Goal: Check status: Check status

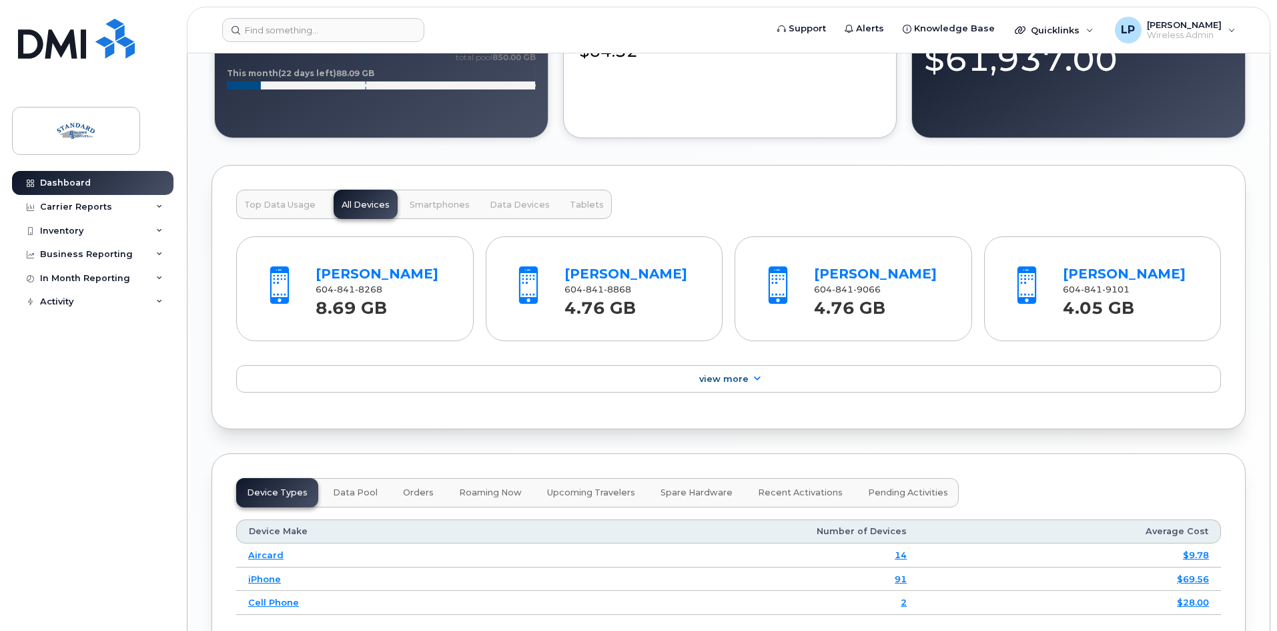
scroll to position [1401, 0]
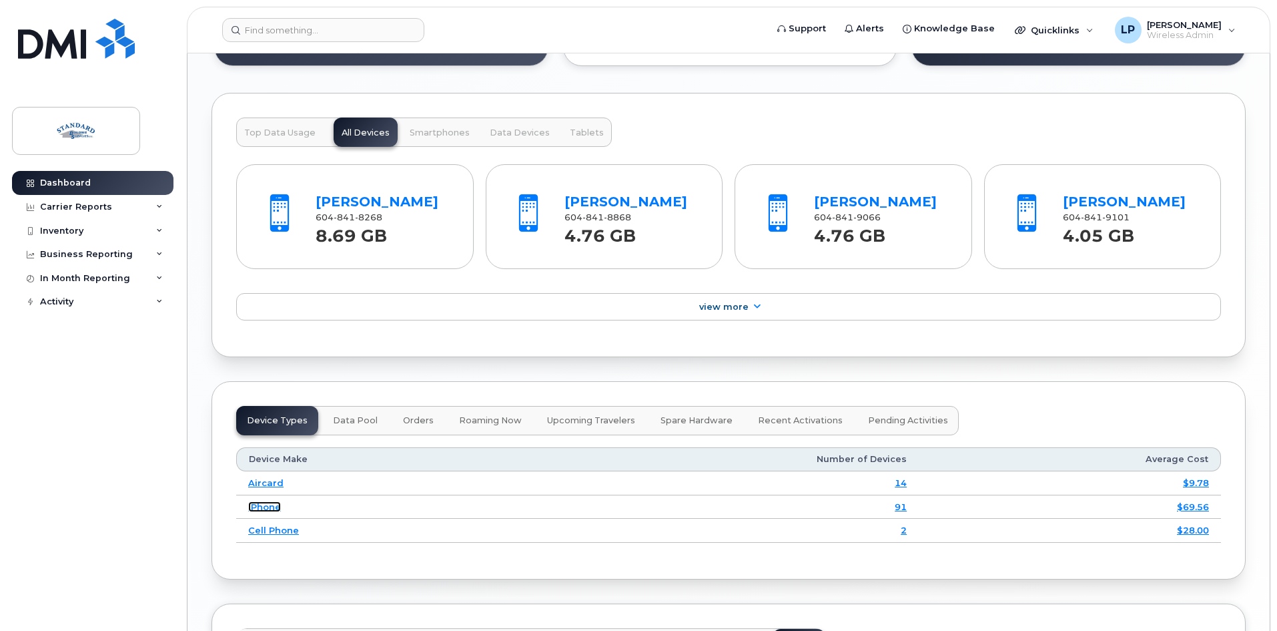
drag, startPoint x: 265, startPoint y: 502, endPoint x: 370, endPoint y: 504, distance: 104.8
click at [265, 502] on link "iPhone" at bounding box center [264, 506] width 33 height 11
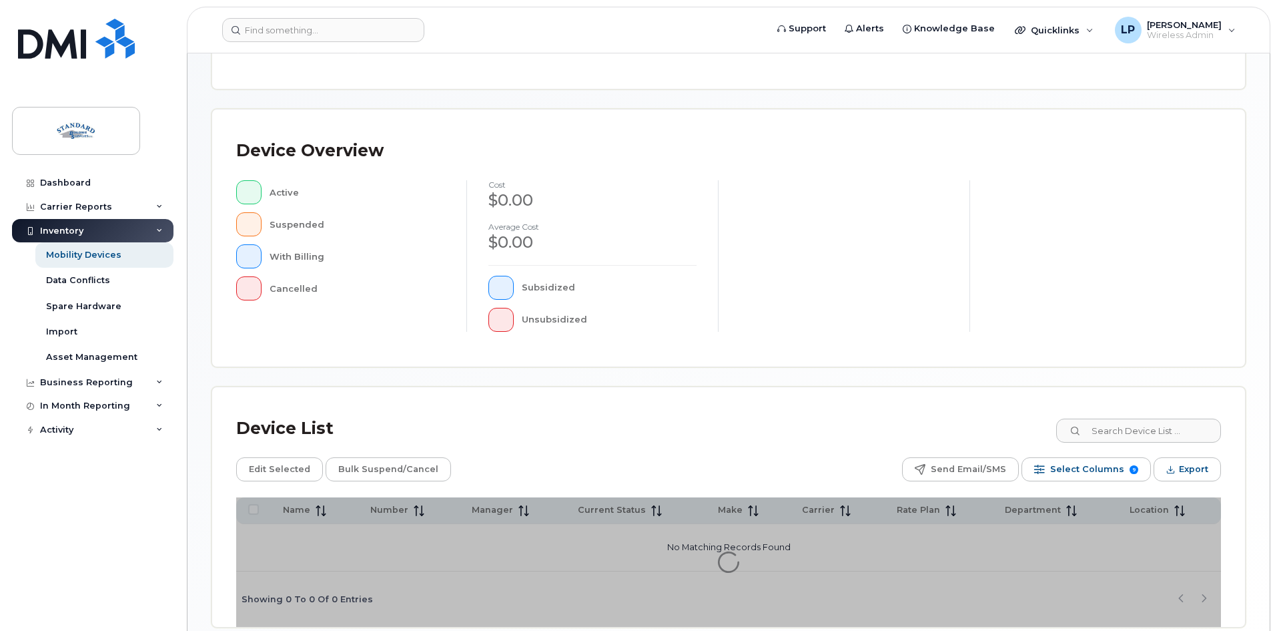
scroll to position [267, 0]
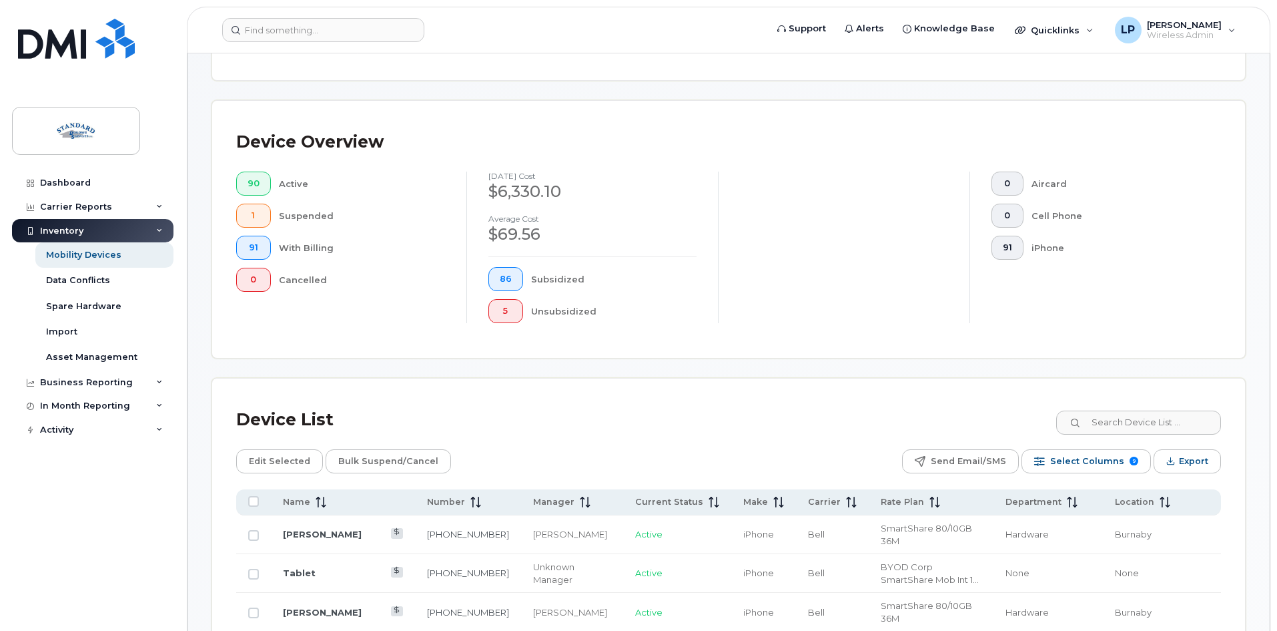
scroll to position [290, 0]
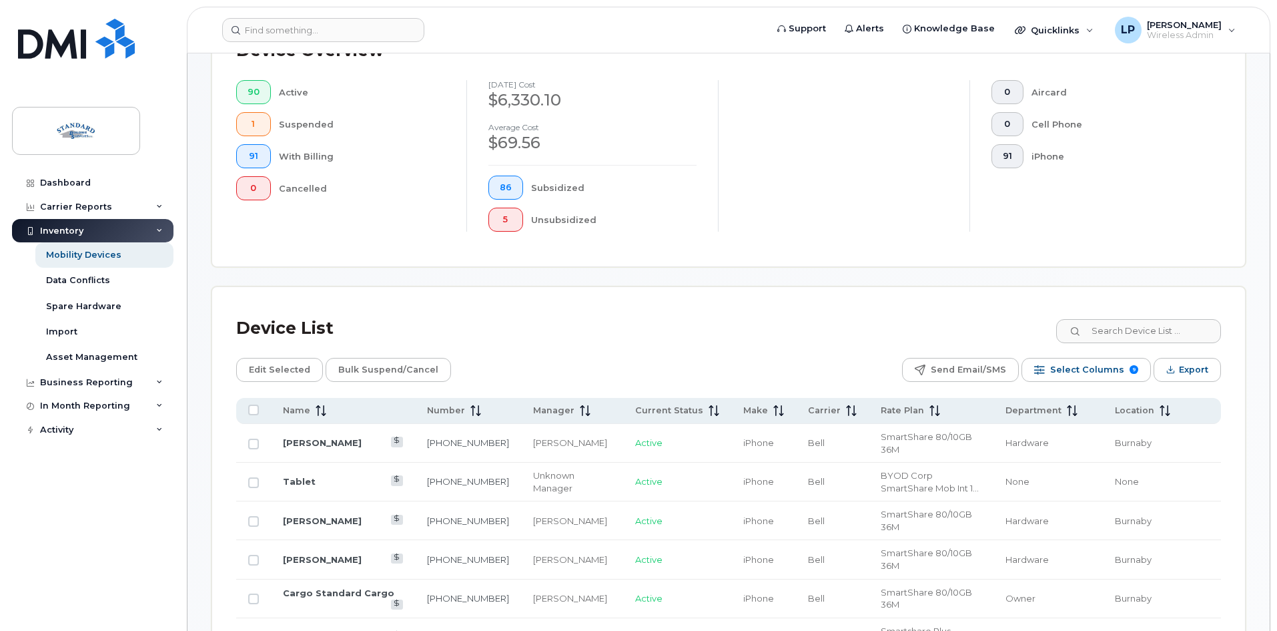
scroll to position [490, 0]
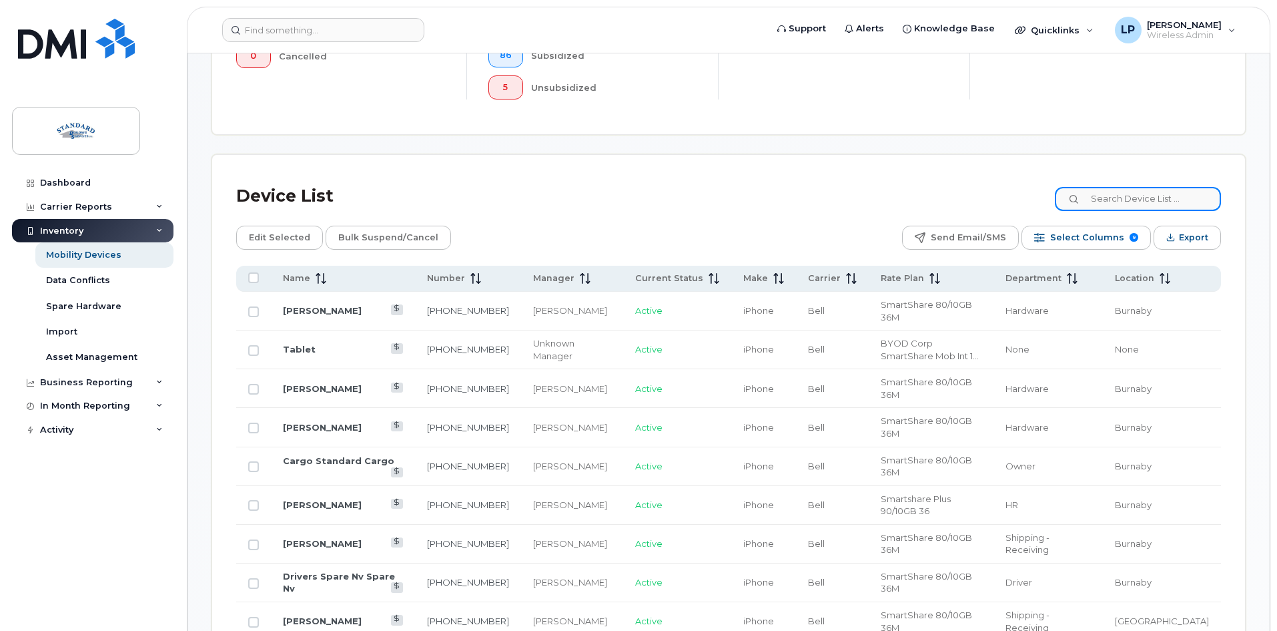
click at [1120, 187] on input at bounding box center [1138, 199] width 166 height 24
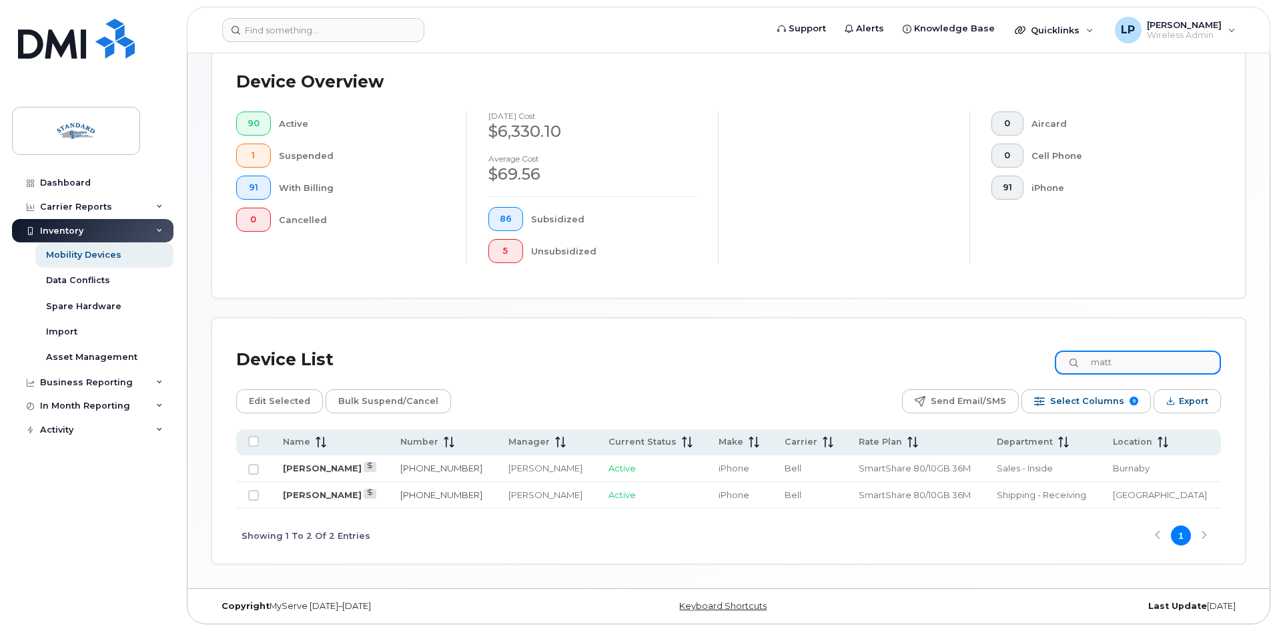
scroll to position [316, 0]
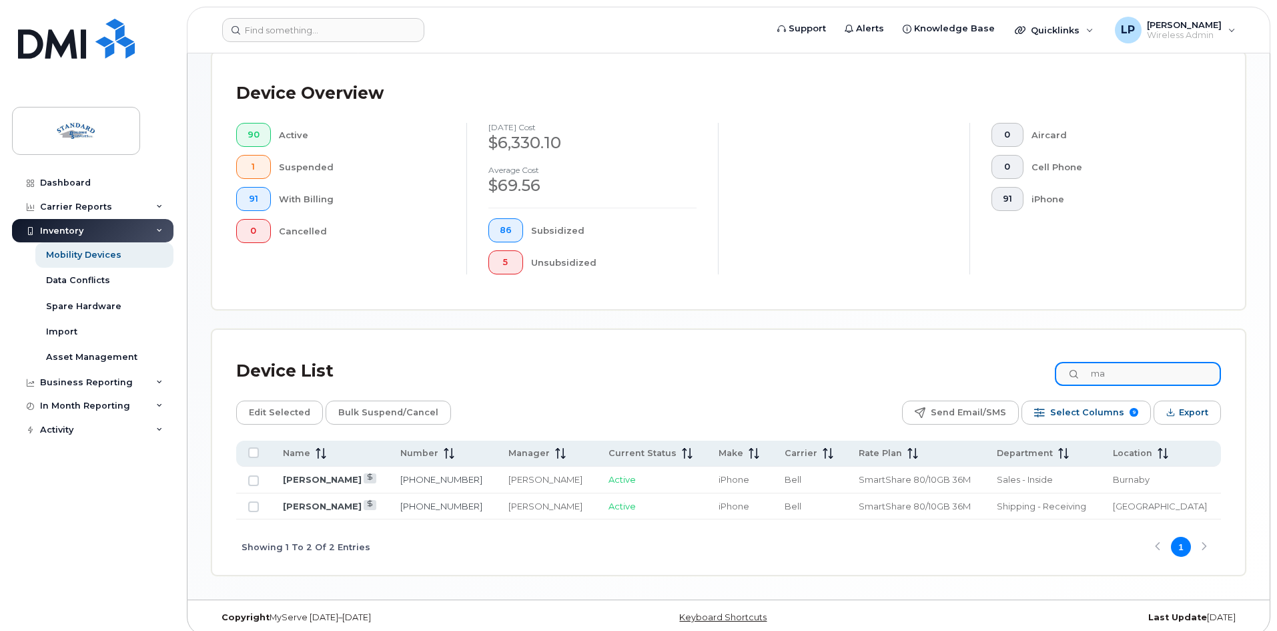
type input "m"
type input "ruffet"
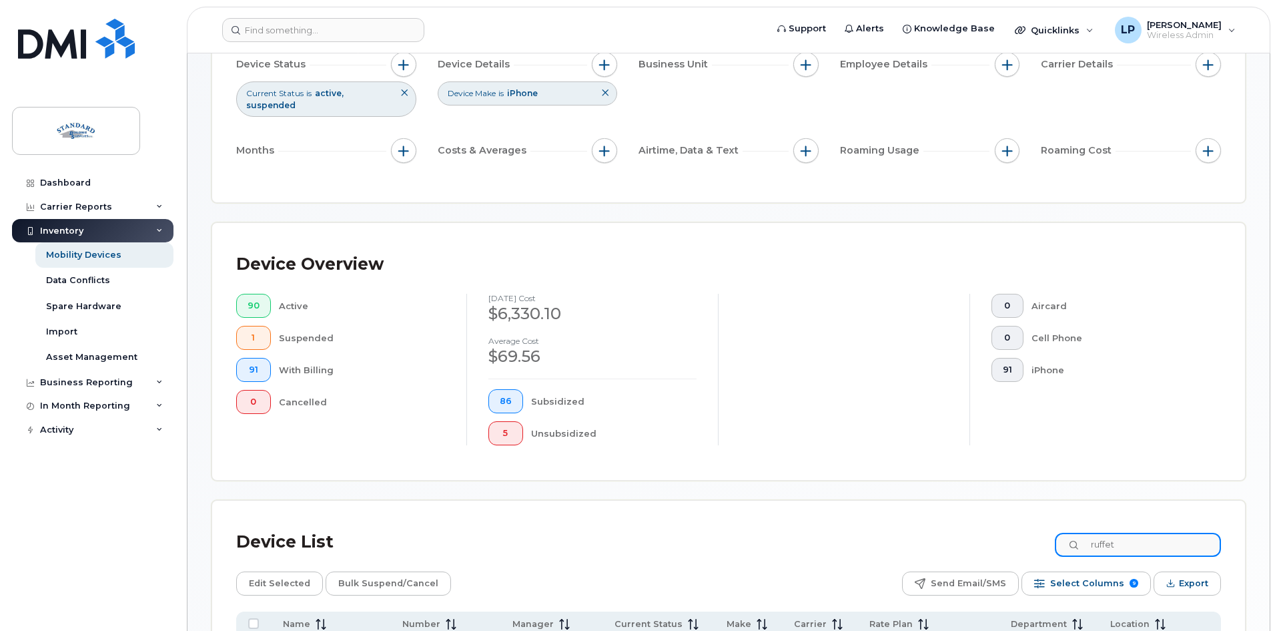
scroll to position [334, 0]
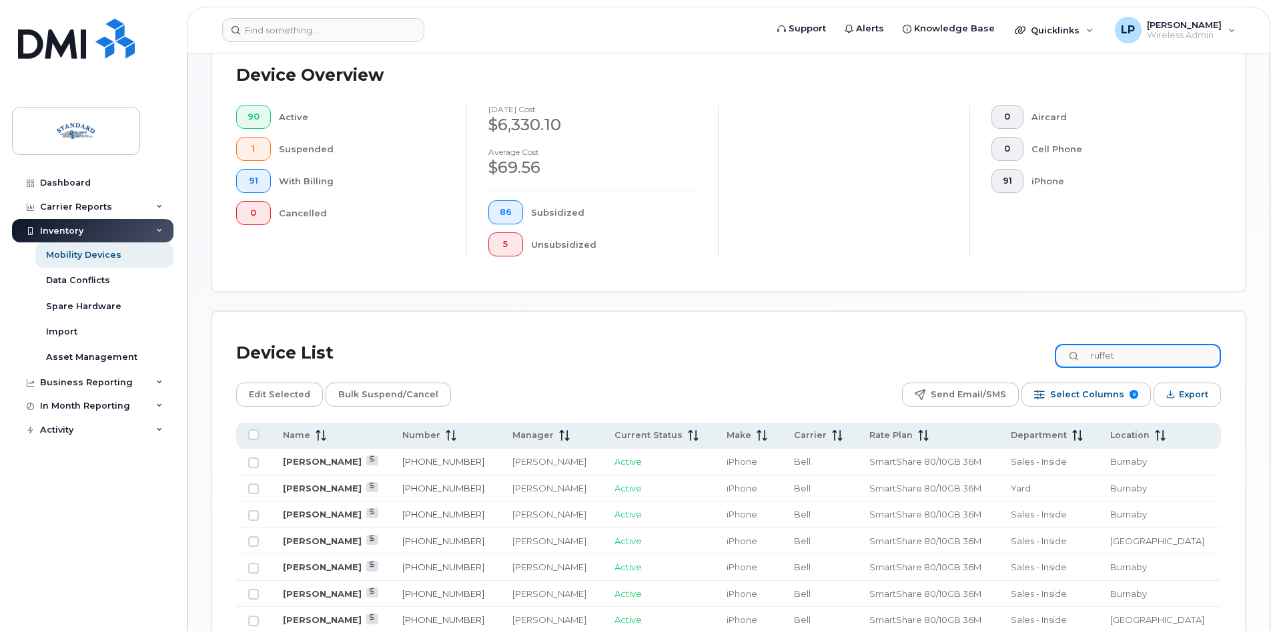
drag, startPoint x: 1140, startPoint y: 342, endPoint x: 1040, endPoint y: 338, distance: 100.1
click at [1040, 338] on div "Device List ruffet" at bounding box center [728, 353] width 985 height 35
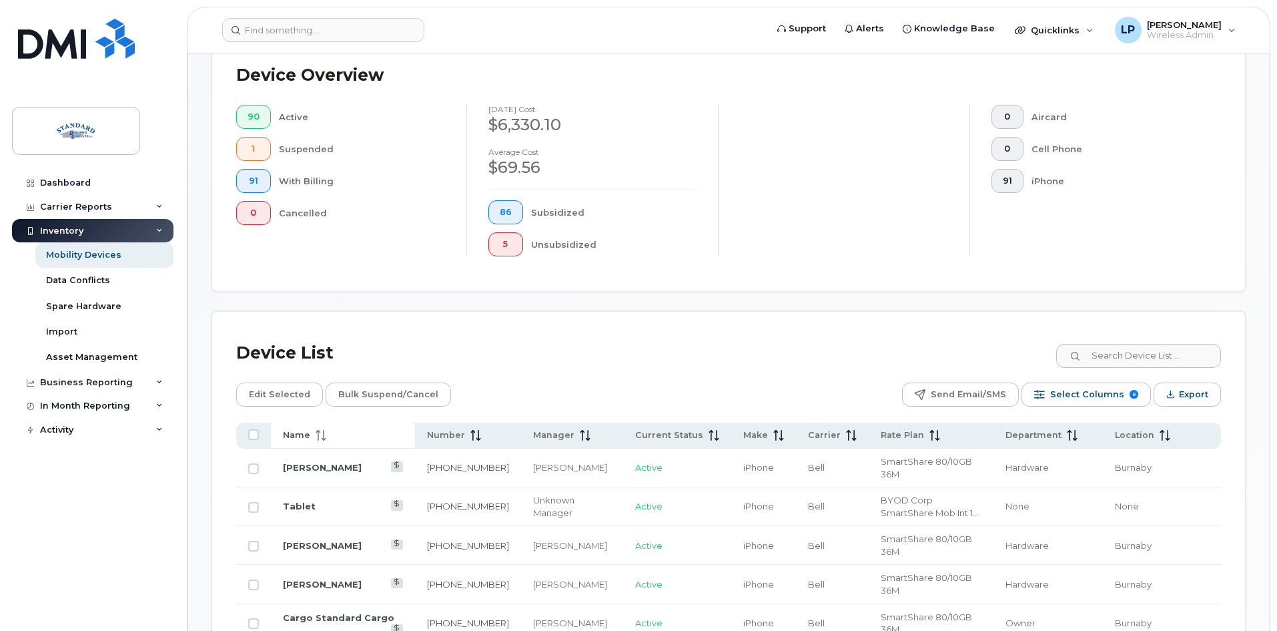
click at [300, 429] on span "Name" at bounding box center [296, 435] width 27 height 12
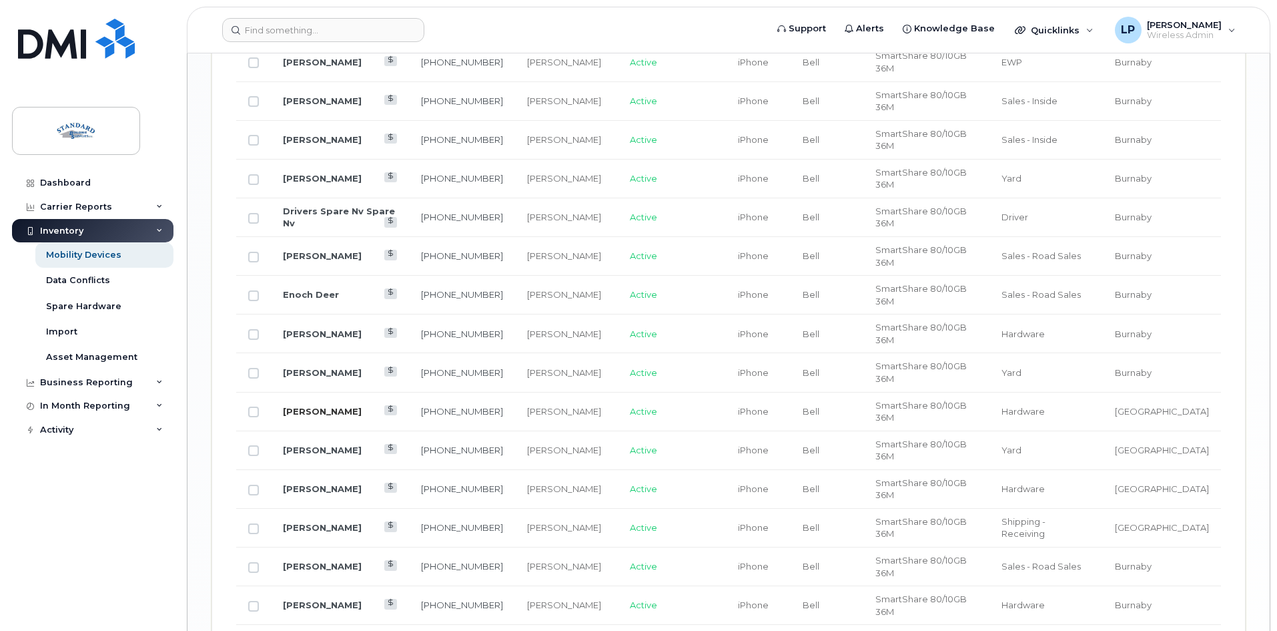
scroll to position [1791, 0]
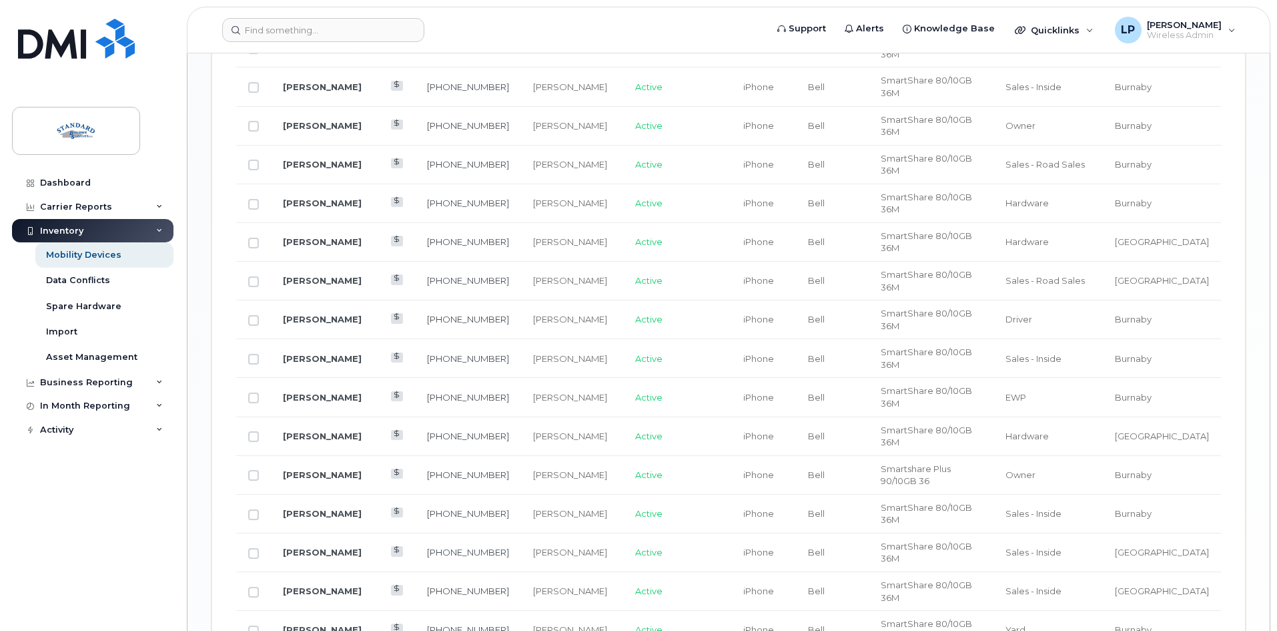
checkbox input "true"
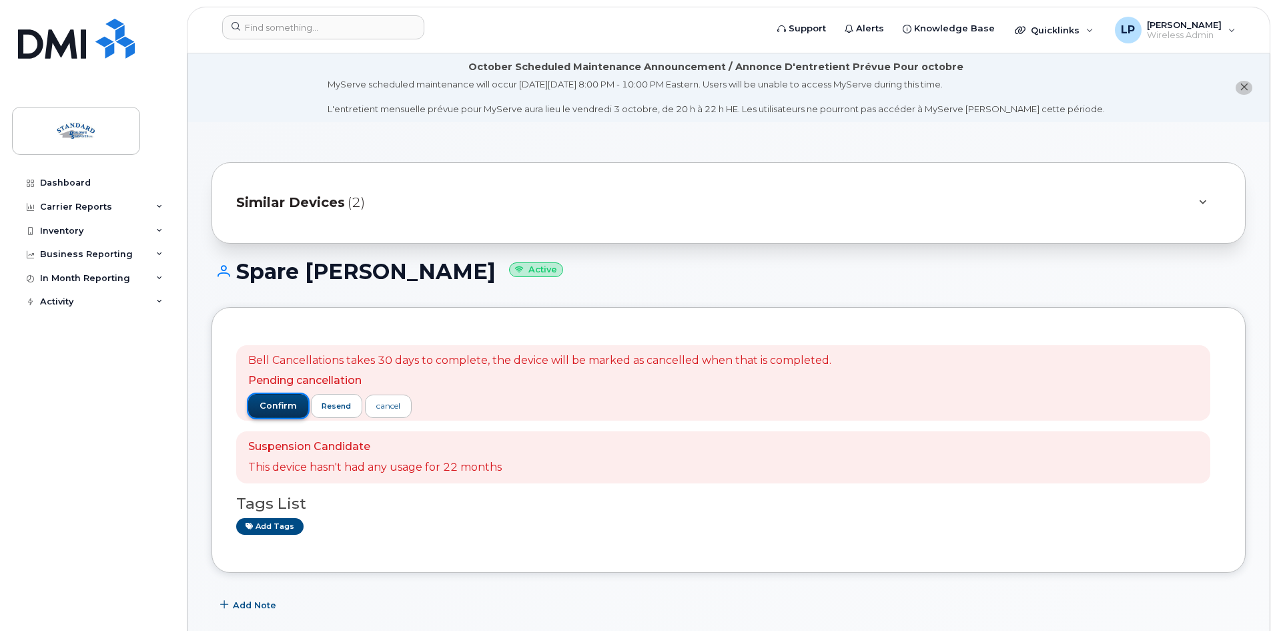
click at [290, 406] on span "confirm" at bounding box center [278, 406] width 37 height 12
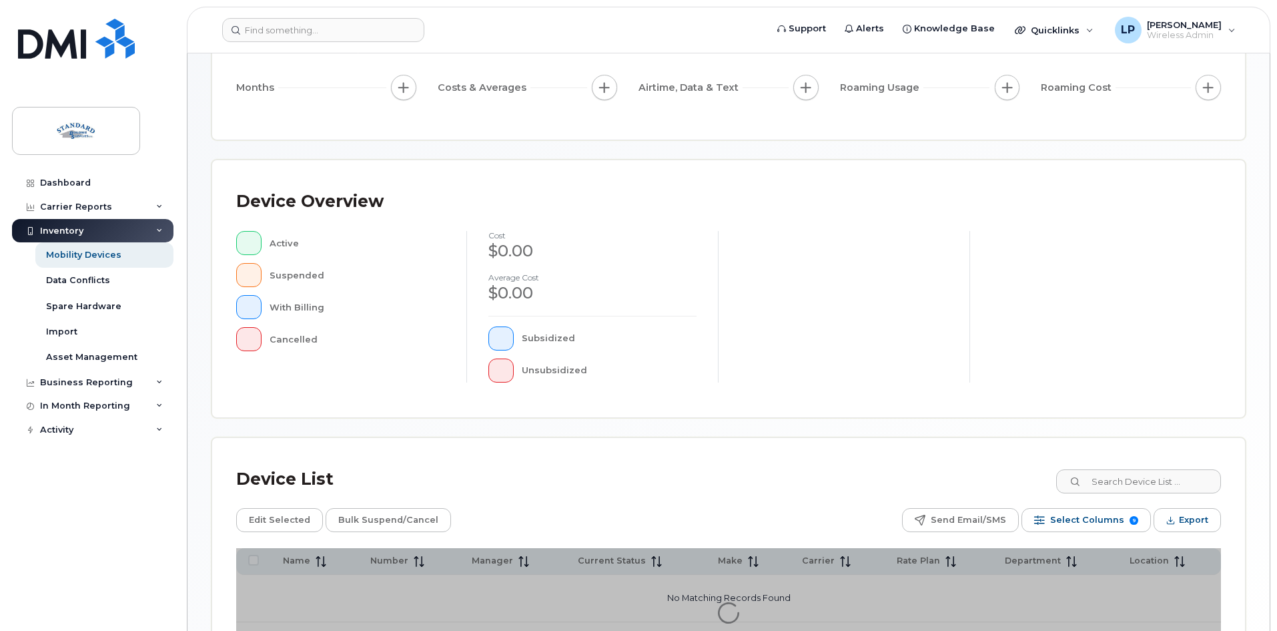
scroll to position [287, 0]
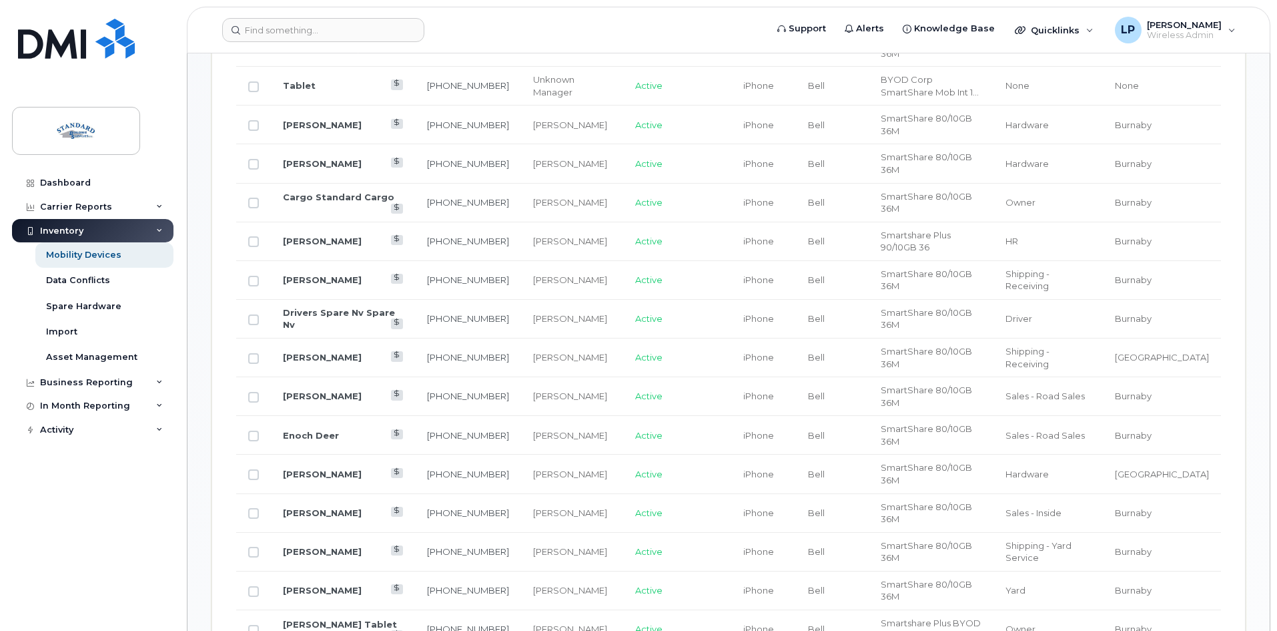
scroll to position [487, 0]
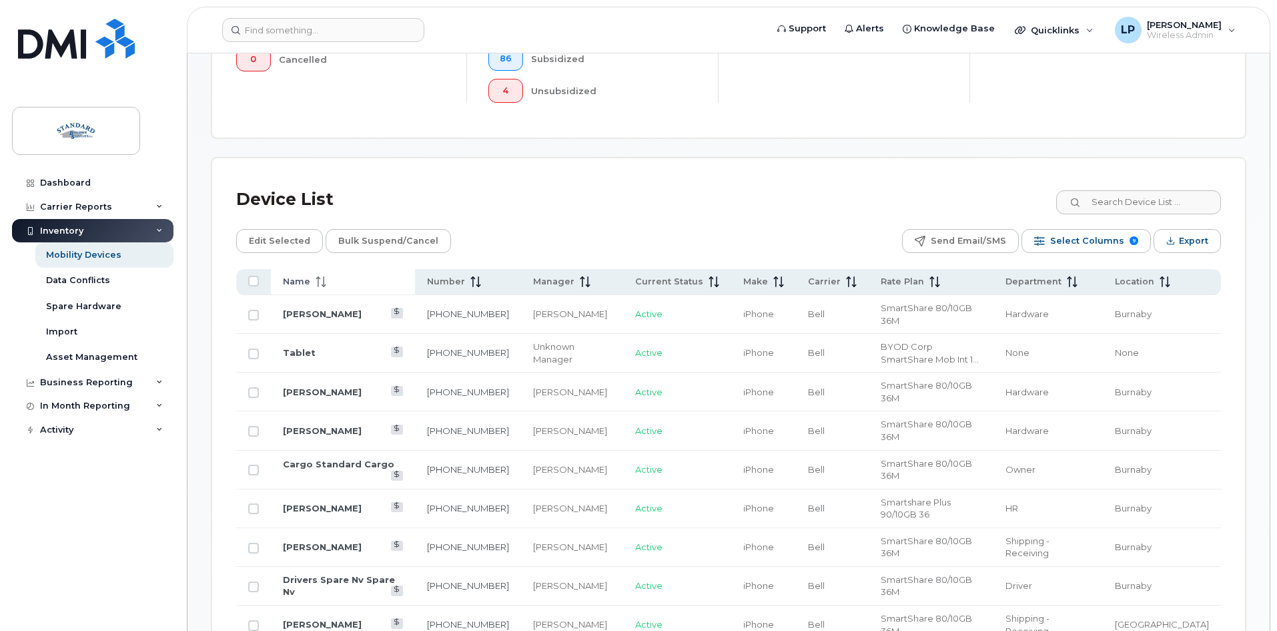
click at [300, 276] on span "Name" at bounding box center [296, 282] width 27 height 12
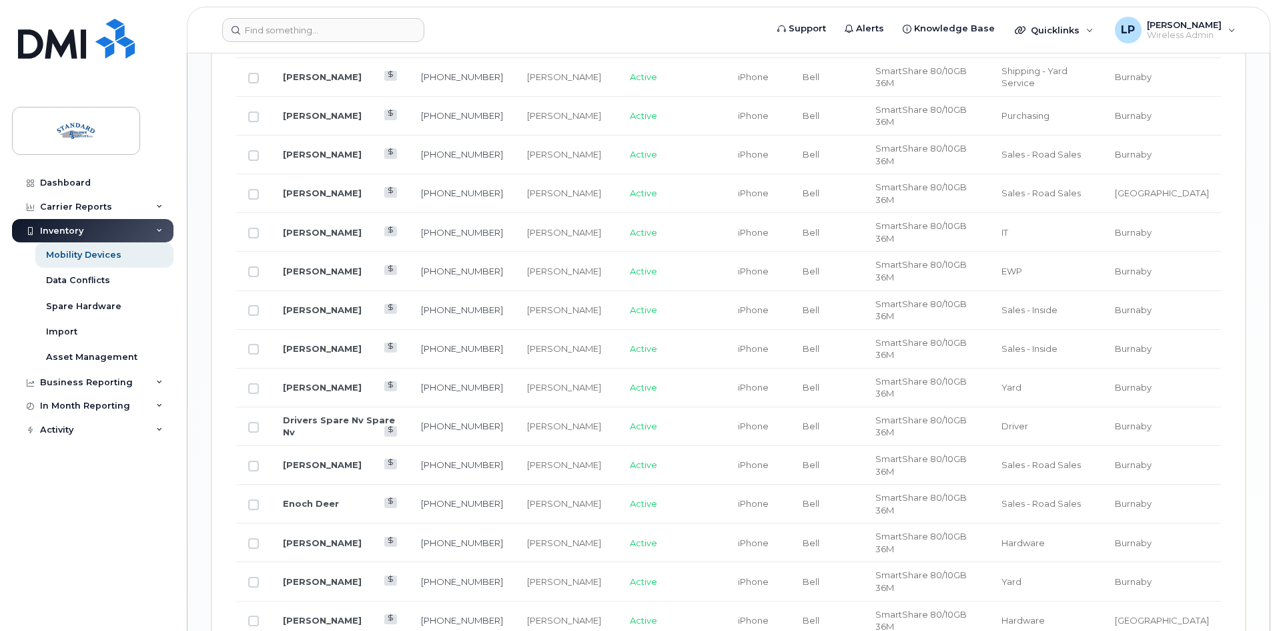
scroll to position [1791, 0]
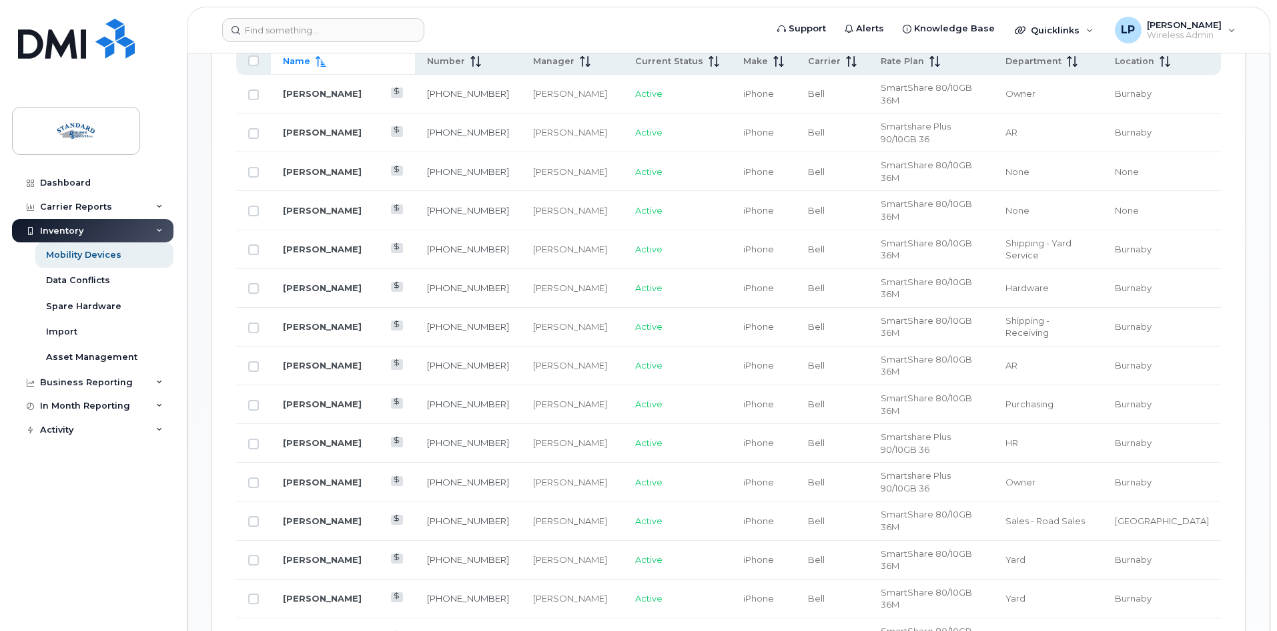
scroll to position [612, 0]
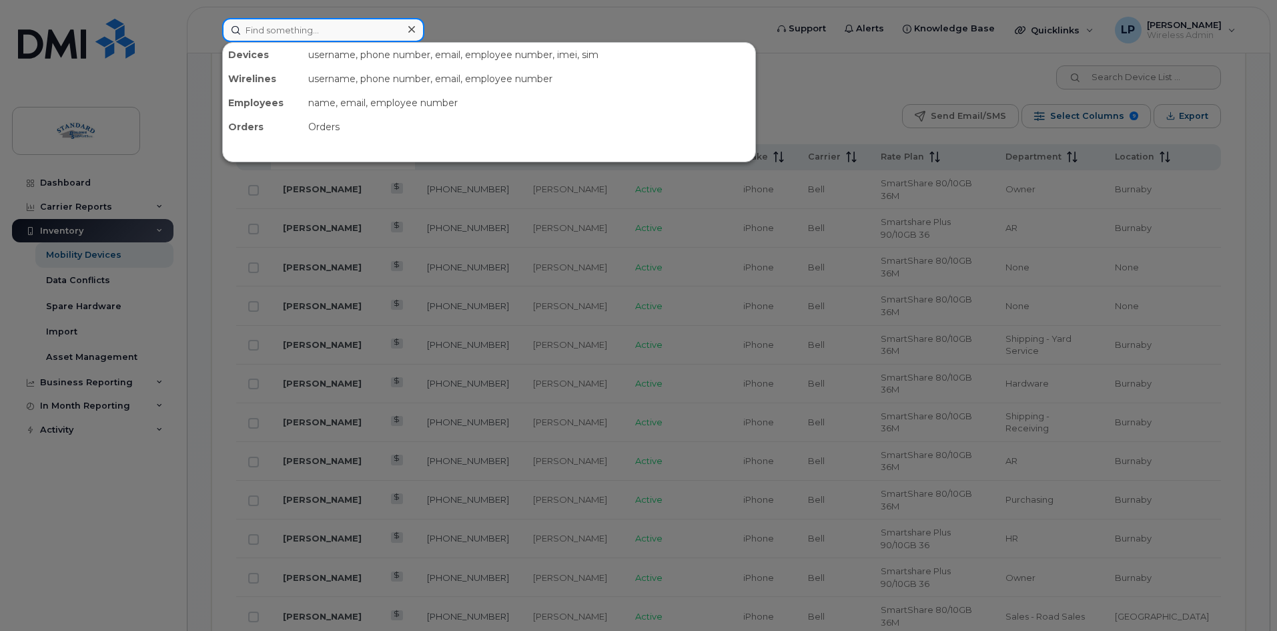
click at [338, 31] on input at bounding box center [323, 30] width 202 height 24
type input "turbo"
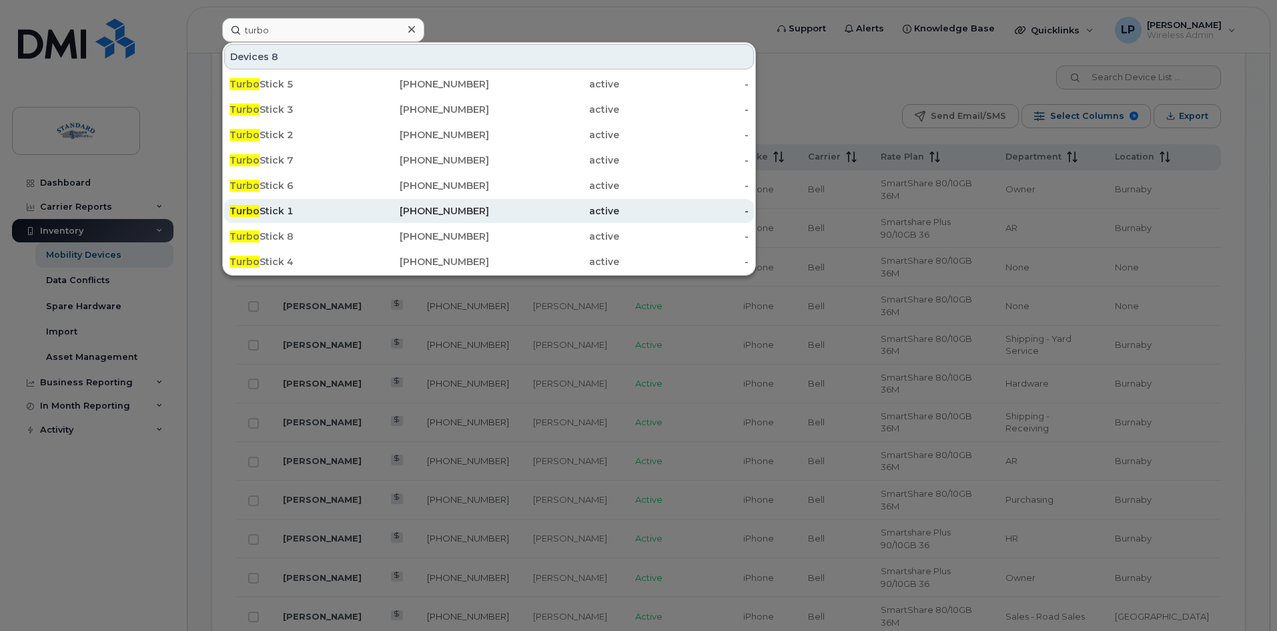
click at [396, 205] on div "778-229-6149" at bounding box center [425, 210] width 130 height 13
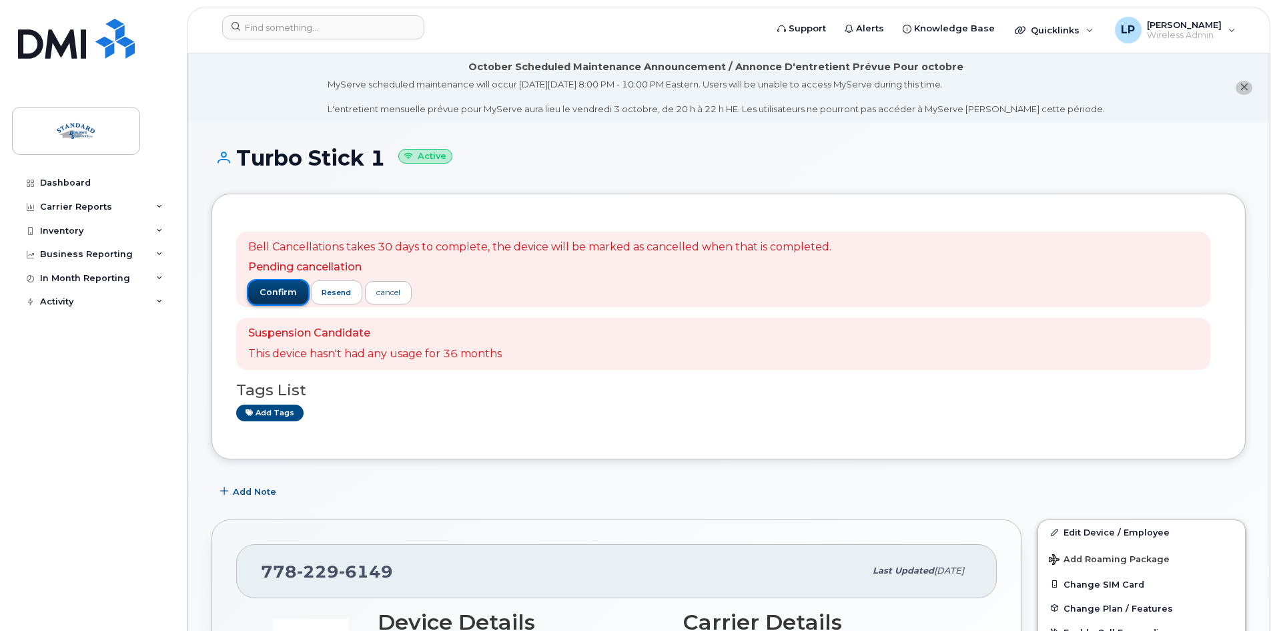
click at [268, 288] on span "confirm" at bounding box center [278, 292] width 37 height 12
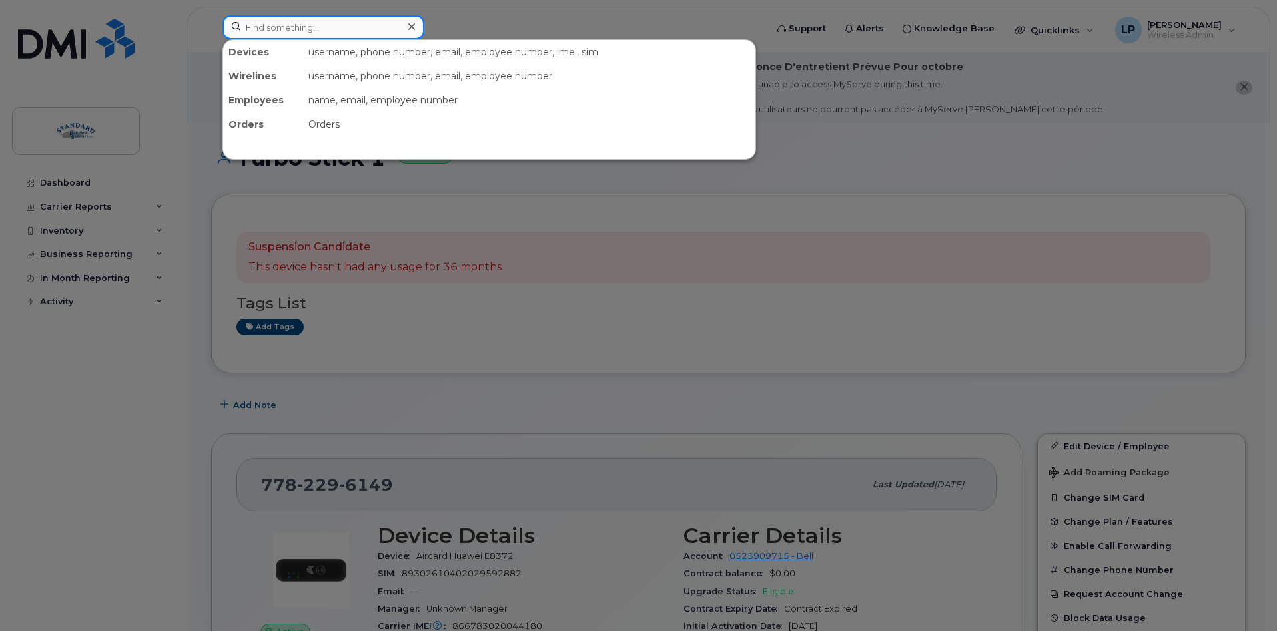
click at [269, 30] on input at bounding box center [323, 27] width 202 height 24
type input "turbo"
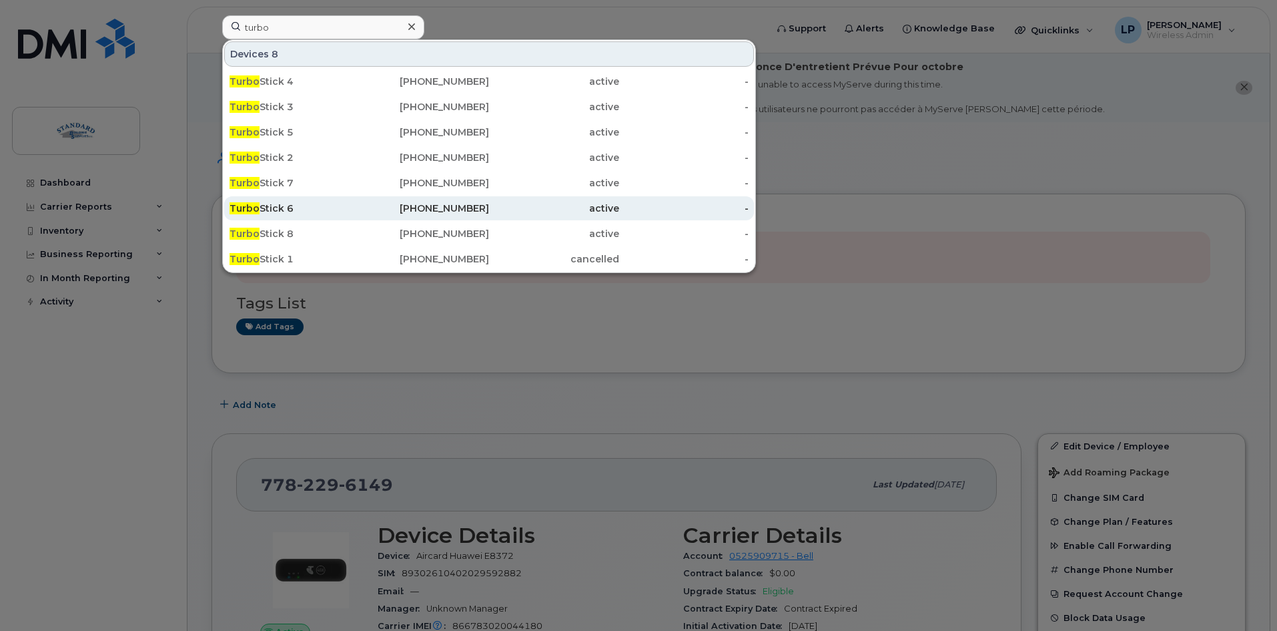
click at [404, 203] on div "778-231-9852" at bounding box center [425, 207] width 130 height 13
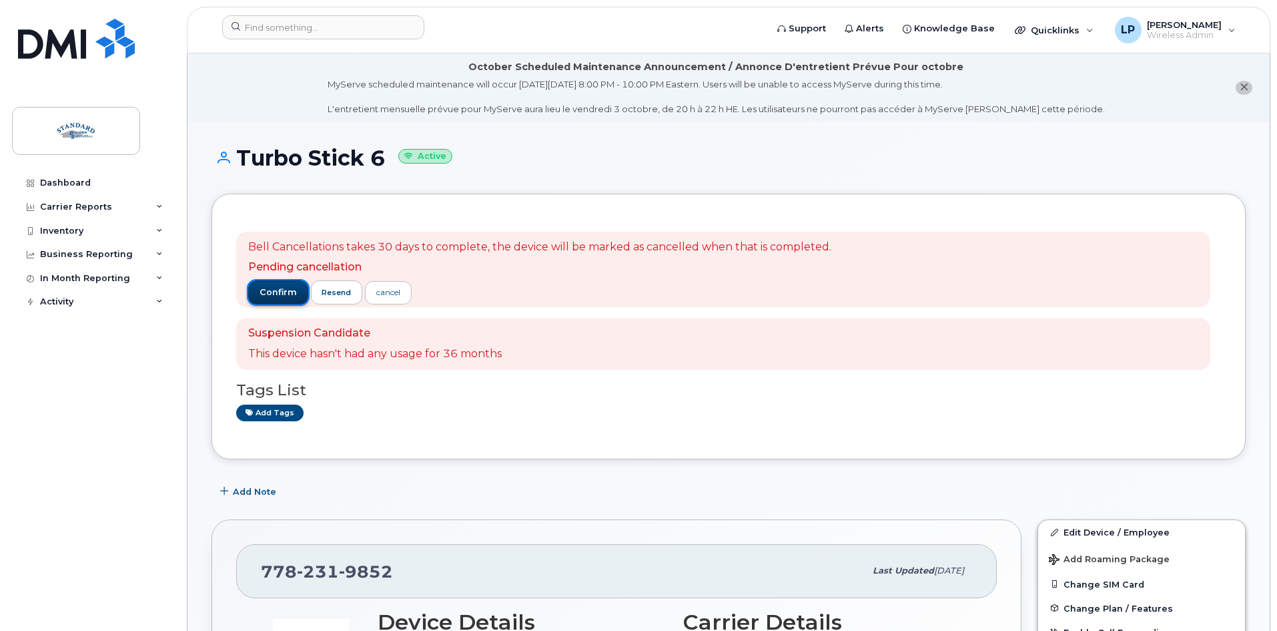
click at [285, 283] on button "confirm" at bounding box center [278, 292] width 60 height 24
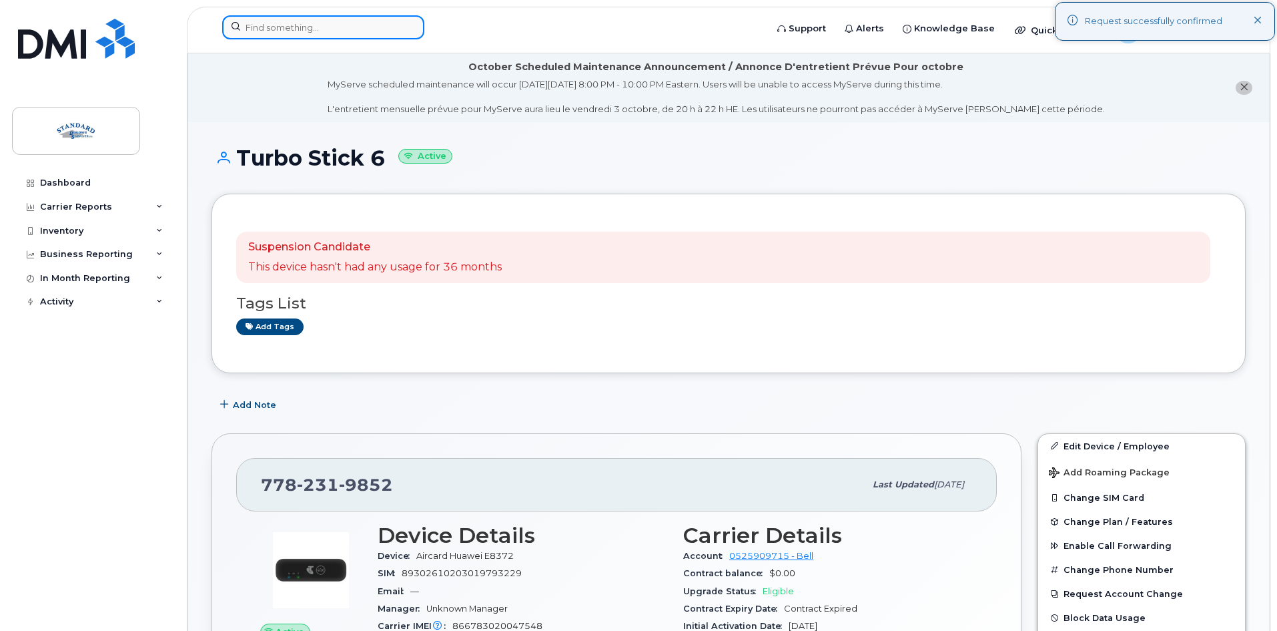
click at [321, 33] on input at bounding box center [323, 27] width 202 height 24
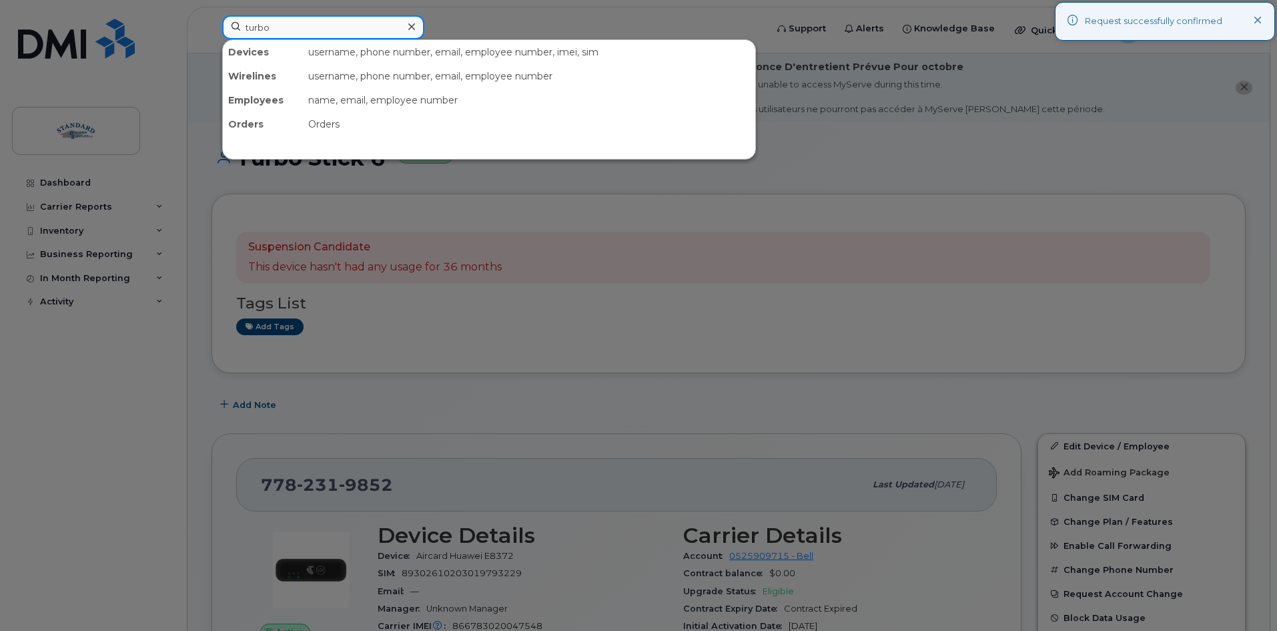
type input "turbo"
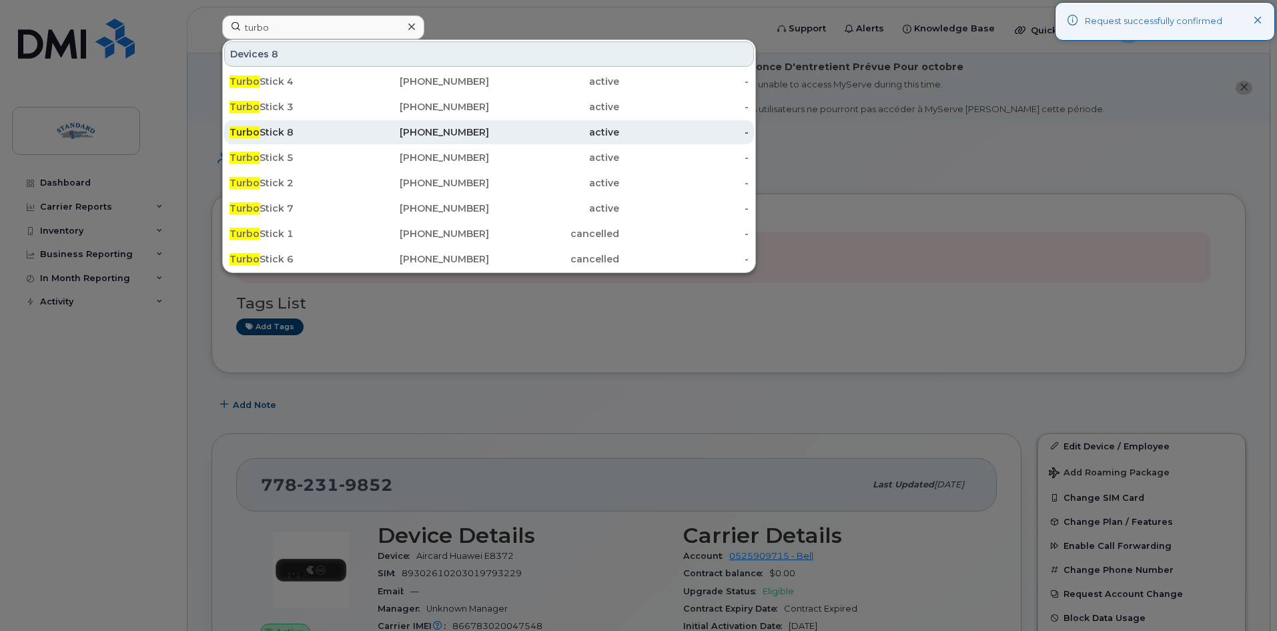
click at [390, 134] on div "[PHONE_NUMBER]" at bounding box center [425, 131] width 130 height 13
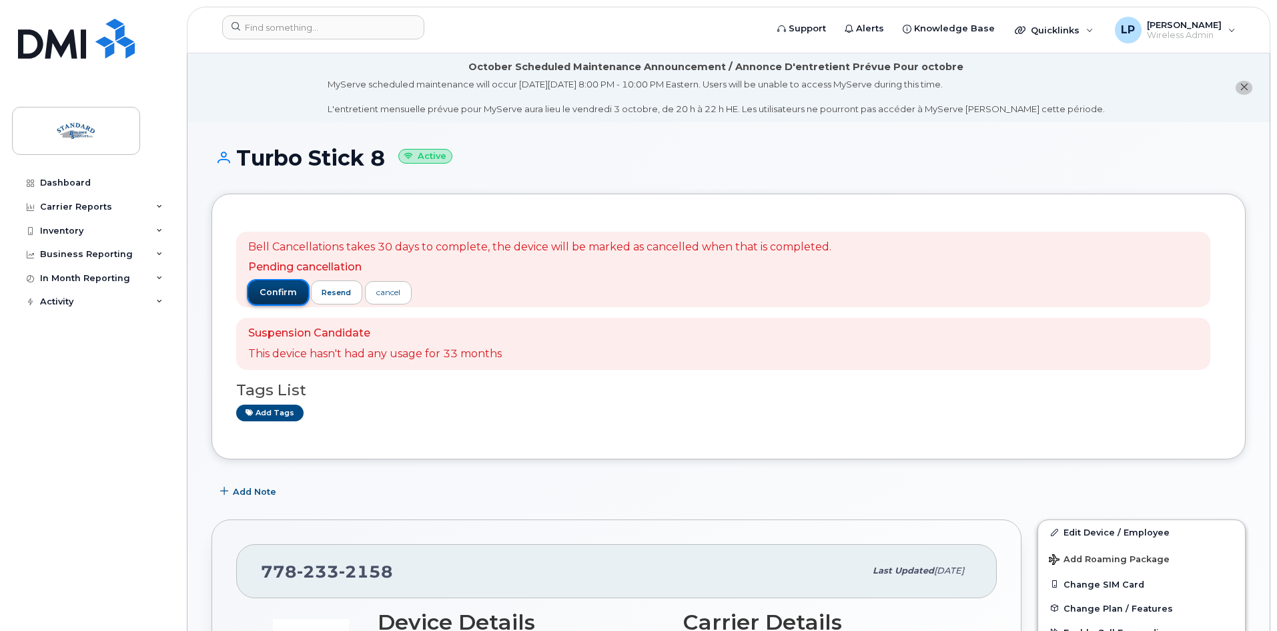
click at [281, 291] on span "confirm" at bounding box center [278, 292] width 37 height 12
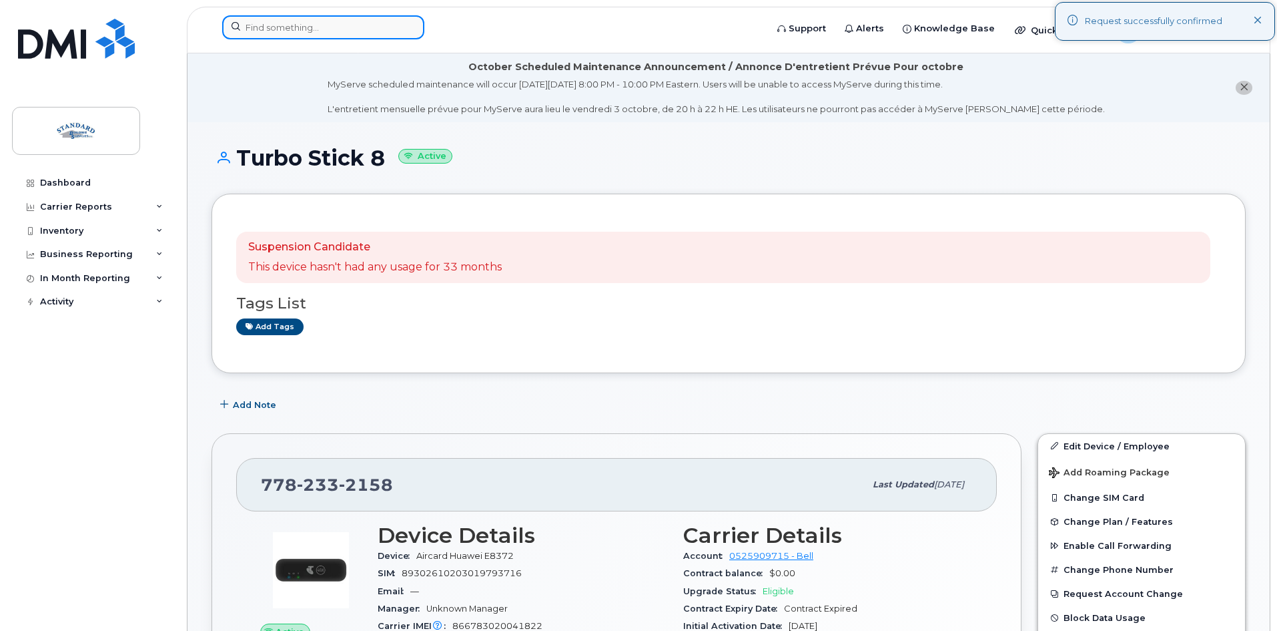
click at [270, 29] on input at bounding box center [323, 27] width 202 height 24
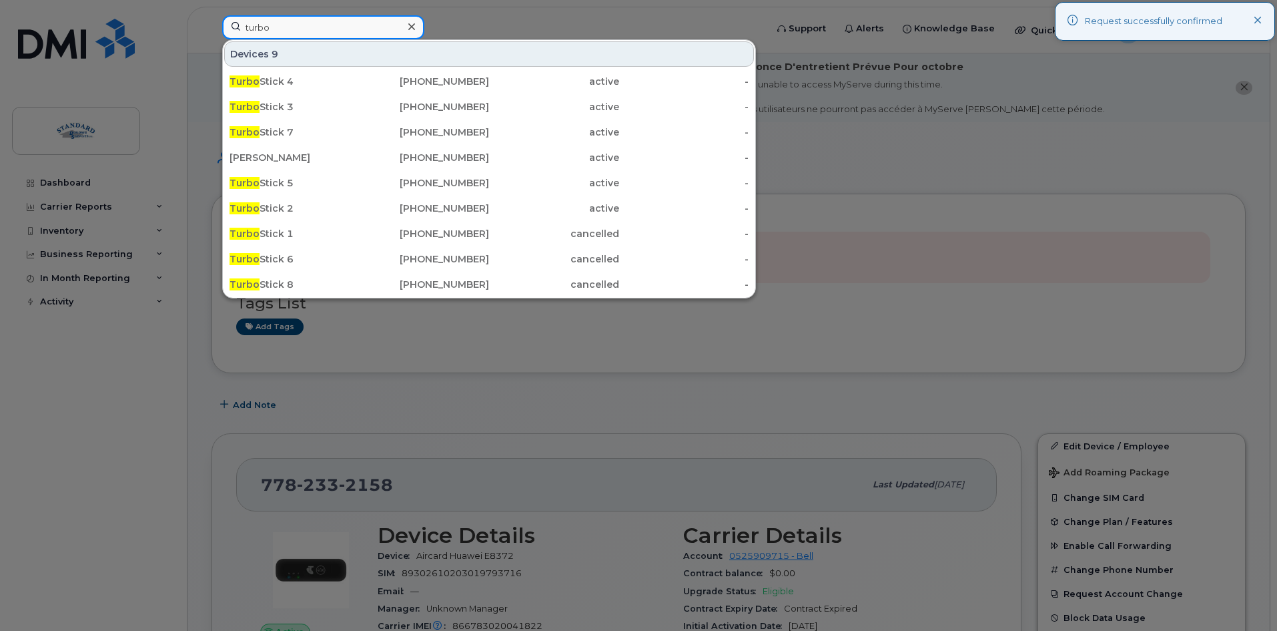
type input "turbo"
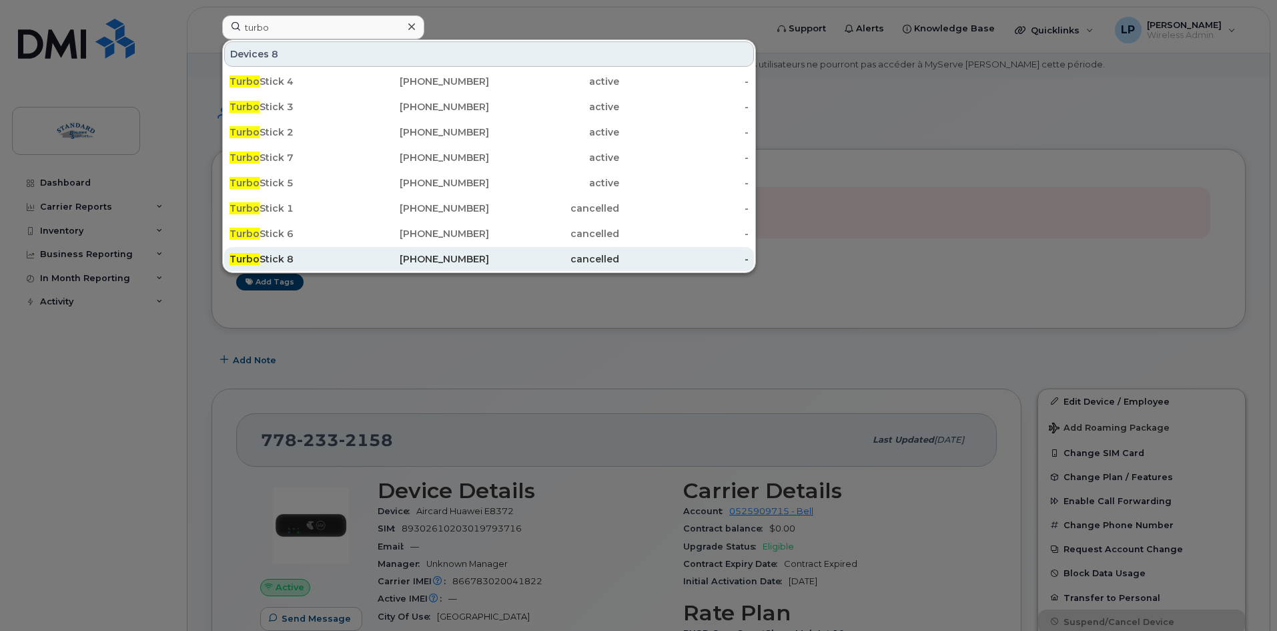
scroll to position [67, 0]
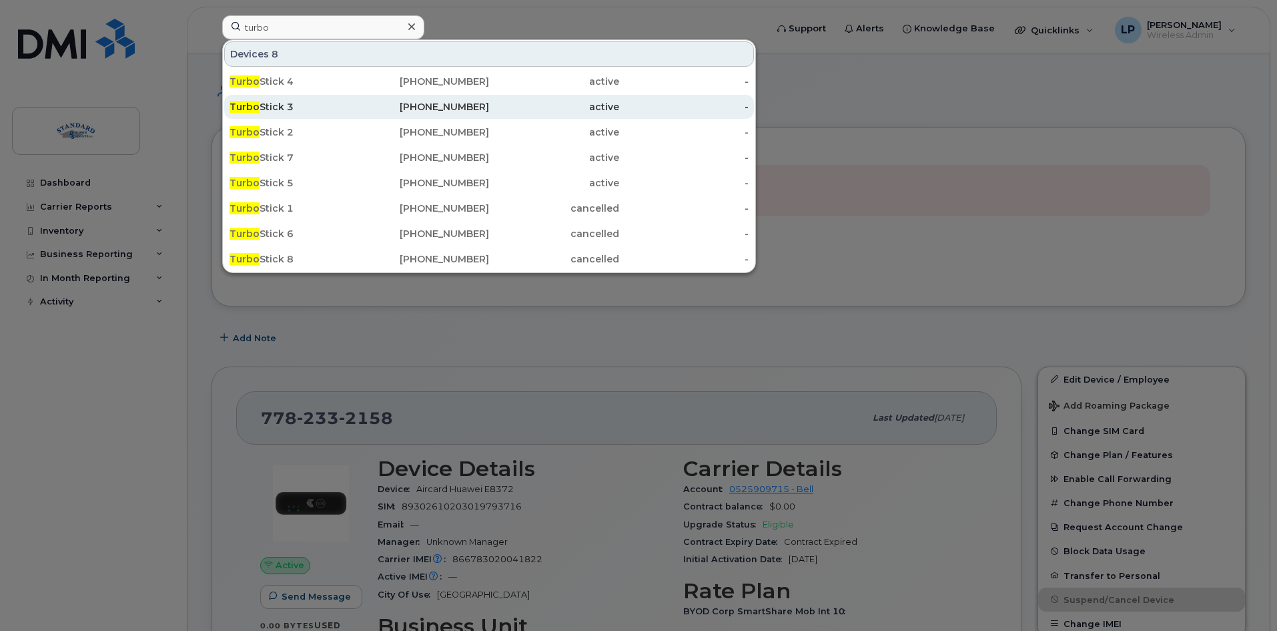
click at [376, 105] on div "[PHONE_NUMBER]" at bounding box center [425, 106] width 130 height 13
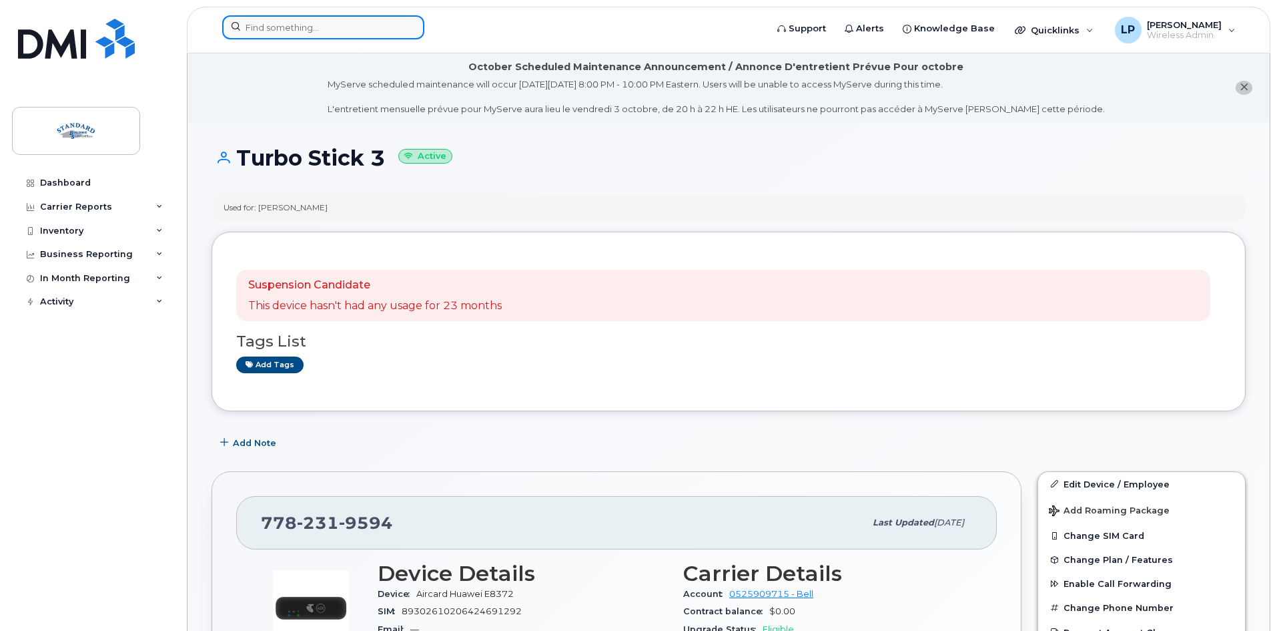
click at [318, 27] on input at bounding box center [323, 27] width 202 height 24
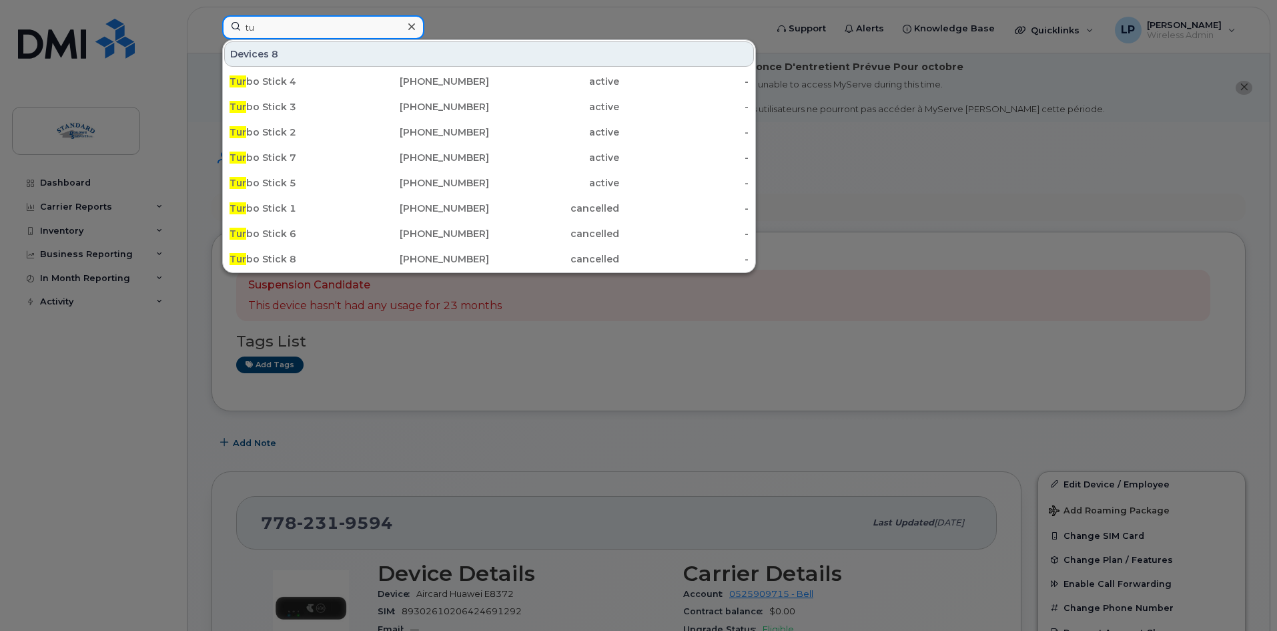
type input "t"
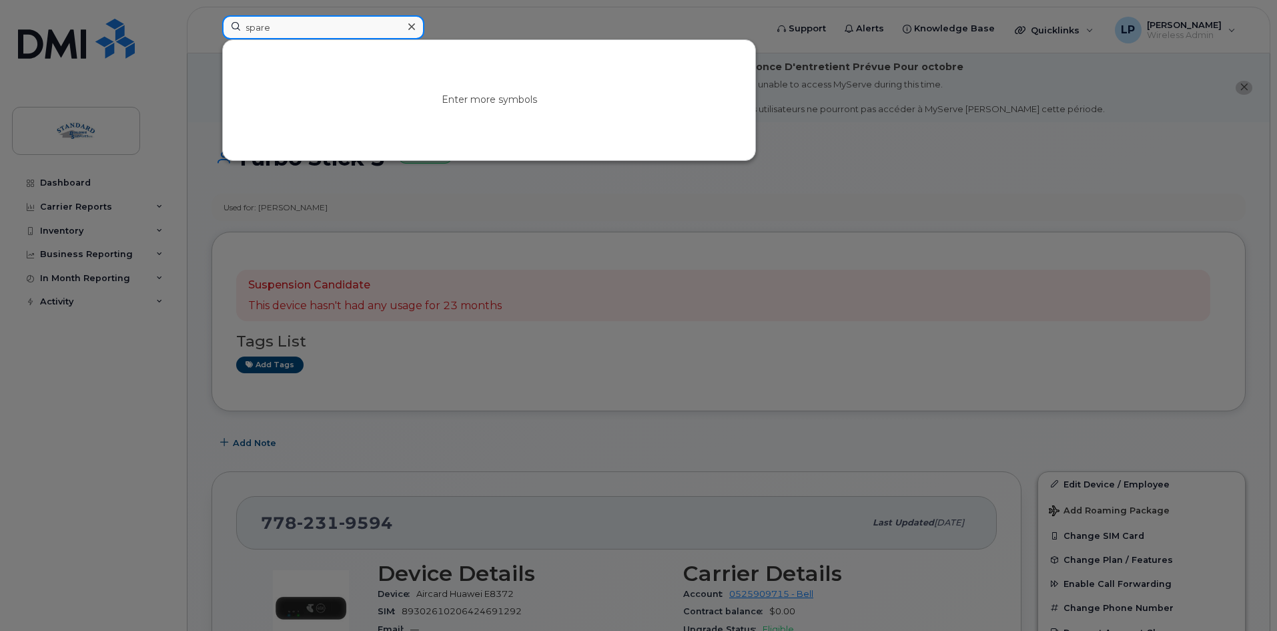
type input "spare"
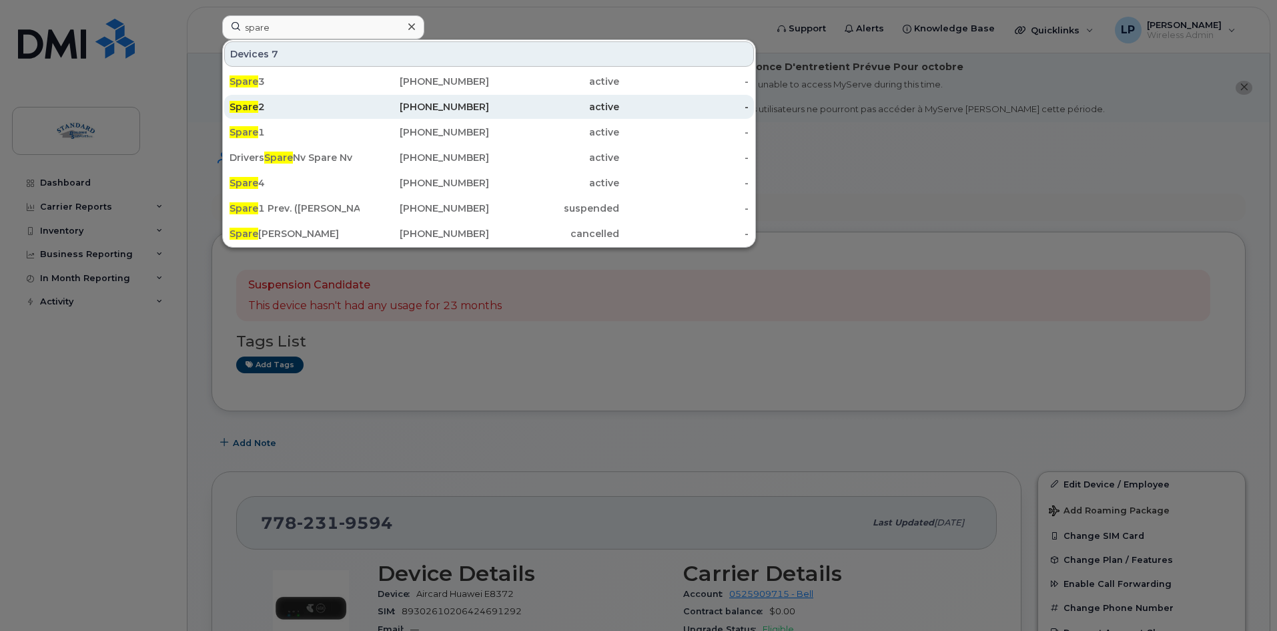
click at [308, 102] on div "Spare 2" at bounding box center [295, 106] width 130 height 13
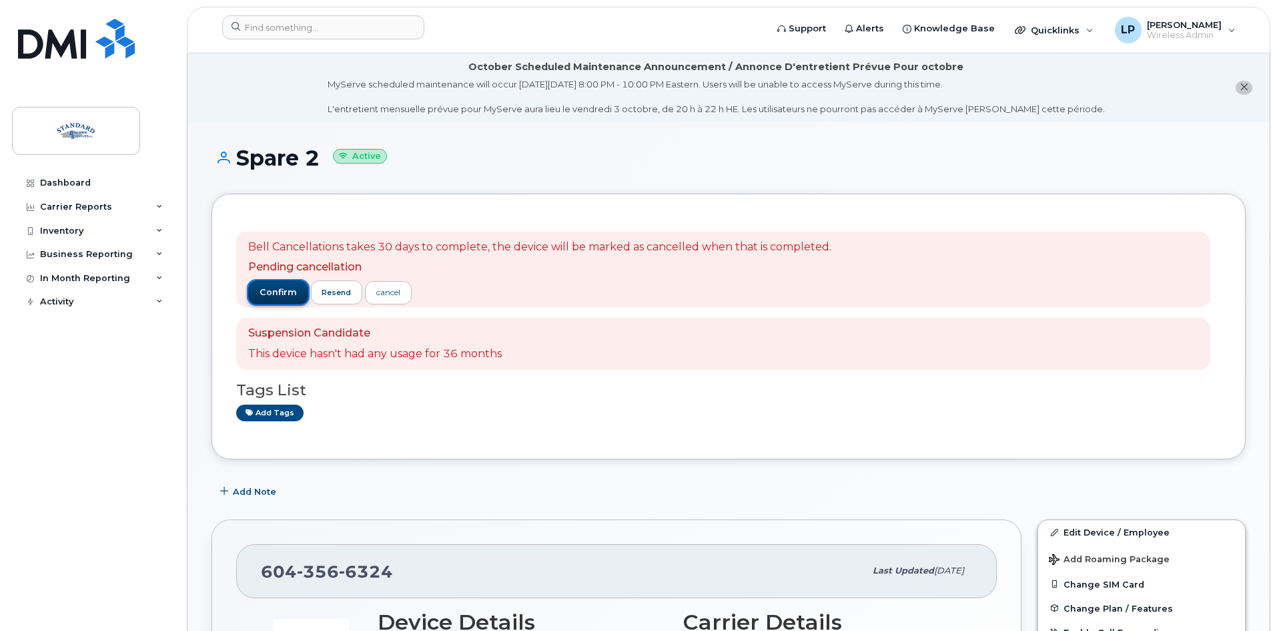
click at [286, 290] on span "confirm" at bounding box center [278, 292] width 37 height 12
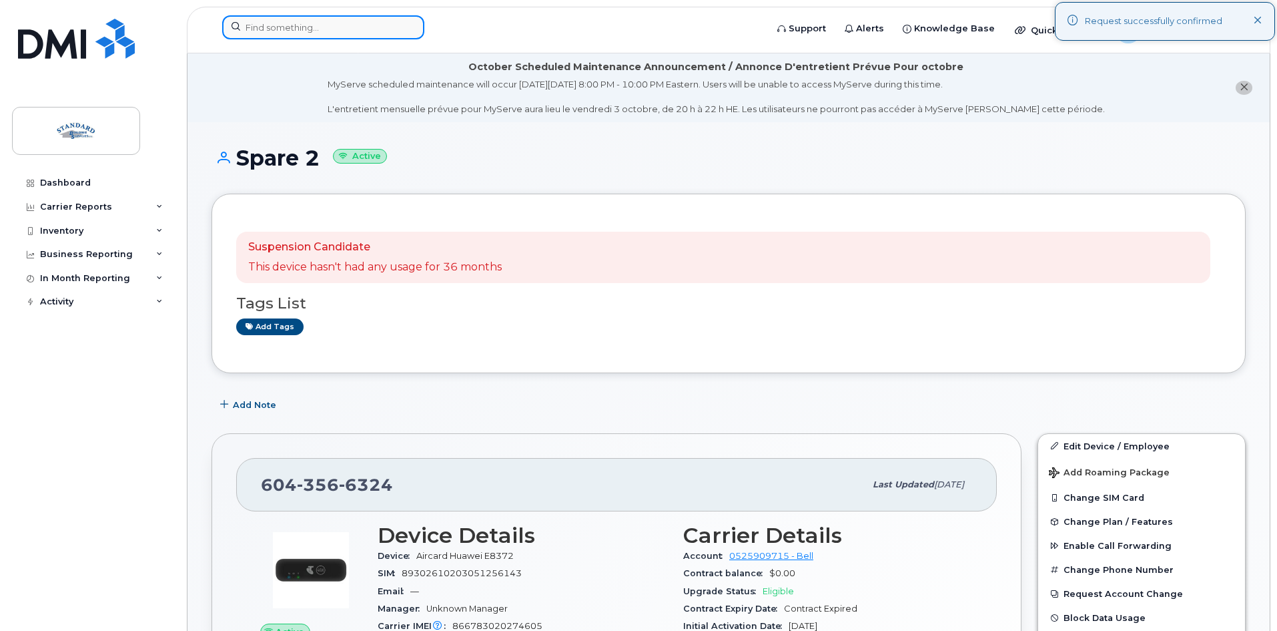
click at [270, 27] on input at bounding box center [323, 27] width 202 height 24
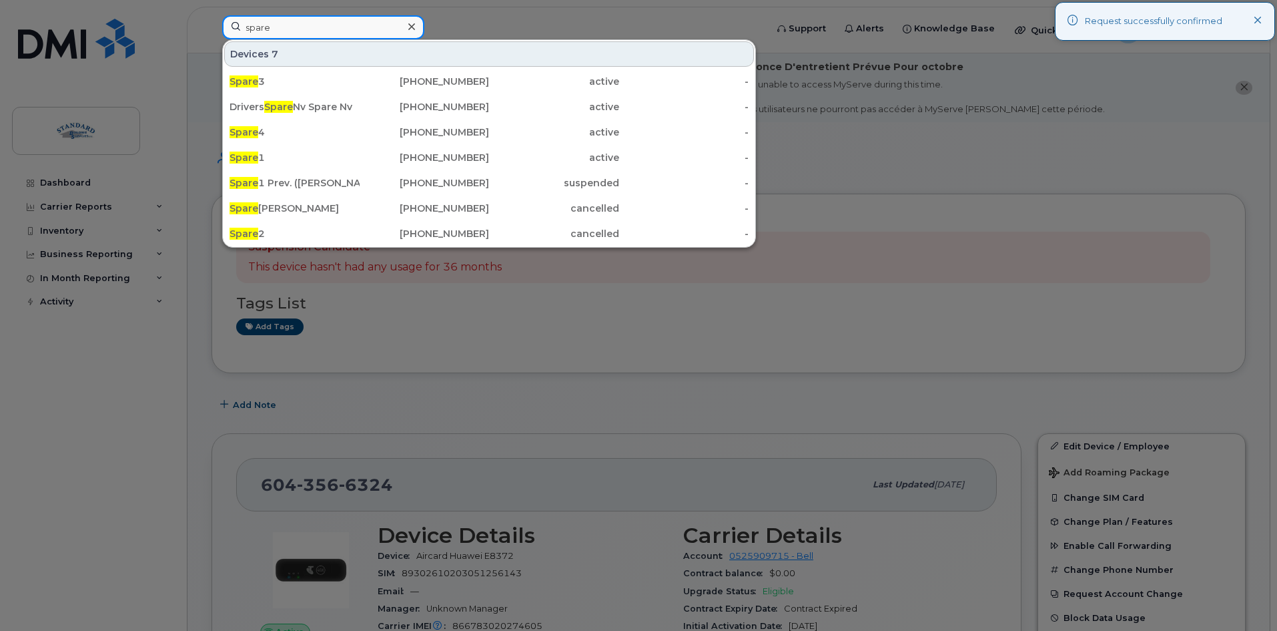
click at [279, 25] on input "spare" at bounding box center [323, 27] width 202 height 24
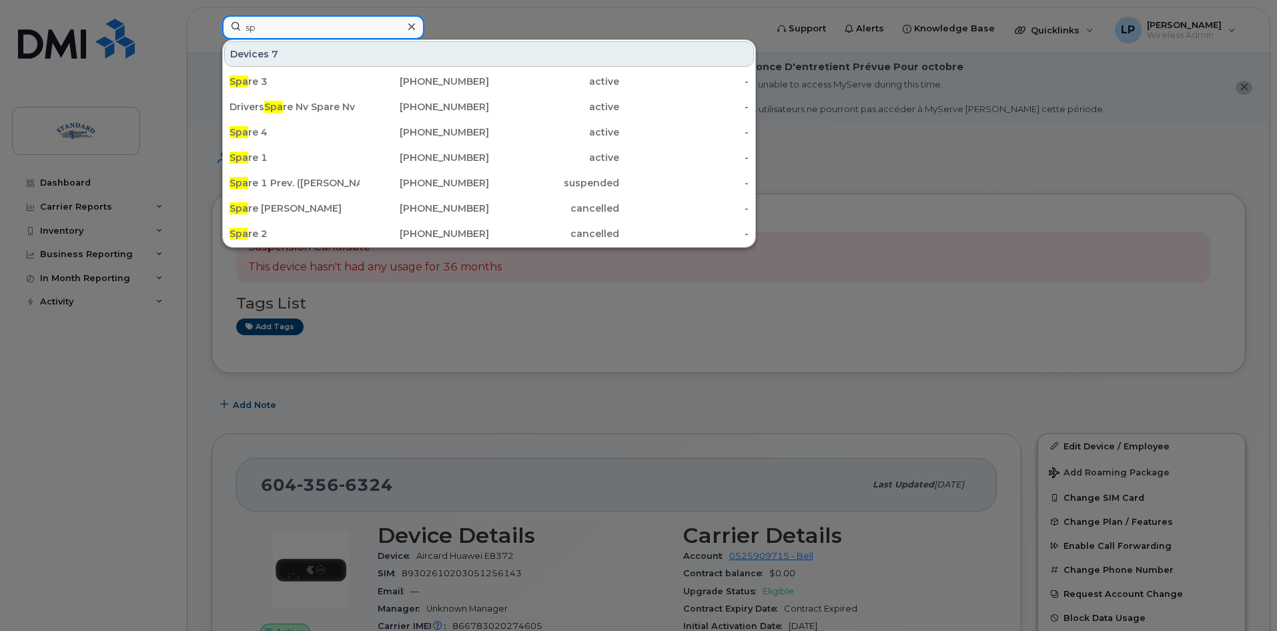
type input "s"
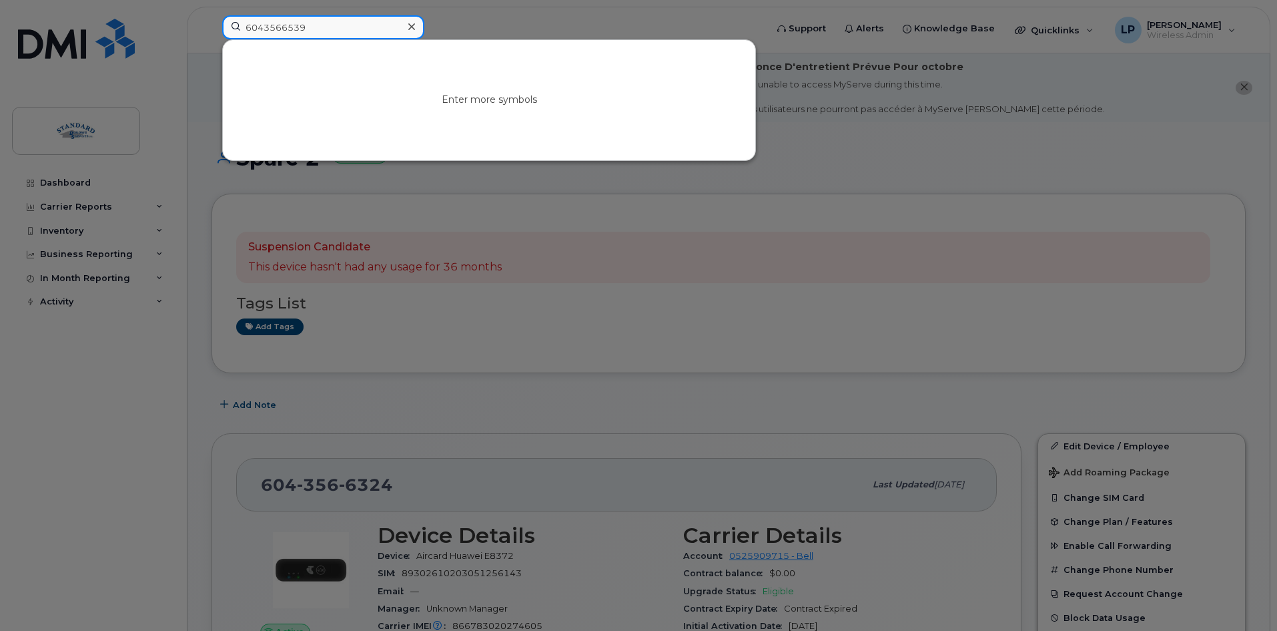
type input "6043566539"
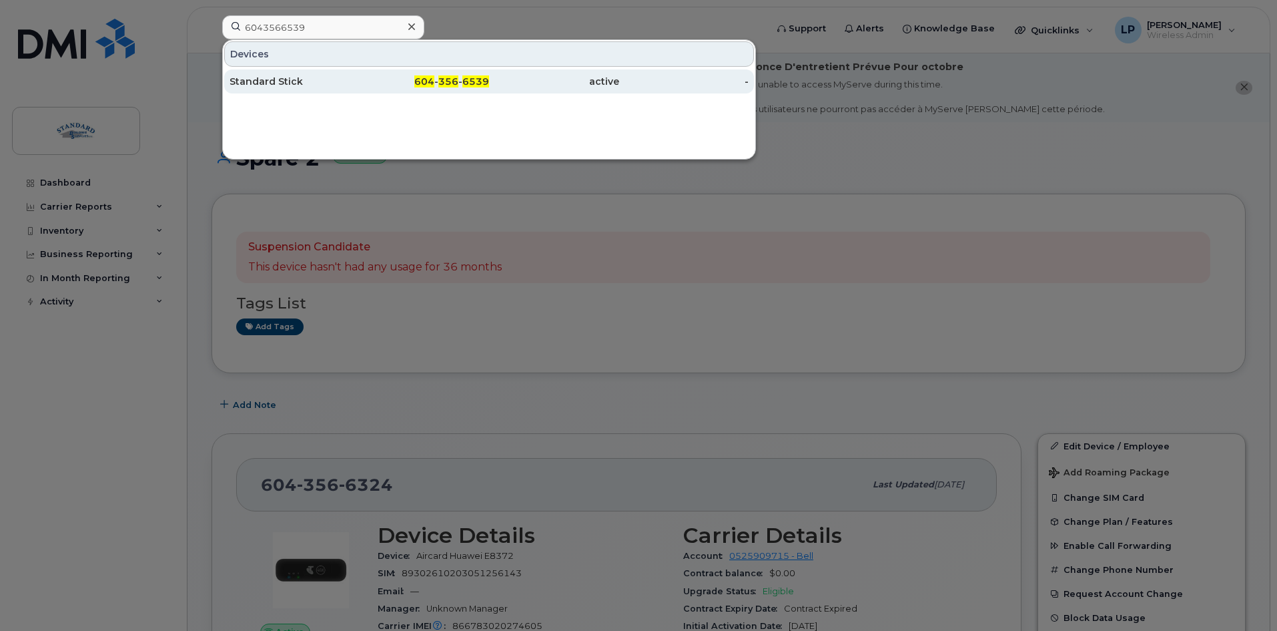
click at [326, 86] on div "Standard Stick" at bounding box center [295, 81] width 130 height 13
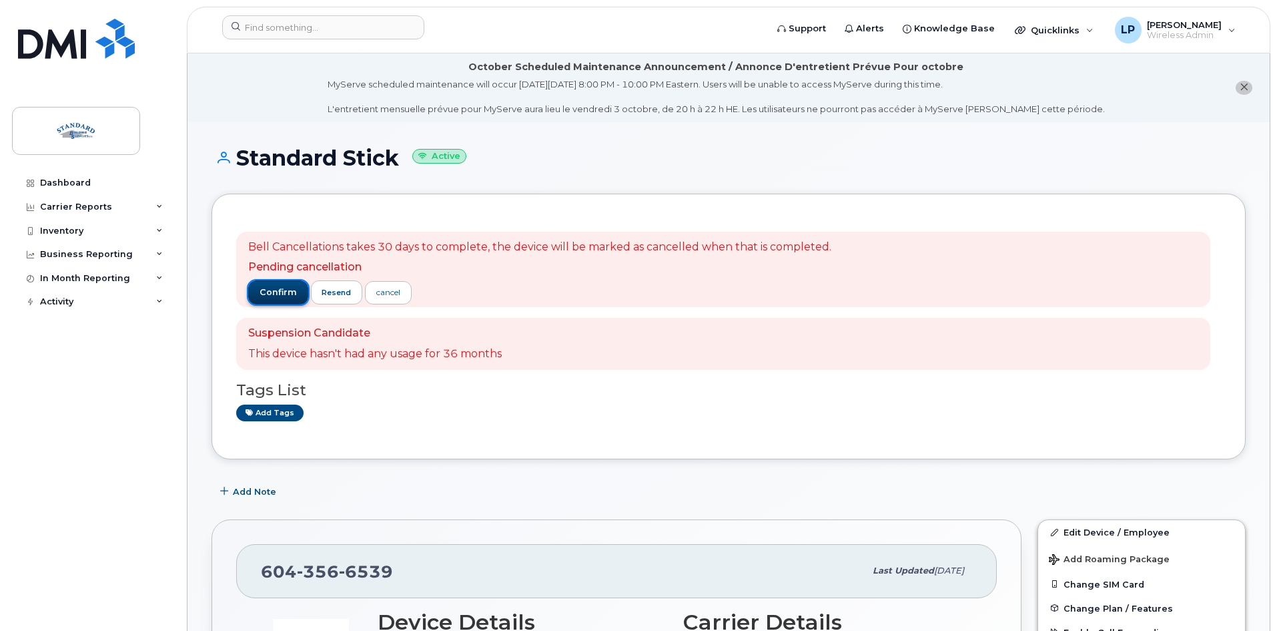
click at [279, 294] on span "confirm" at bounding box center [278, 292] width 37 height 12
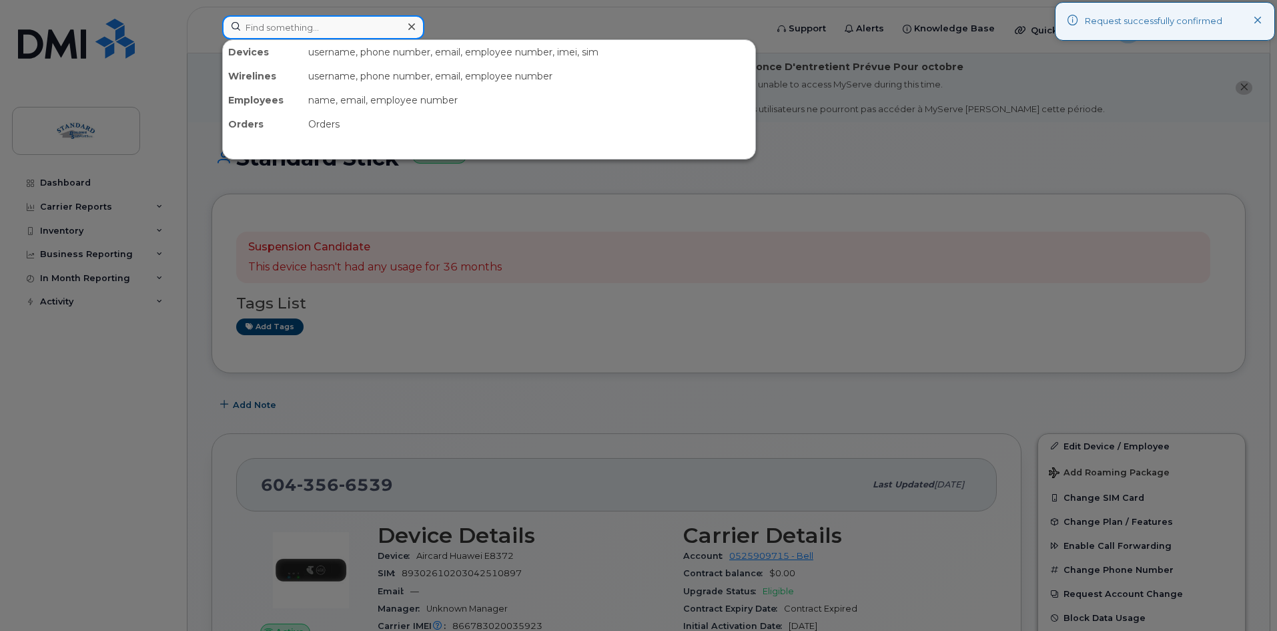
click at [282, 29] on input at bounding box center [323, 27] width 202 height 24
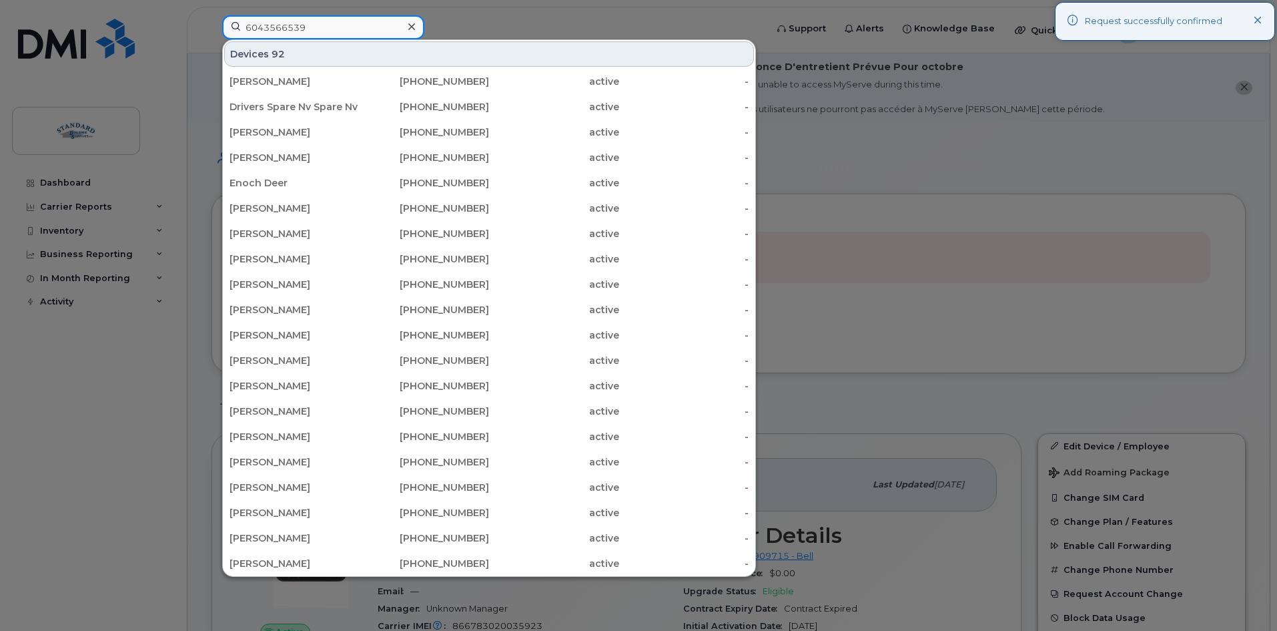
type input "6043566539"
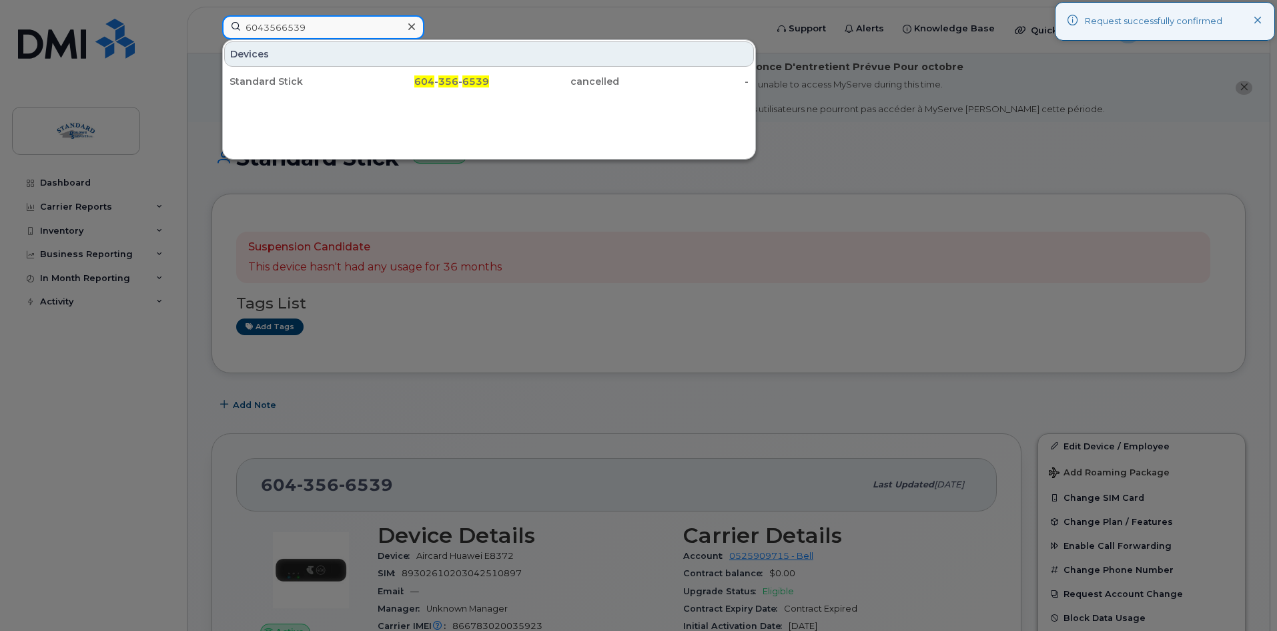
drag, startPoint x: 144, startPoint y: 41, endPoint x: 132, endPoint y: 42, distance: 12.1
click at [212, 42] on div "6043566539 Devices Standard Stick 604 - 356 - 6539 cancelled -" at bounding box center [490, 29] width 556 height 29
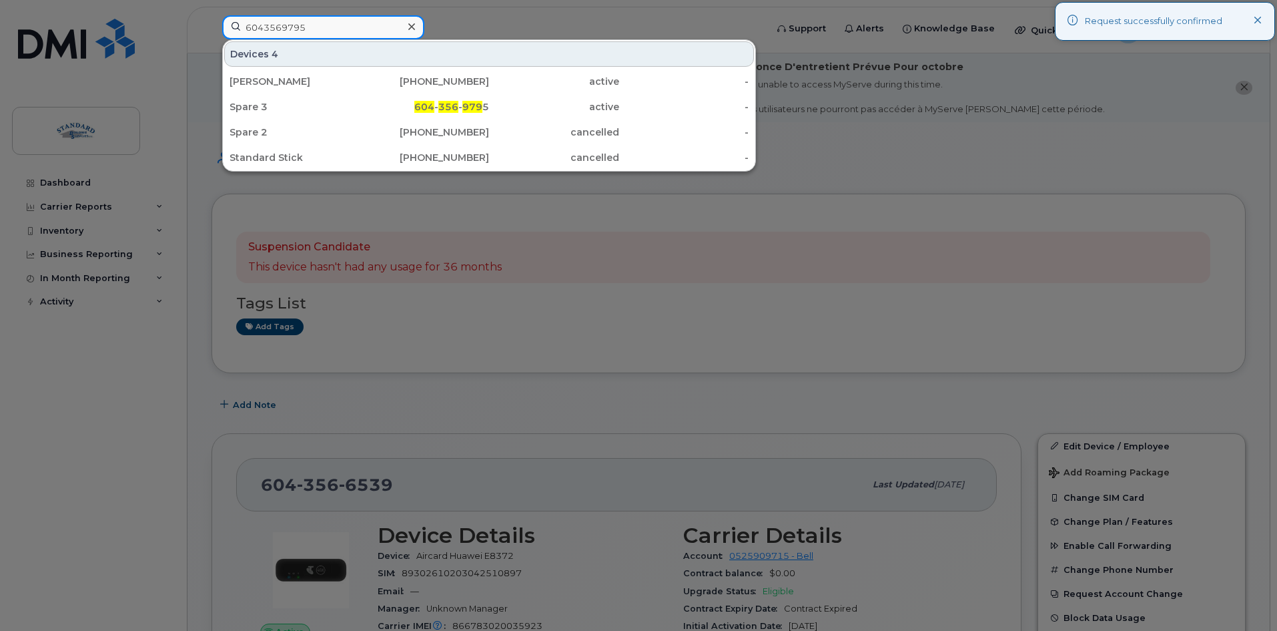
type input "6043569795"
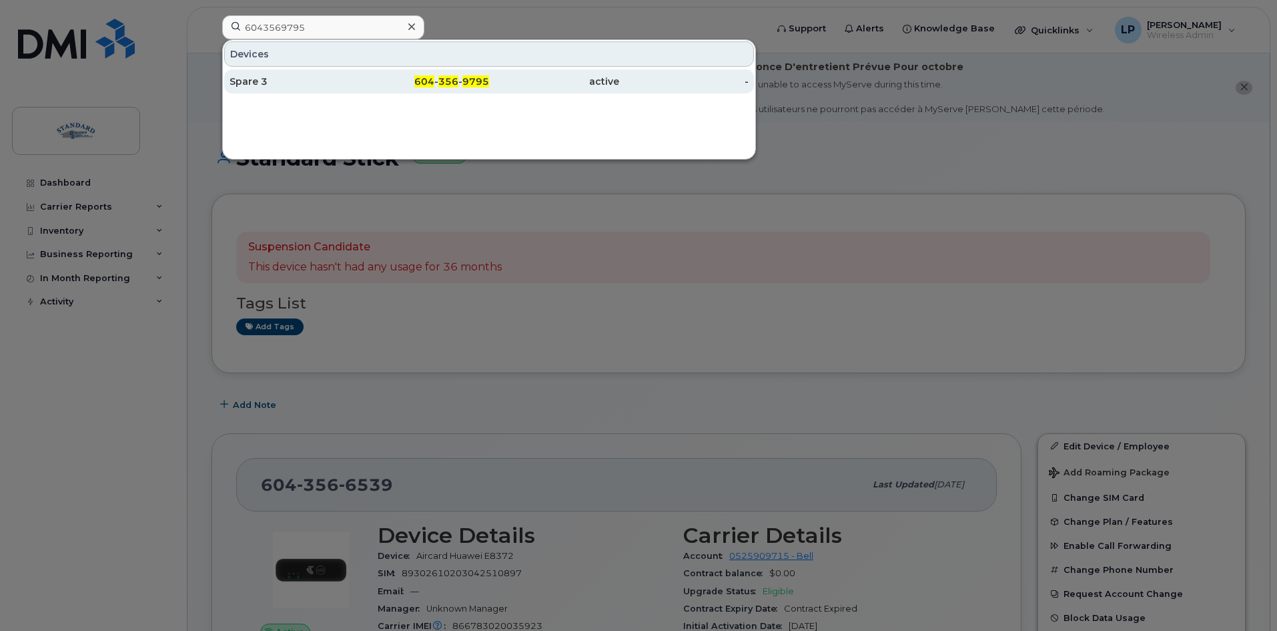
click at [268, 81] on div "Spare 3" at bounding box center [295, 81] width 130 height 13
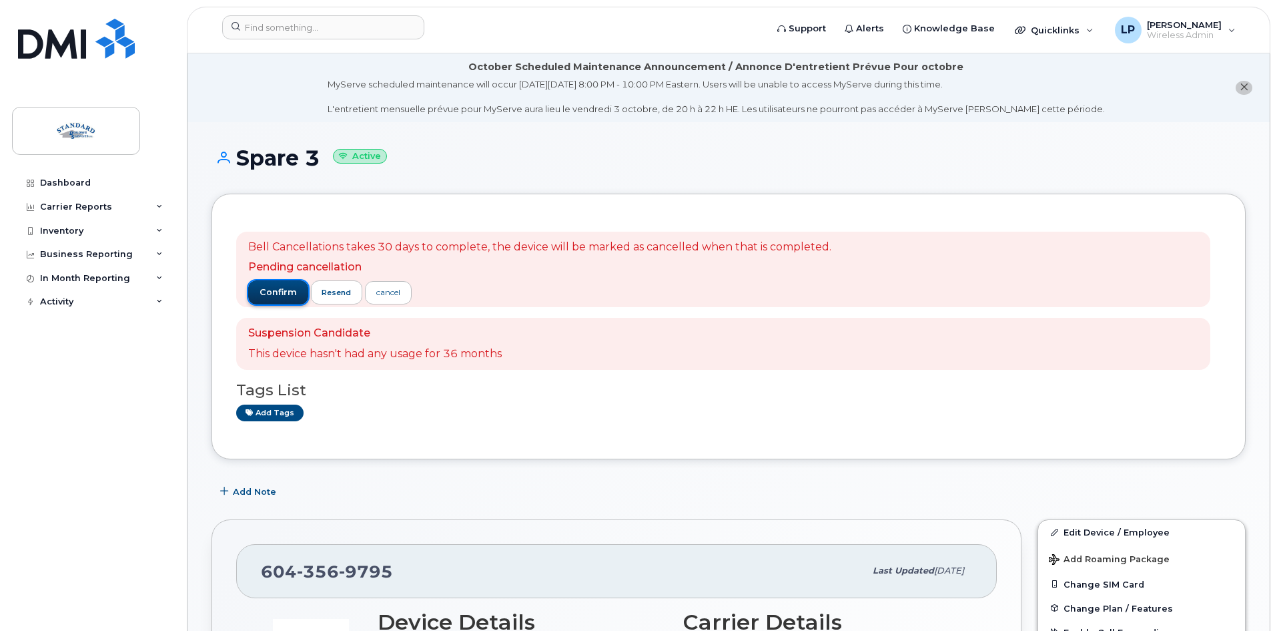
click at [276, 291] on span "confirm" at bounding box center [278, 292] width 37 height 12
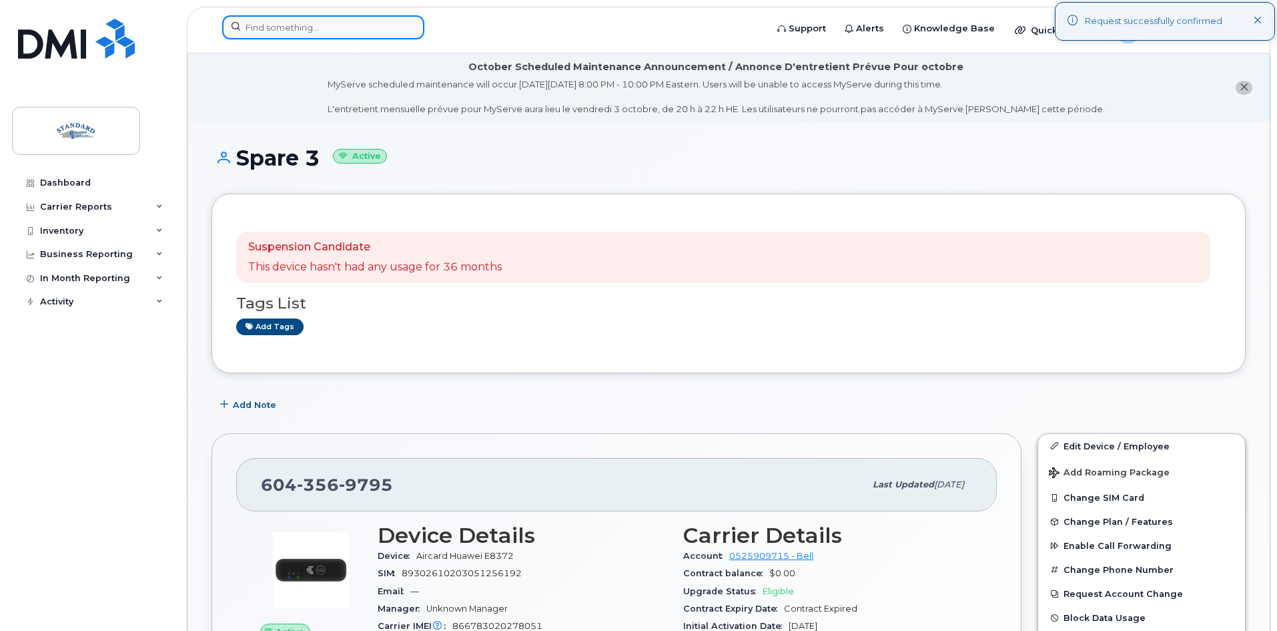
click at [295, 29] on input at bounding box center [323, 27] width 202 height 24
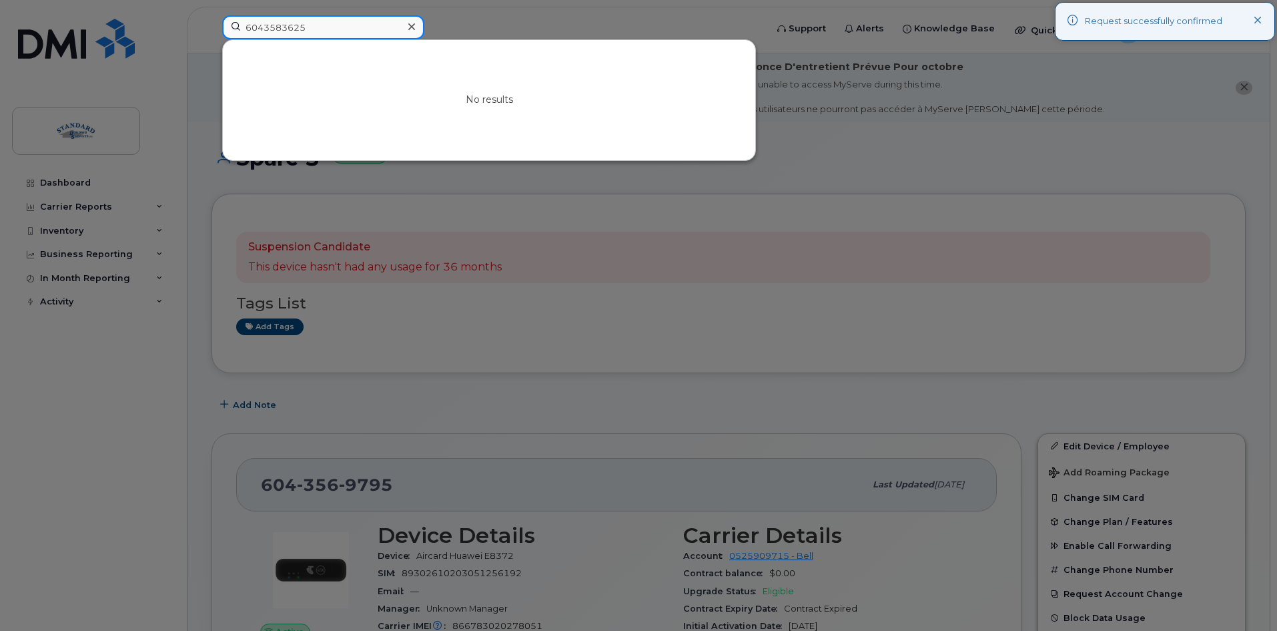
type input "6043583625"
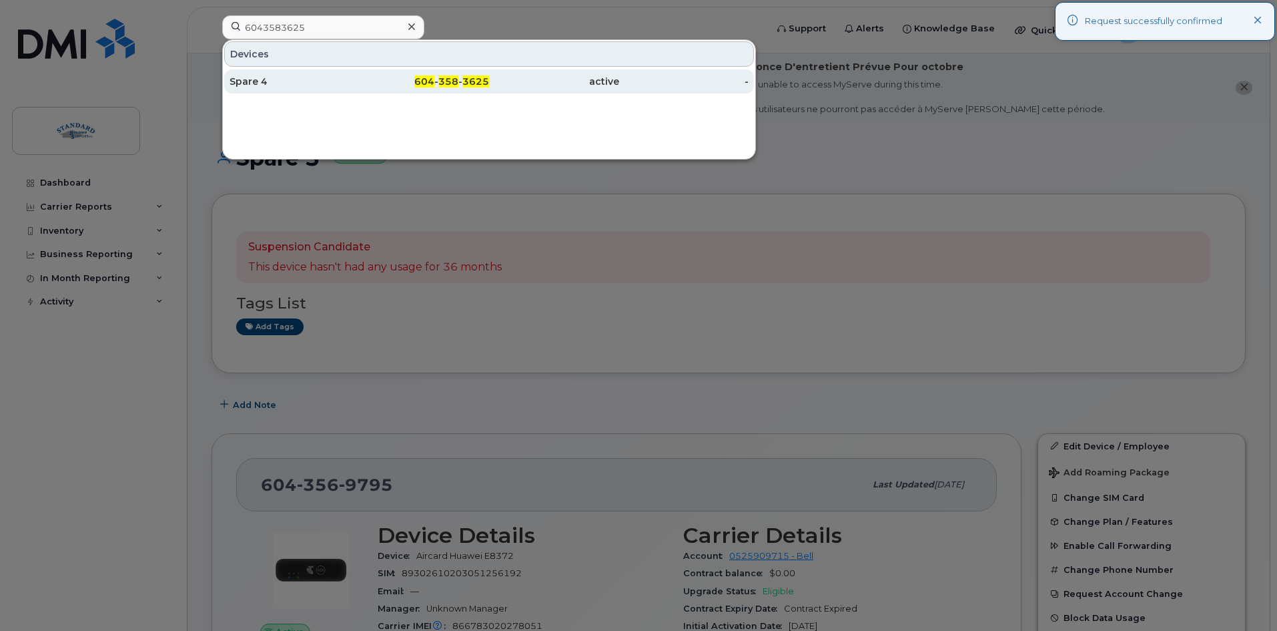
click at [299, 75] on div "Spare 4" at bounding box center [295, 81] width 130 height 24
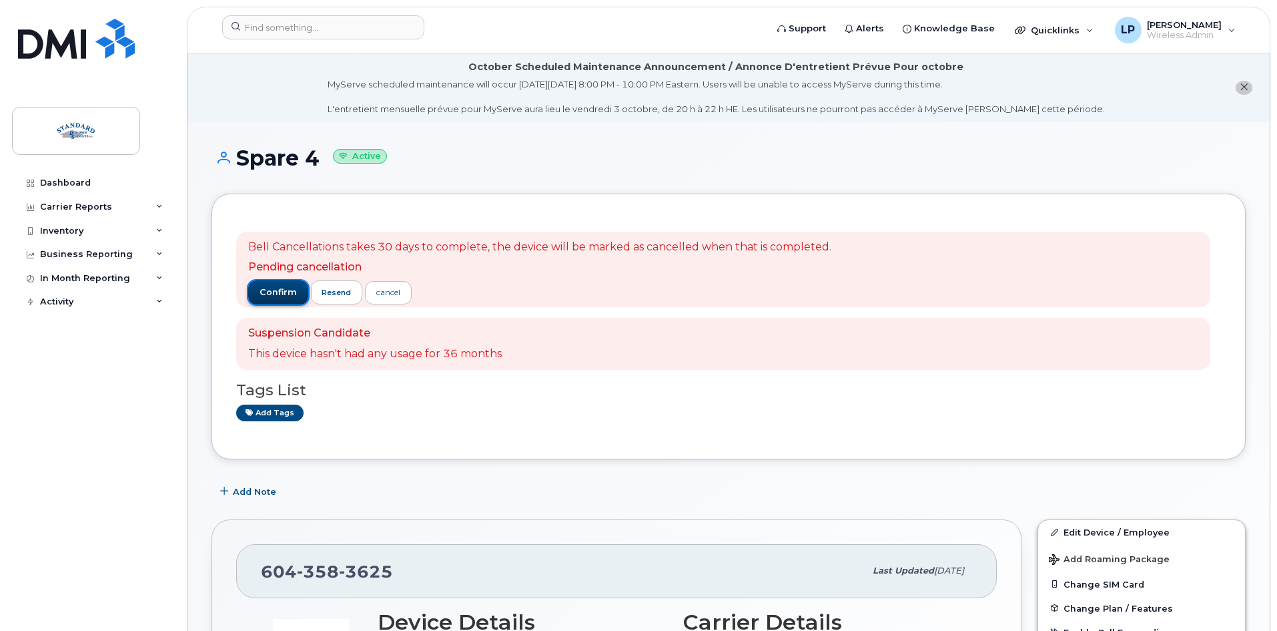
click at [265, 296] on span "confirm" at bounding box center [278, 292] width 37 height 12
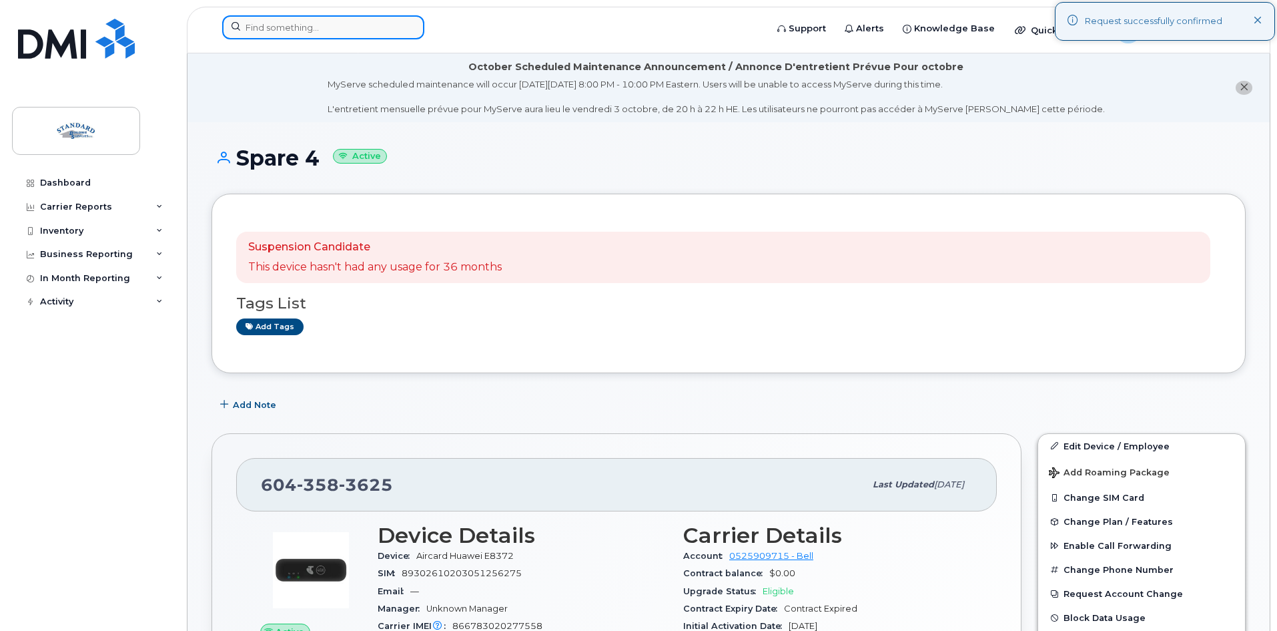
click at [285, 27] on input at bounding box center [323, 27] width 202 height 24
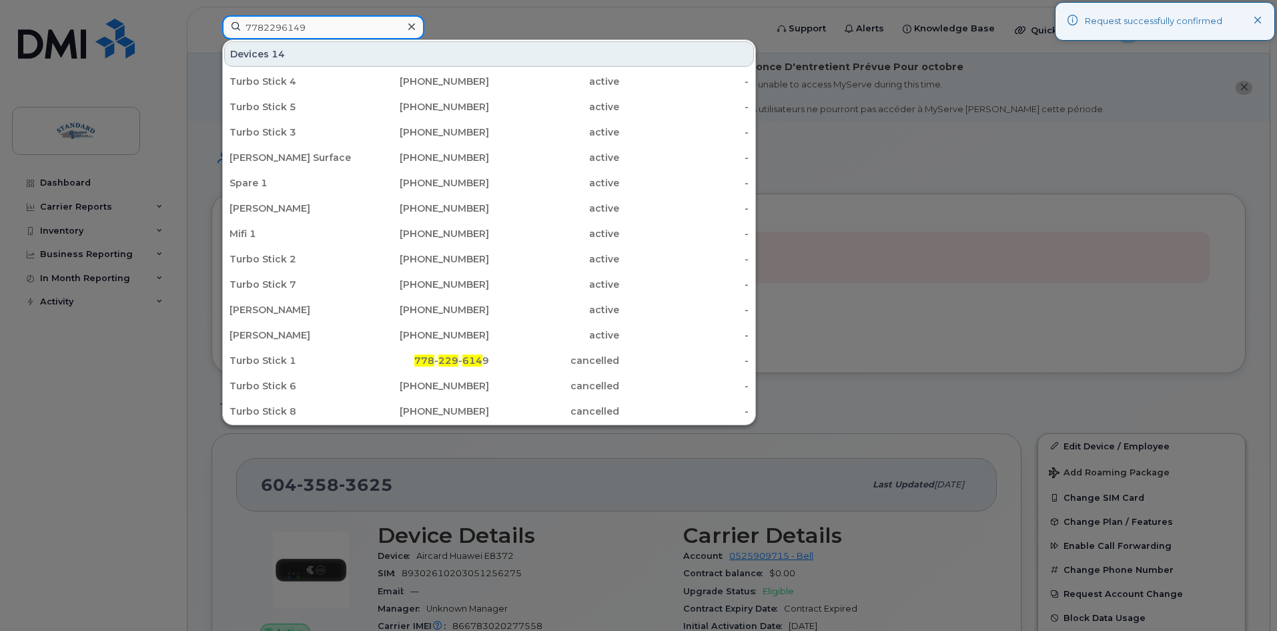
type input "7782296149"
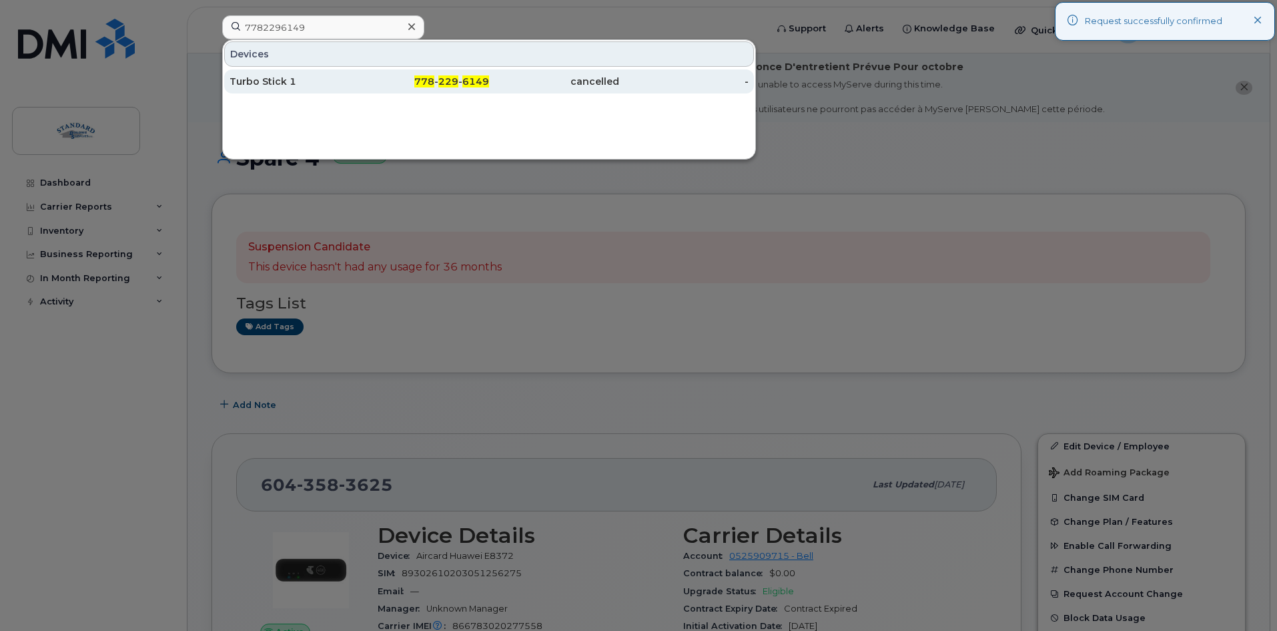
click at [310, 87] on div "Turbo Stick 1" at bounding box center [295, 81] width 130 height 13
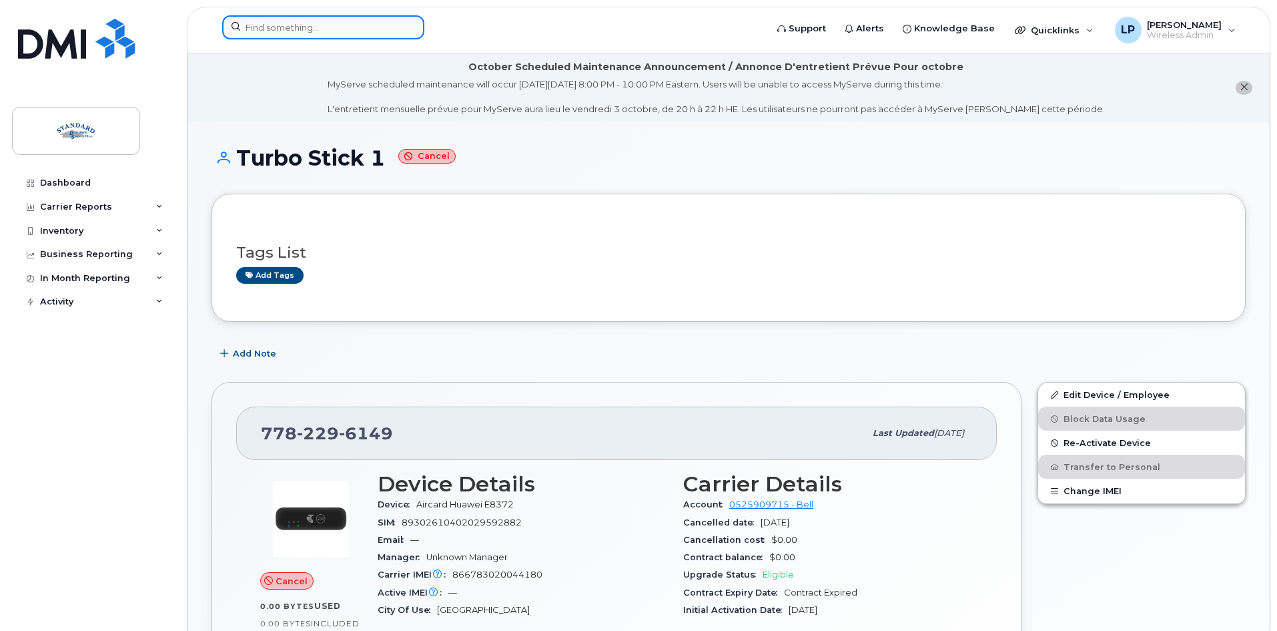
click at [299, 31] on input at bounding box center [323, 27] width 202 height 24
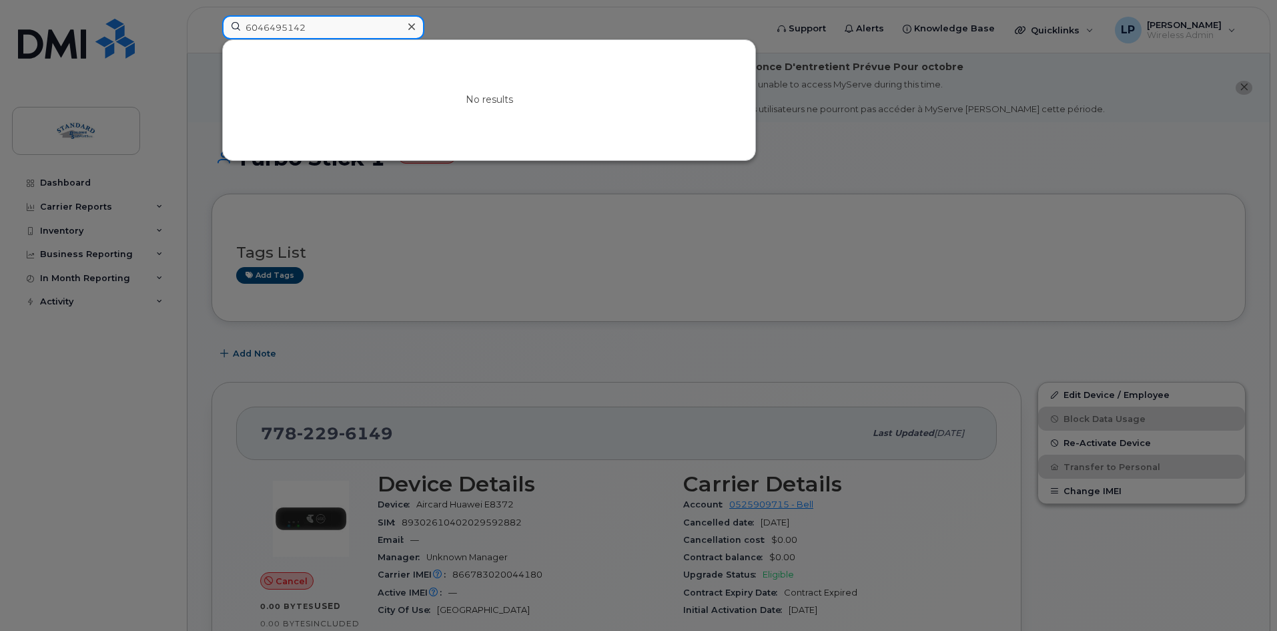
type input "6046495142"
drag, startPoint x: 321, startPoint y: 21, endPoint x: 146, endPoint y: 55, distance: 178.1
click at [212, 45] on div "6046495142 No results" at bounding box center [490, 29] width 556 height 29
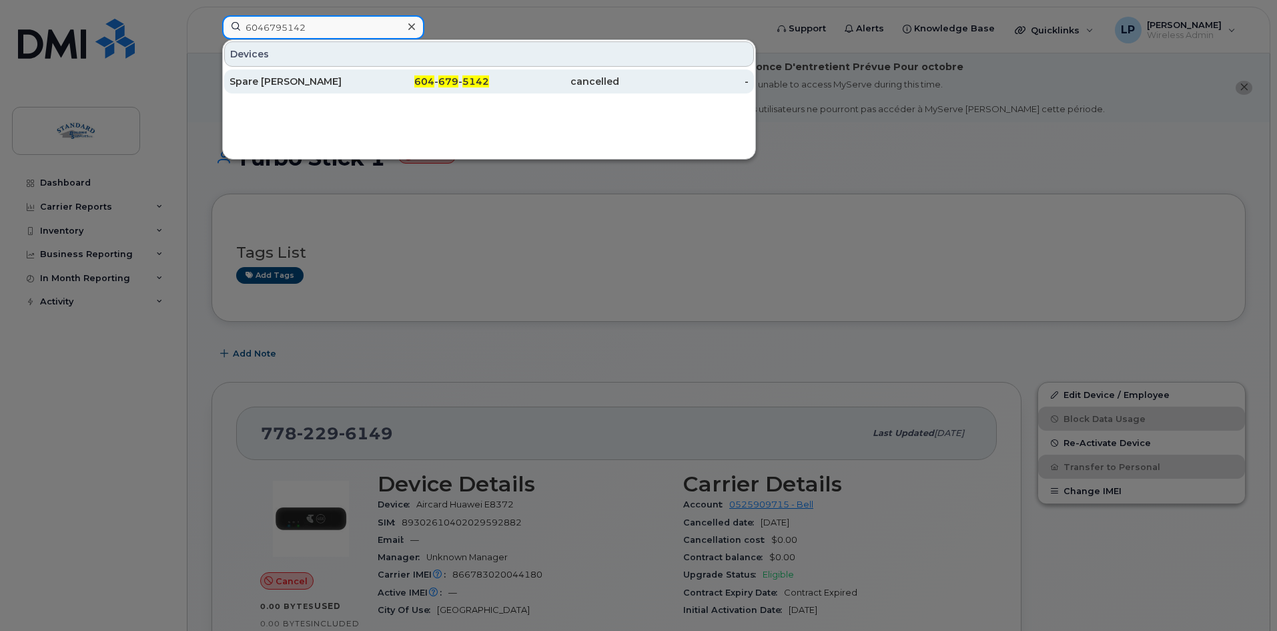
type input "6046795142"
click at [252, 75] on div "Spare Jesse" at bounding box center [295, 81] width 130 height 13
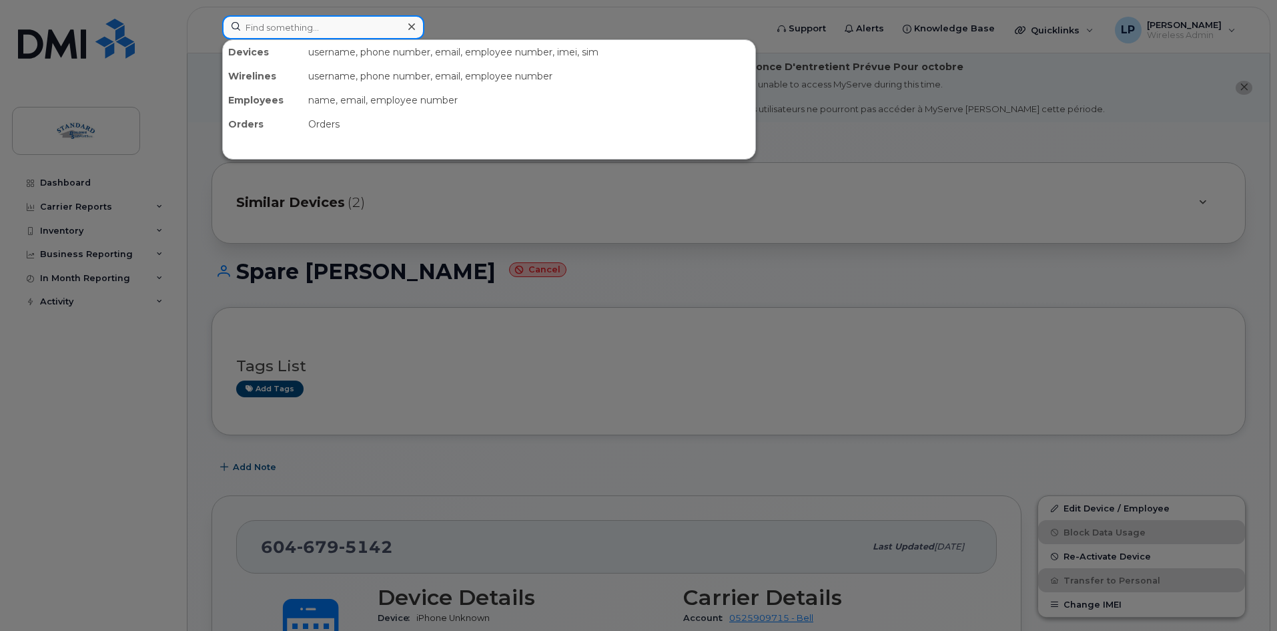
click at [275, 35] on input at bounding box center [323, 27] width 202 height 24
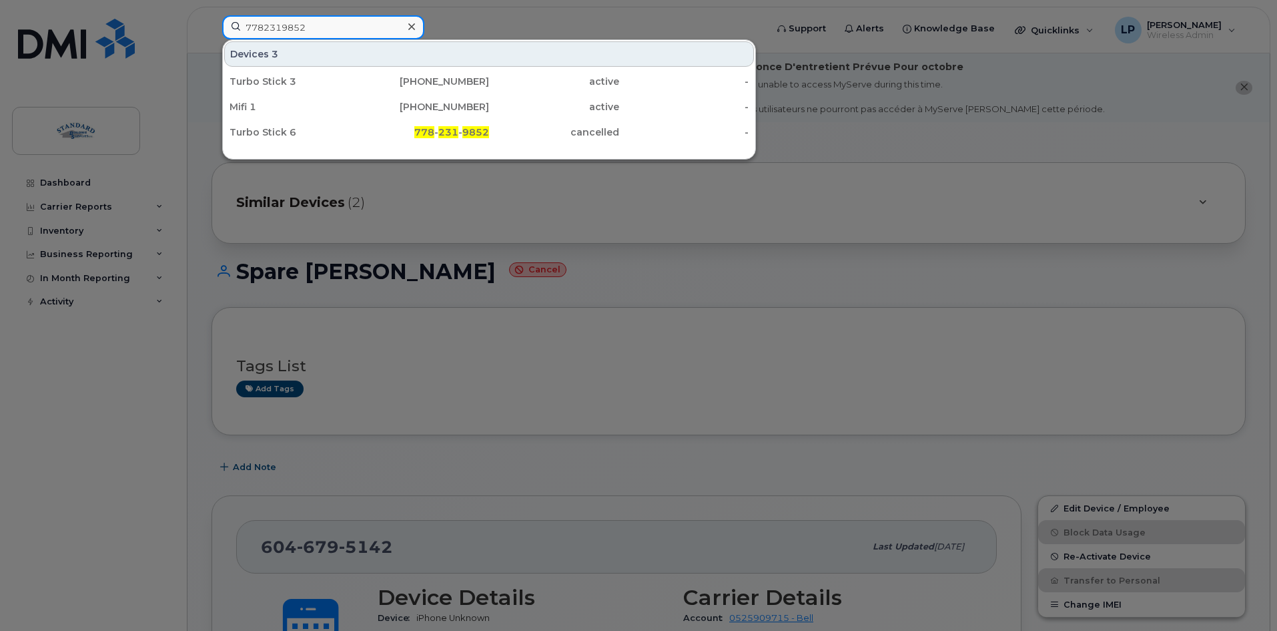
type input "7782319852"
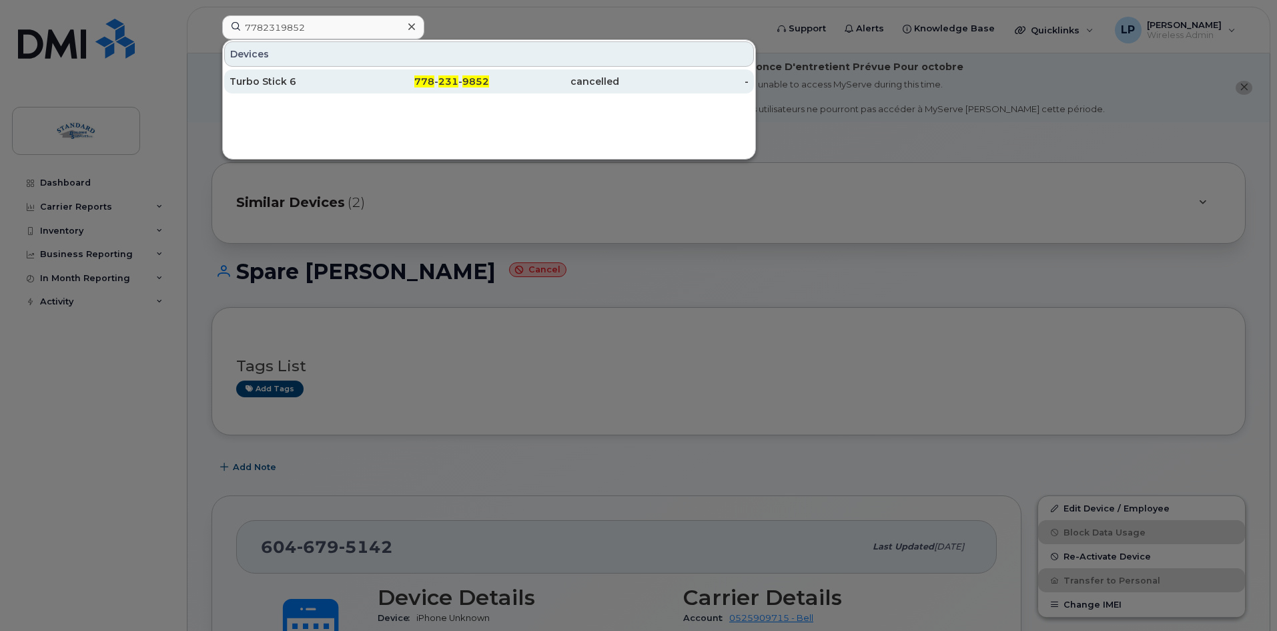
click at [284, 82] on div "Turbo Stick 6" at bounding box center [295, 81] width 130 height 13
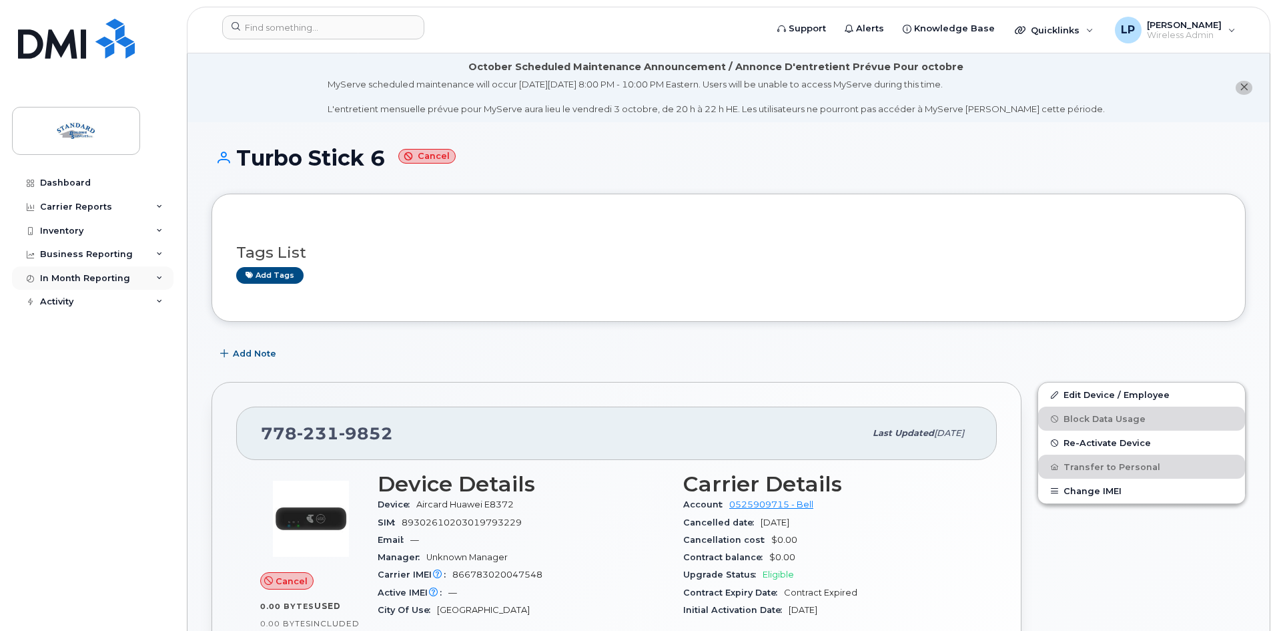
click at [93, 279] on div "In Month Reporting" at bounding box center [85, 278] width 90 height 11
click at [144, 198] on div "Carrier Reports" at bounding box center [92, 207] width 161 height 24
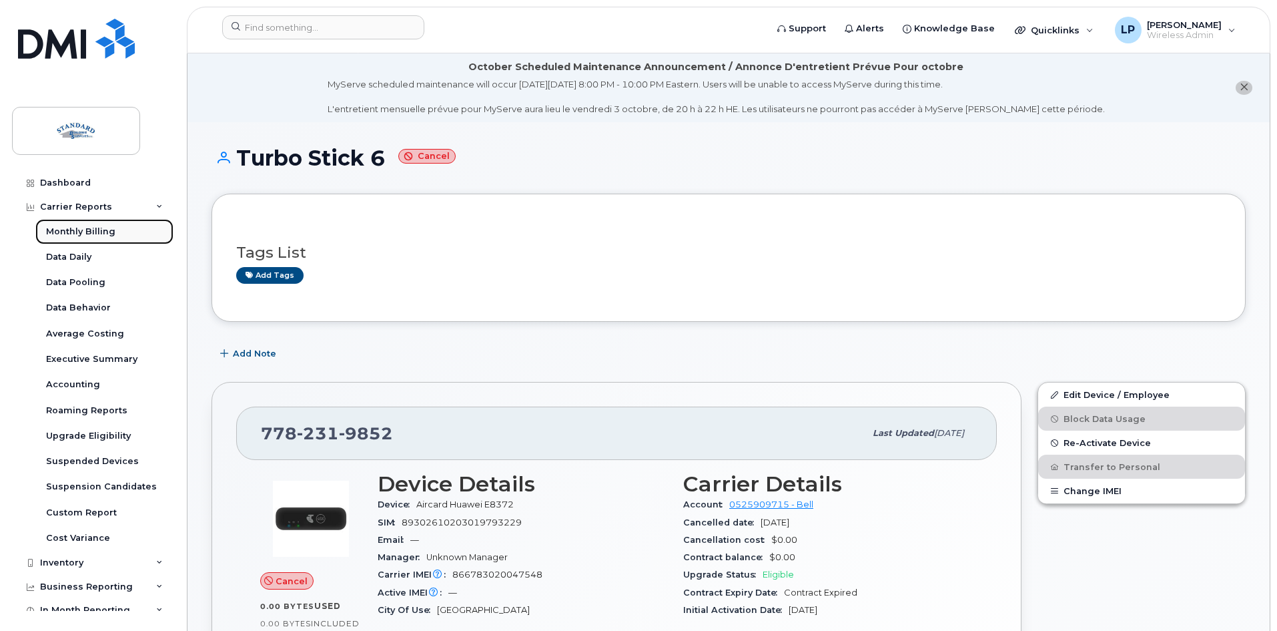
click at [78, 220] on link "Monthly Billing" at bounding box center [104, 231] width 138 height 25
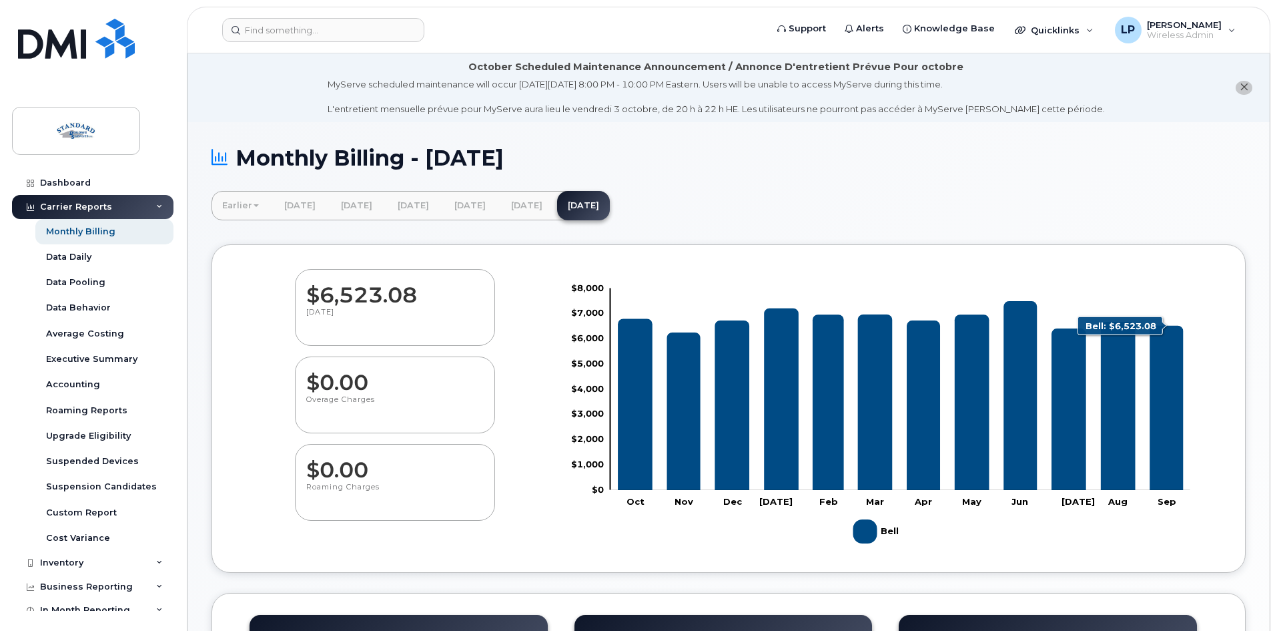
click at [1182, 425] on icon "Bell" at bounding box center [1166, 407] width 33 height 164
click at [1172, 422] on icon "Bell" at bounding box center [1166, 407] width 33 height 164
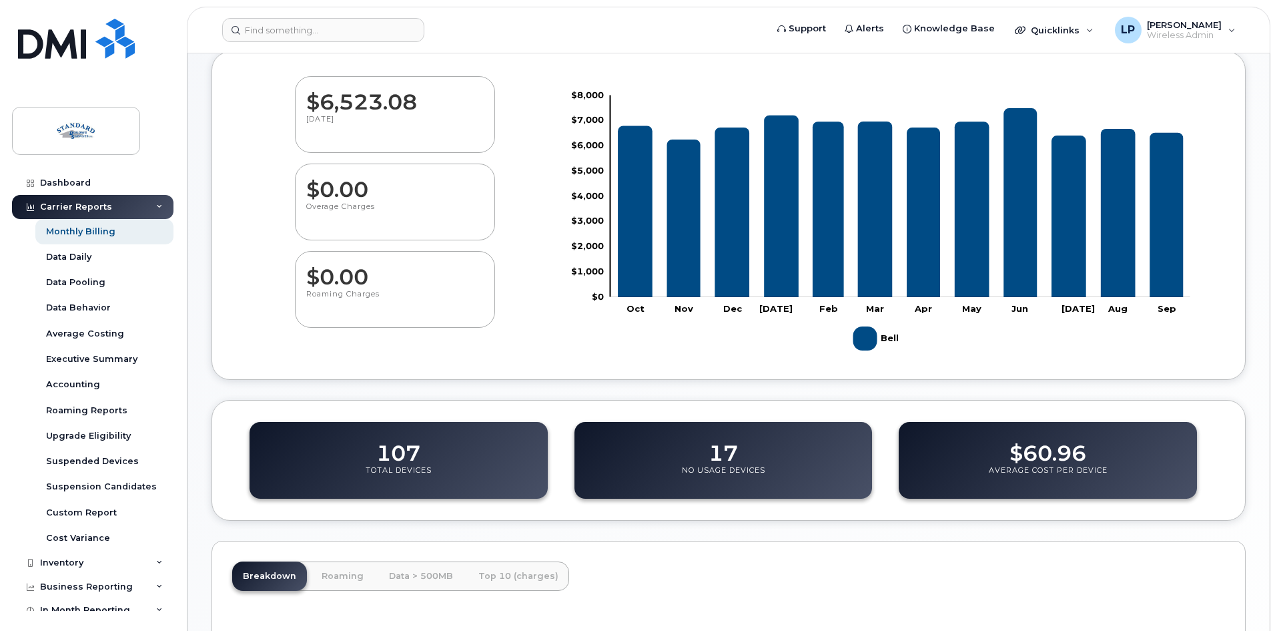
scroll to position [200, 0]
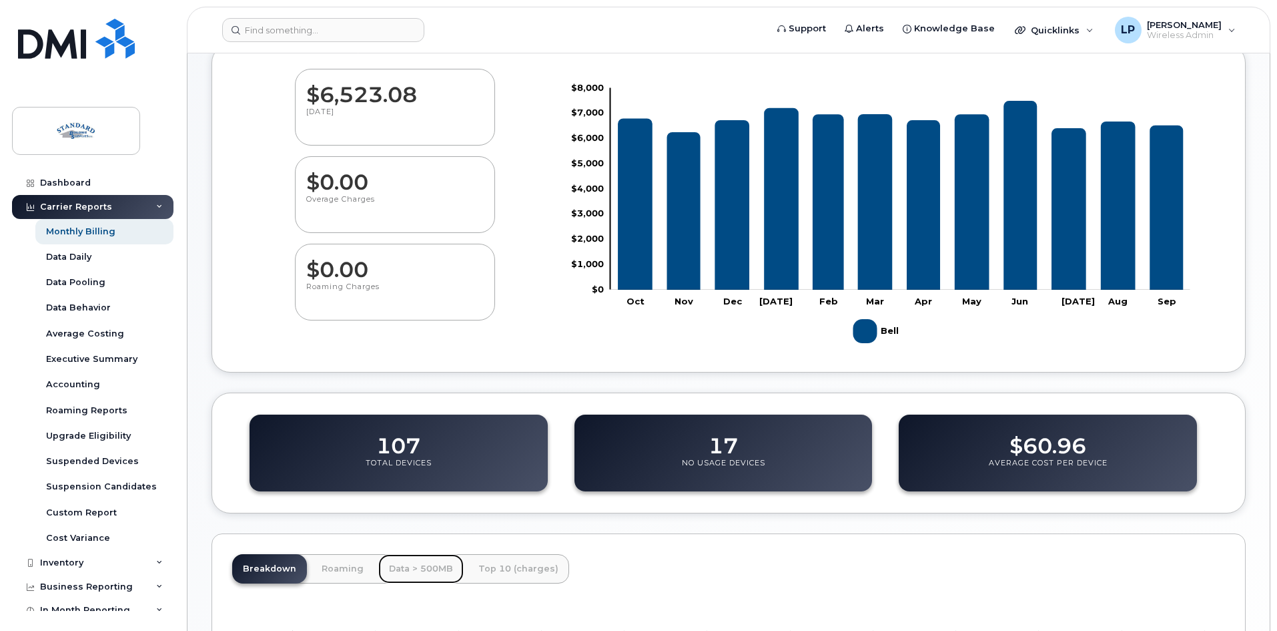
click at [407, 566] on link "Data > 500MB" at bounding box center [420, 568] width 85 height 29
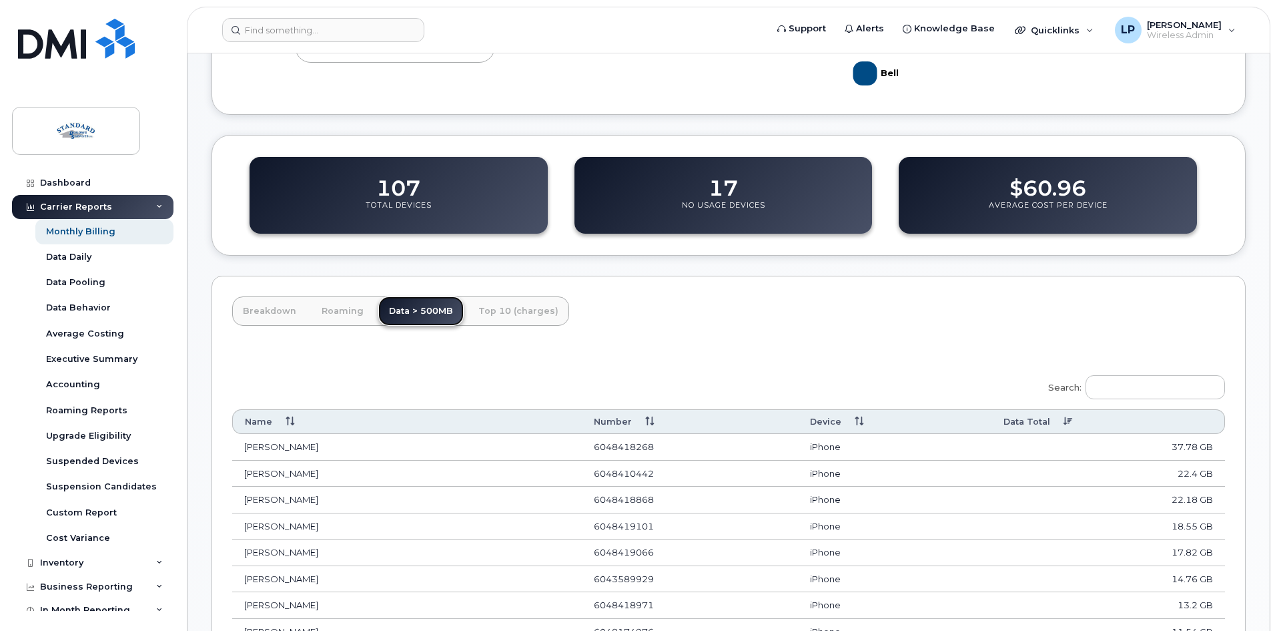
scroll to position [467, 0]
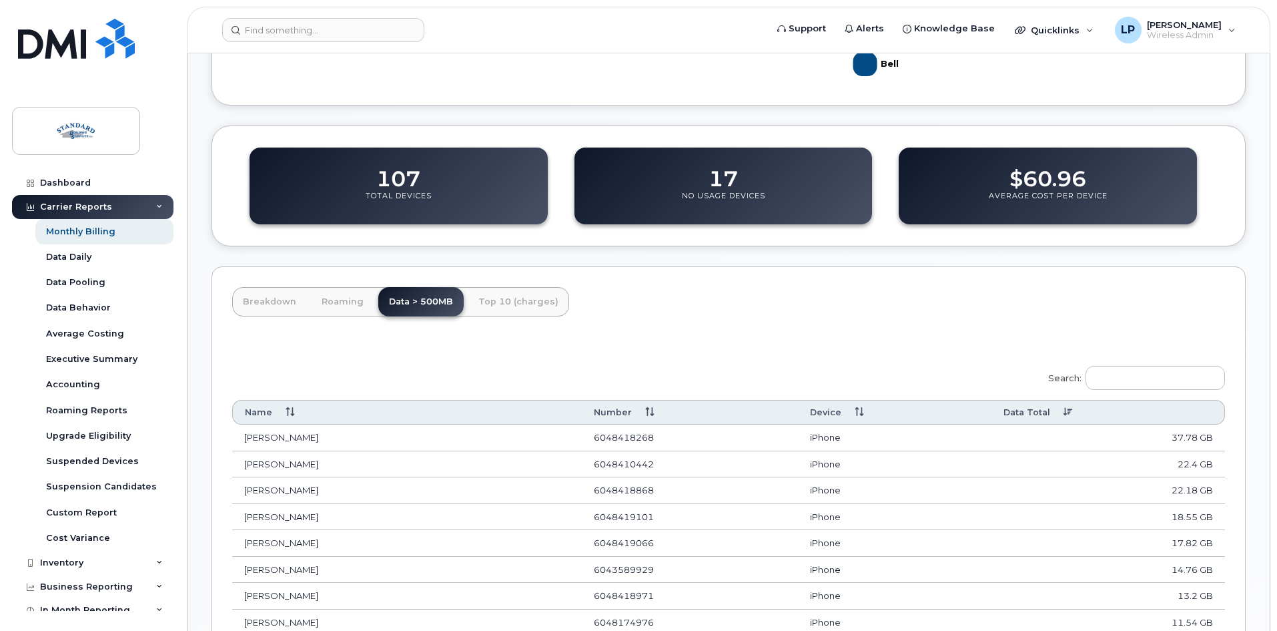
click at [1058, 415] on th "Data Total" at bounding box center [1108, 412] width 234 height 25
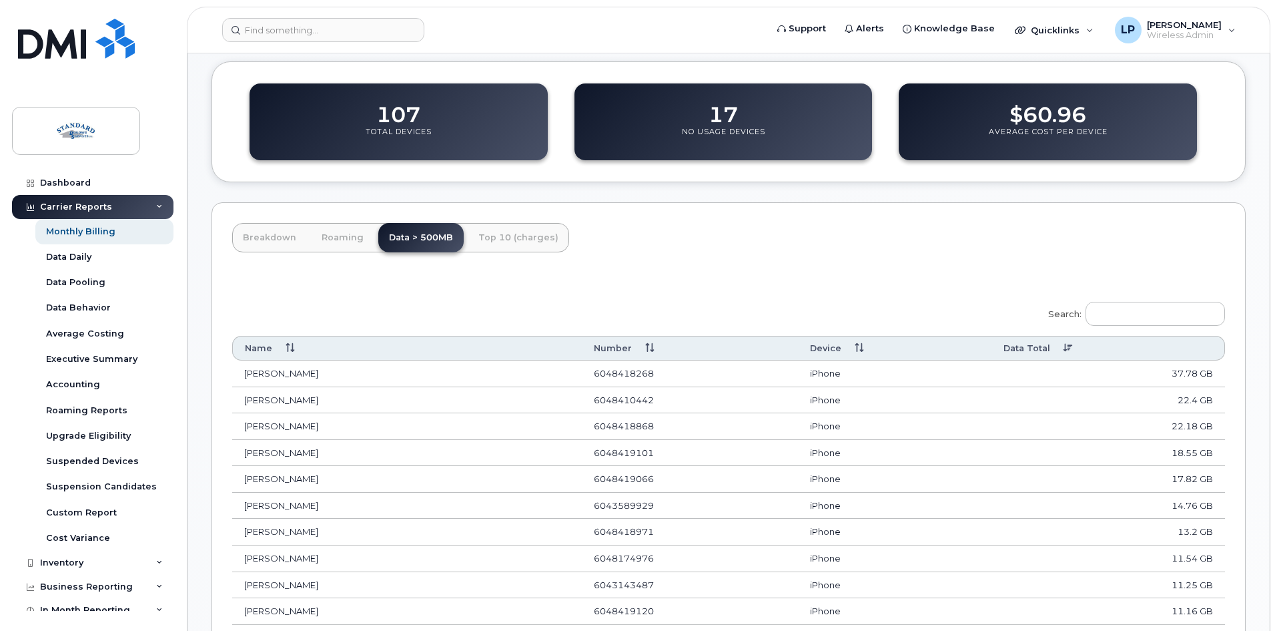
scroll to position [600, 0]
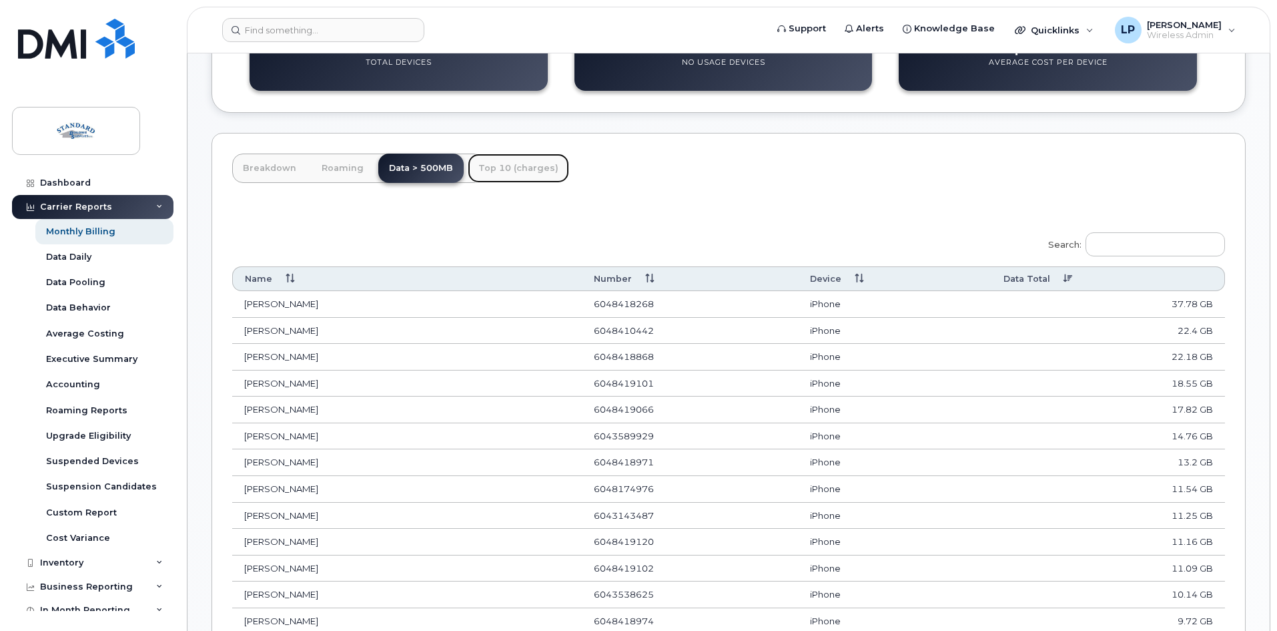
click at [486, 167] on link "Top 10 (charges)" at bounding box center [518, 167] width 101 height 29
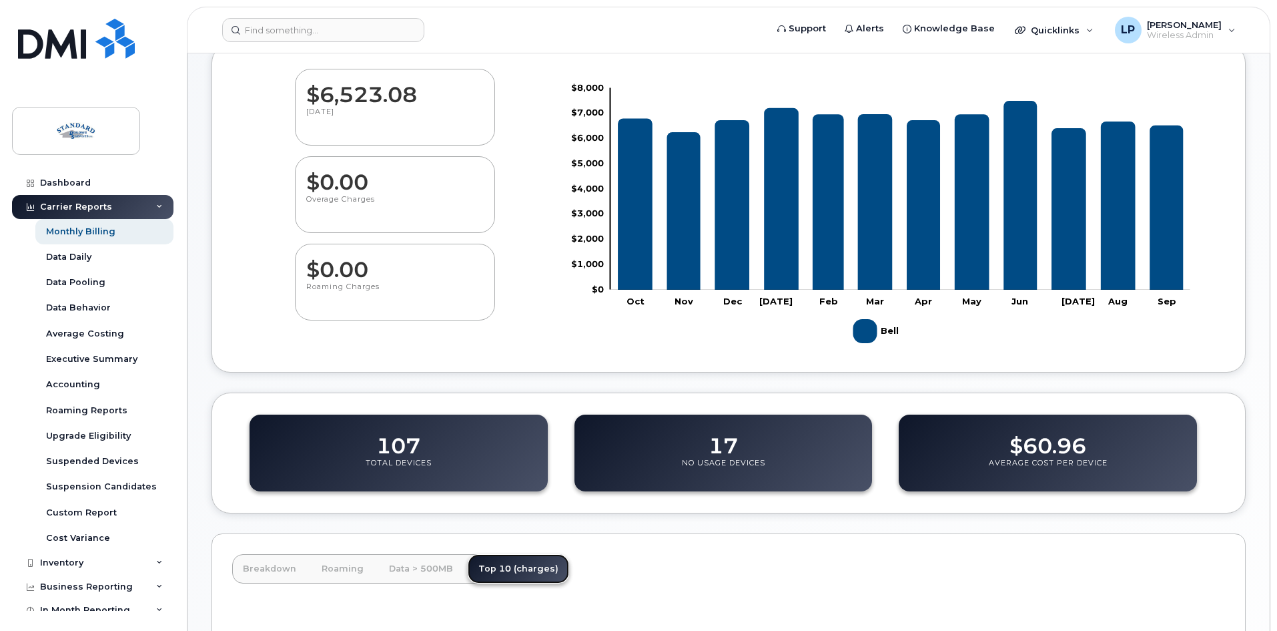
scroll to position [534, 0]
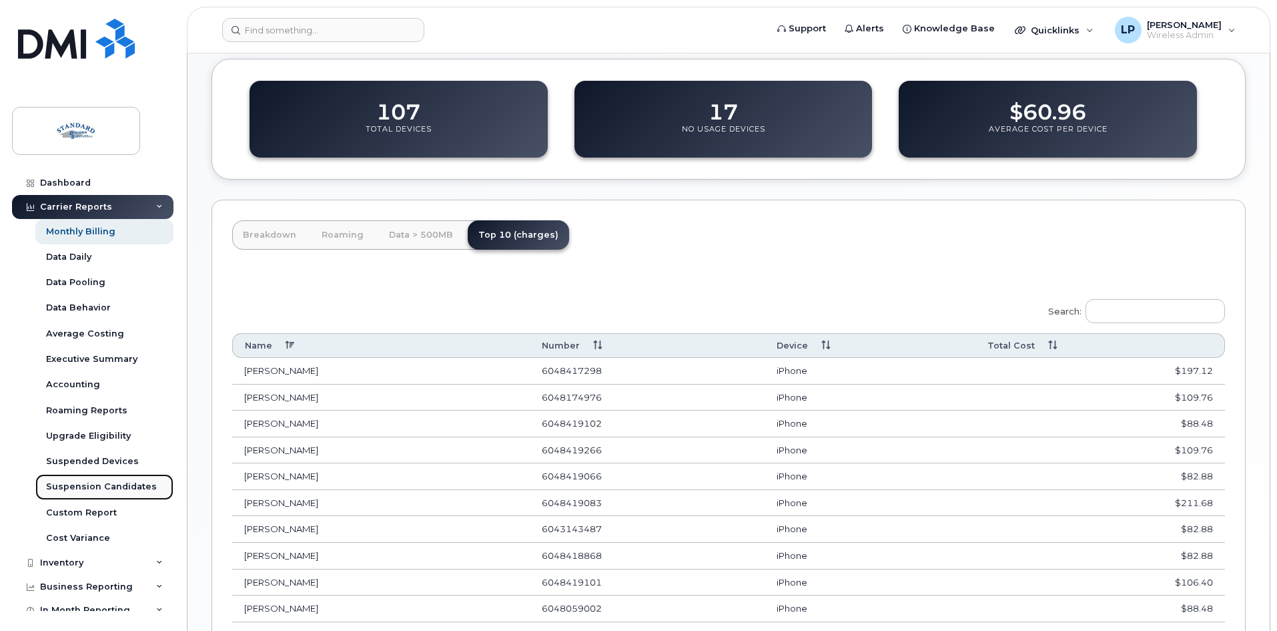
click at [123, 484] on div "Suspension Candidates" at bounding box center [101, 486] width 111 height 12
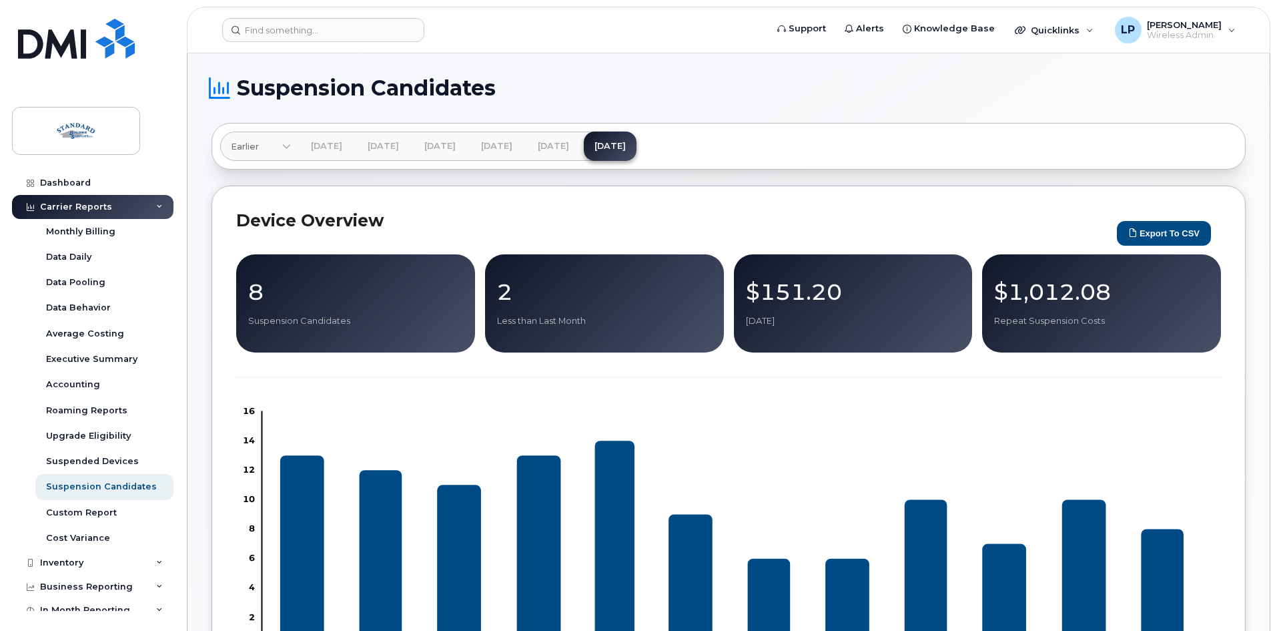
click at [387, 330] on div "8 Suspension Candidates" at bounding box center [355, 303] width 239 height 98
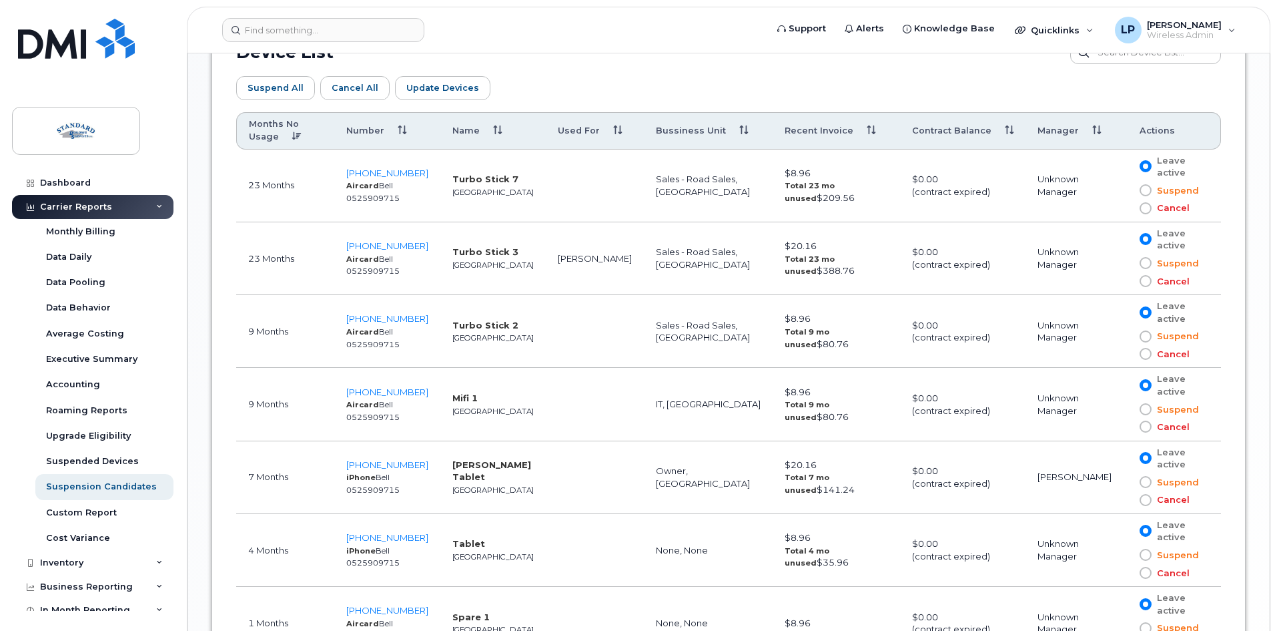
scroll to position [608, 0]
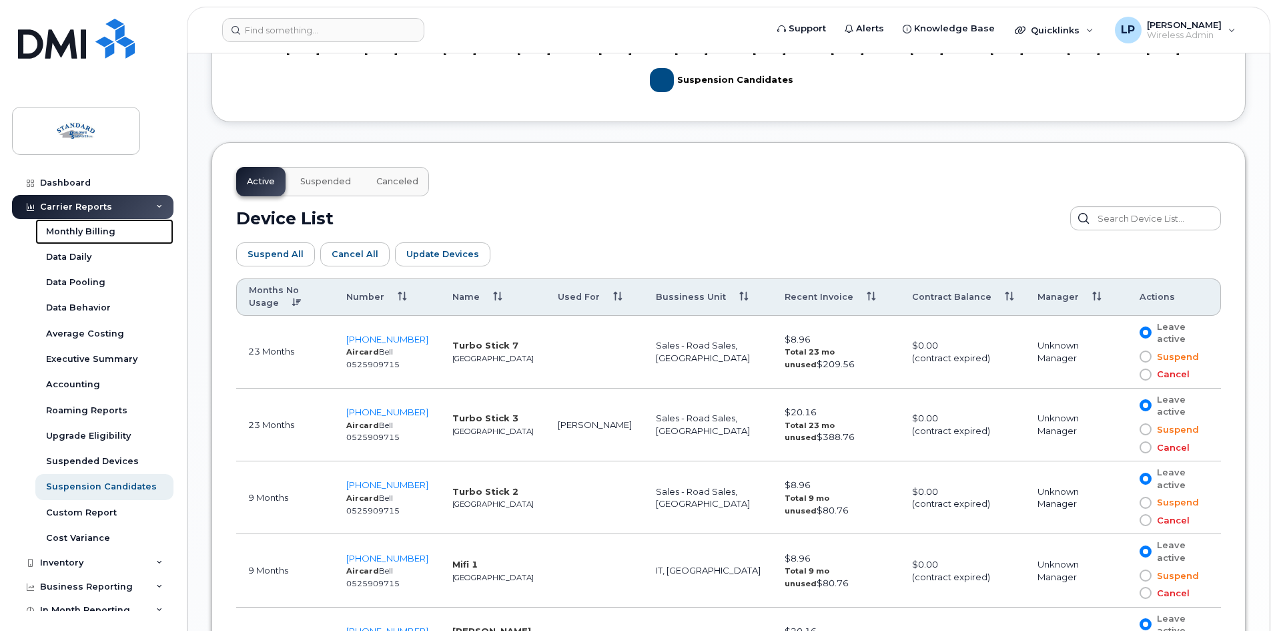
click at [79, 231] on div "Monthly Billing" at bounding box center [80, 232] width 69 height 12
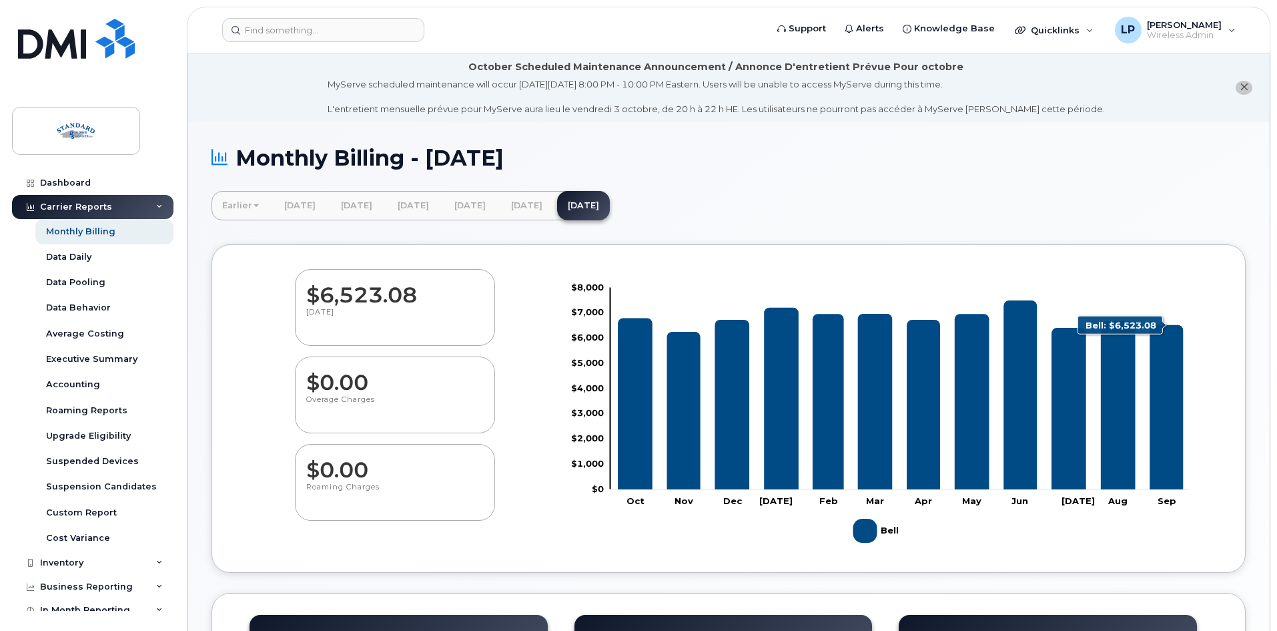
click at [1173, 382] on icon "Bell" at bounding box center [1166, 407] width 33 height 164
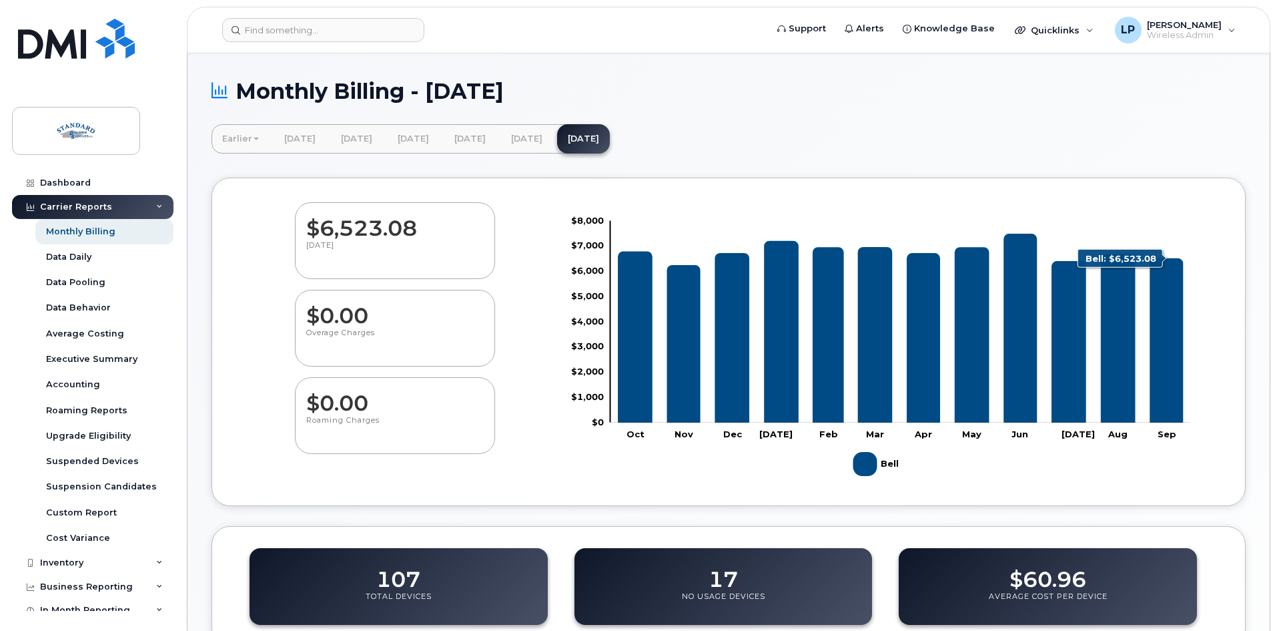
scroll to position [267, 0]
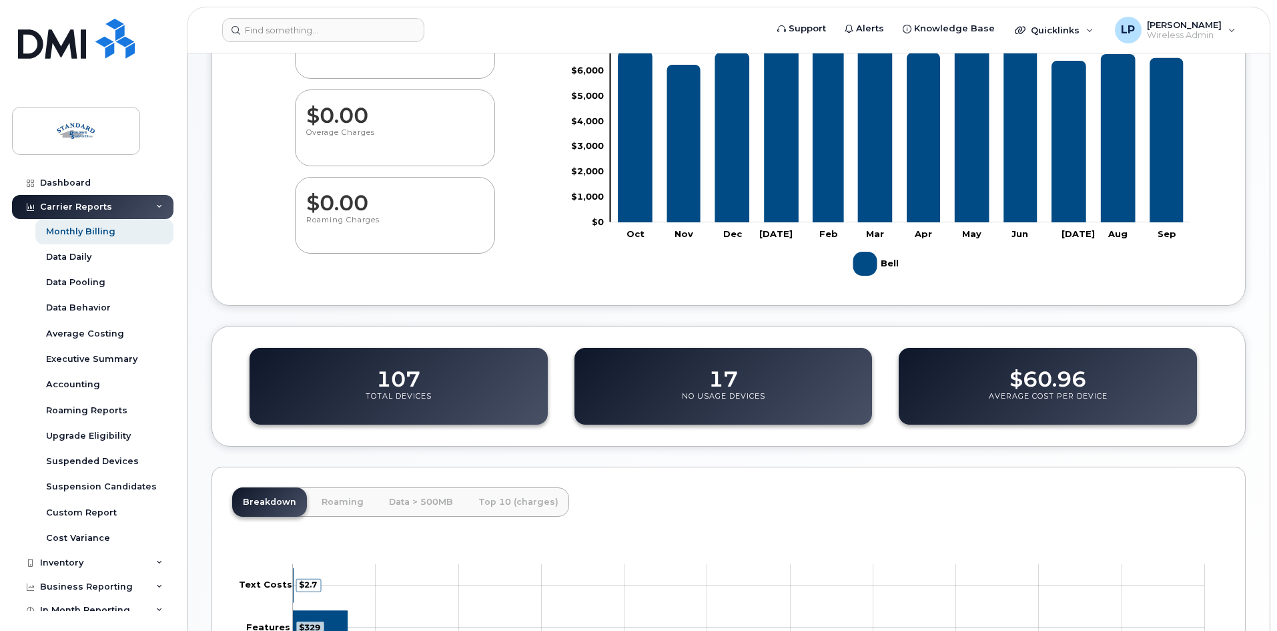
click at [727, 378] on dd "17" at bounding box center [723, 372] width 29 height 37
click at [727, 383] on dd "17" at bounding box center [723, 372] width 29 height 37
click at [769, 390] on div "17 No Usage Devices" at bounding box center [723, 386] width 298 height 77
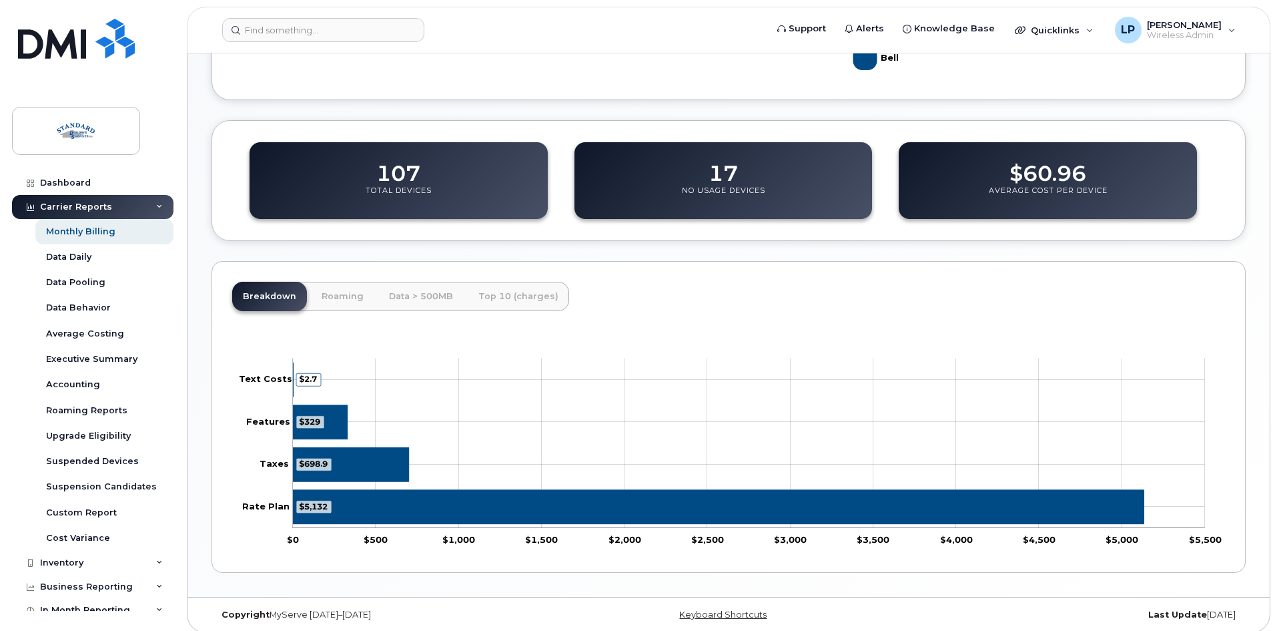
scroll to position [481, 0]
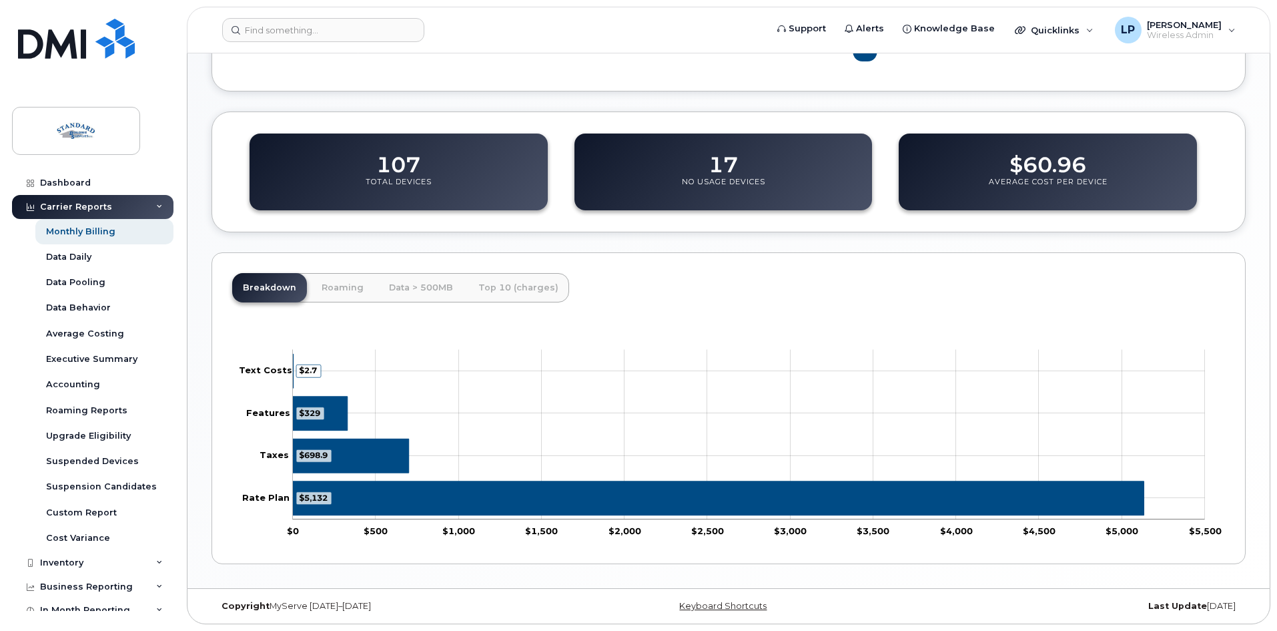
click at [727, 177] on p "No Usage Devices" at bounding box center [723, 189] width 83 height 24
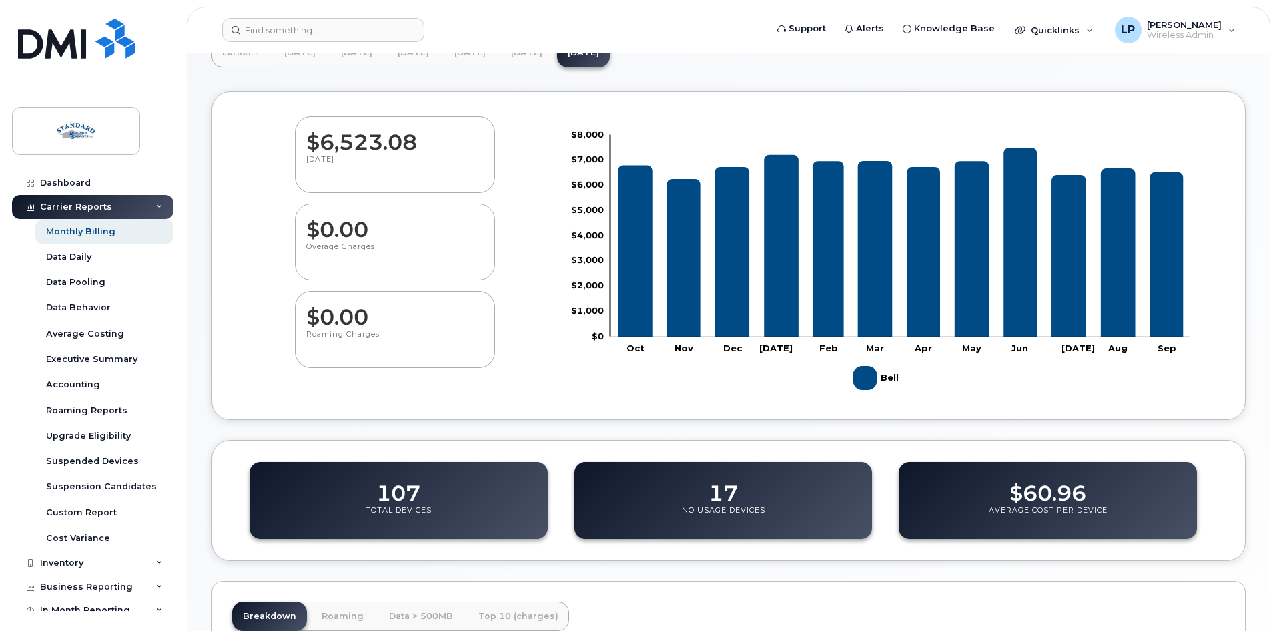
scroll to position [348, 0]
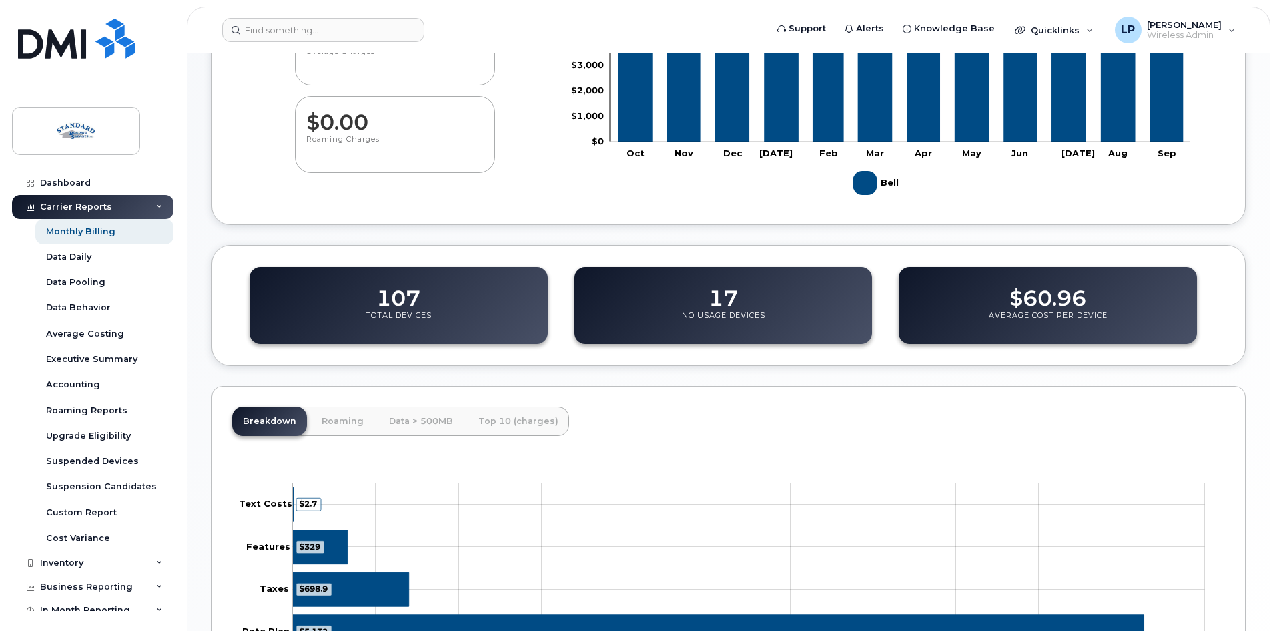
click at [729, 297] on dd "17" at bounding box center [723, 291] width 29 height 37
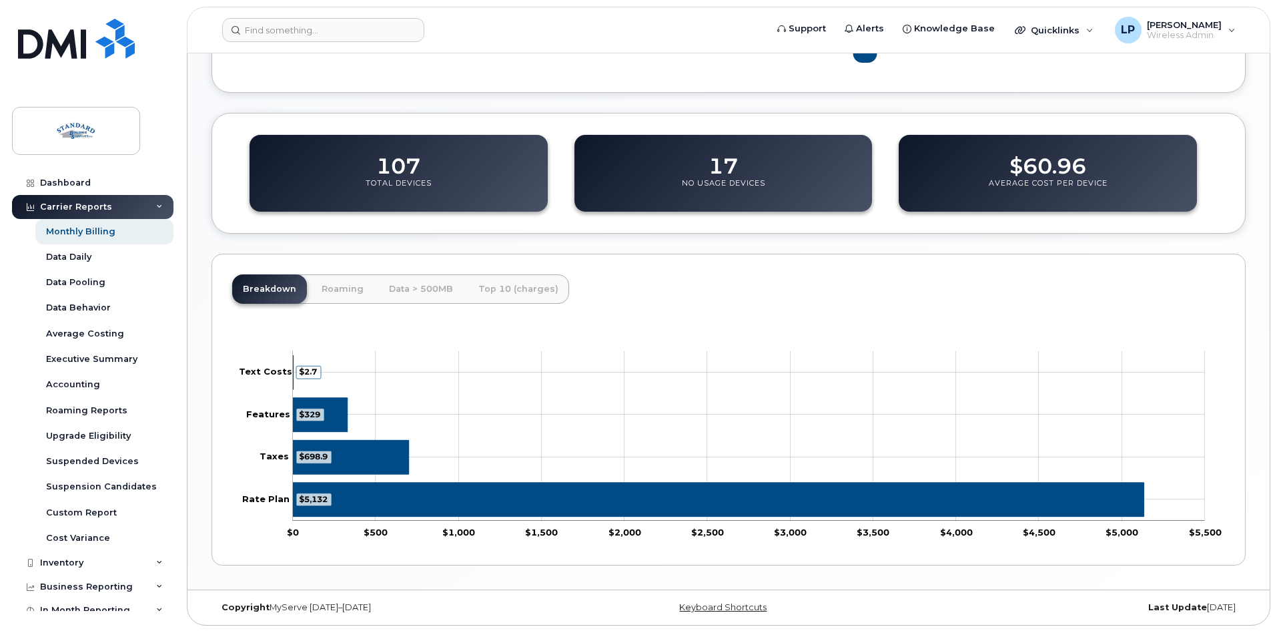
scroll to position [481, 0]
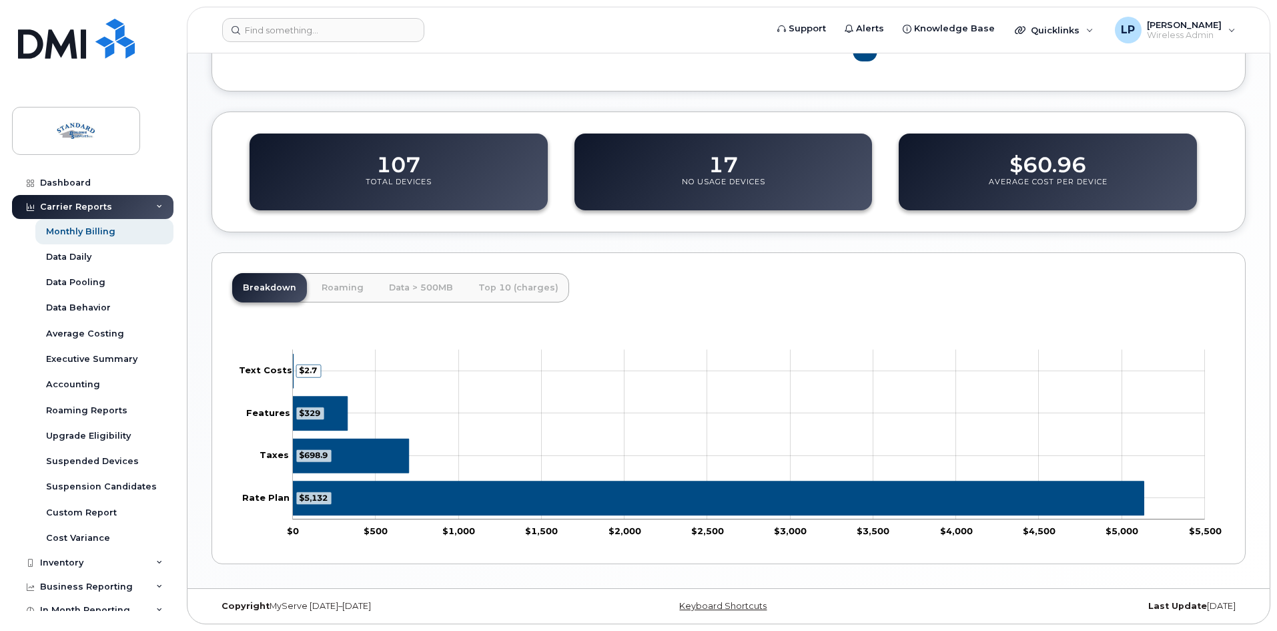
click at [721, 179] on p "No Usage Devices" at bounding box center [723, 189] width 83 height 24
